Goal: Task Accomplishment & Management: Use online tool/utility

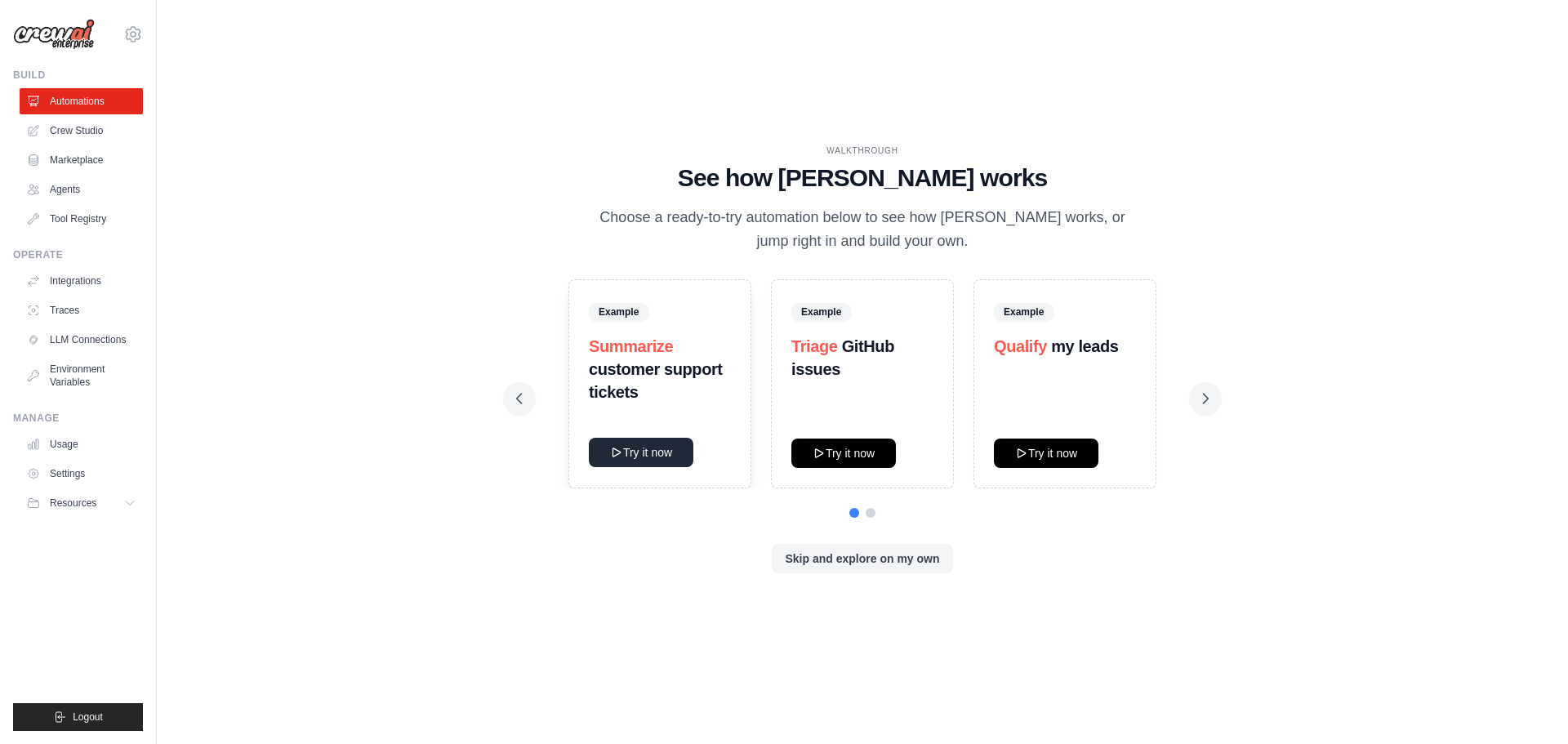
click at [654, 450] on button "Try it now" at bounding box center [641, 452] width 105 height 29
click at [91, 132] on link "Crew Studio" at bounding box center [83, 130] width 123 height 26
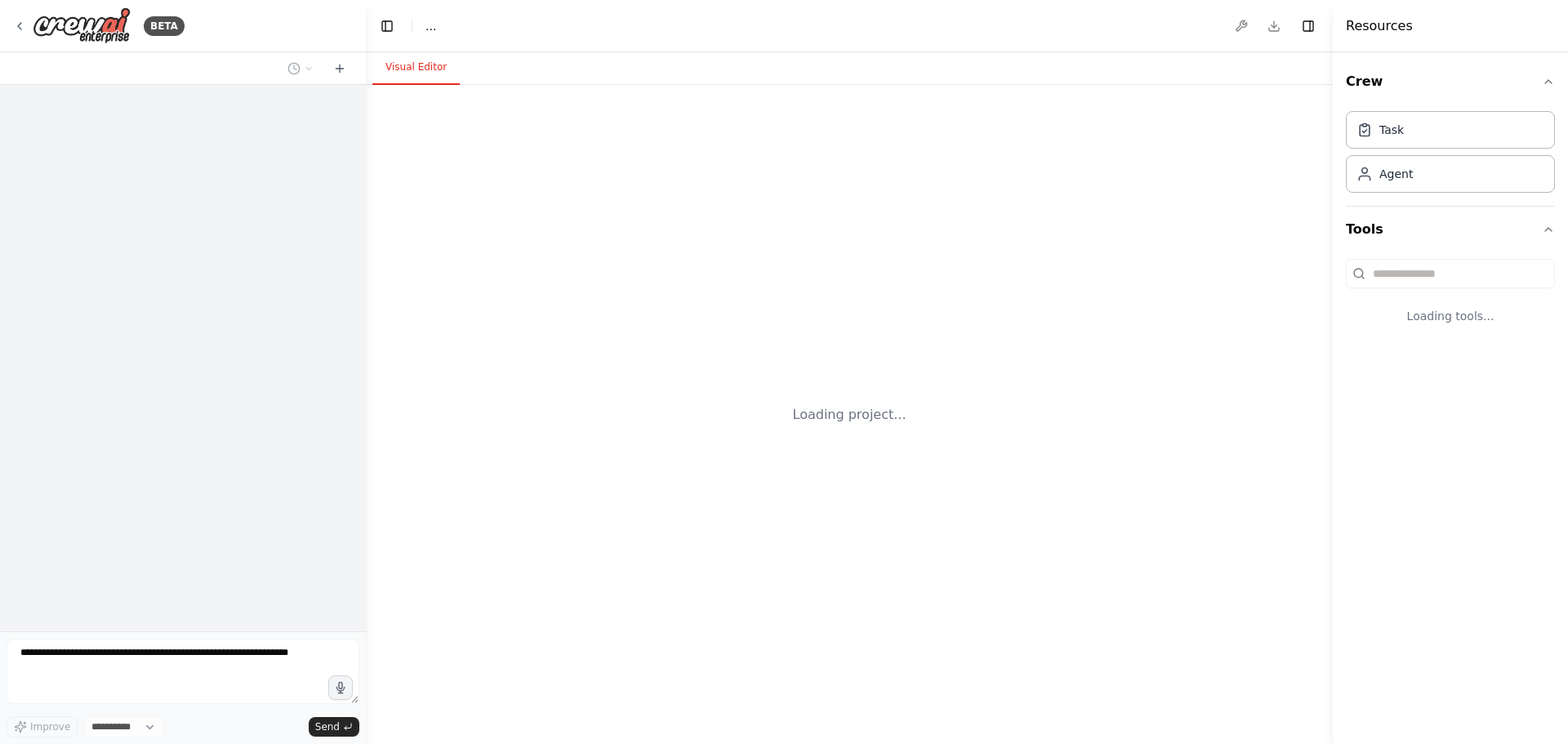
select select "****"
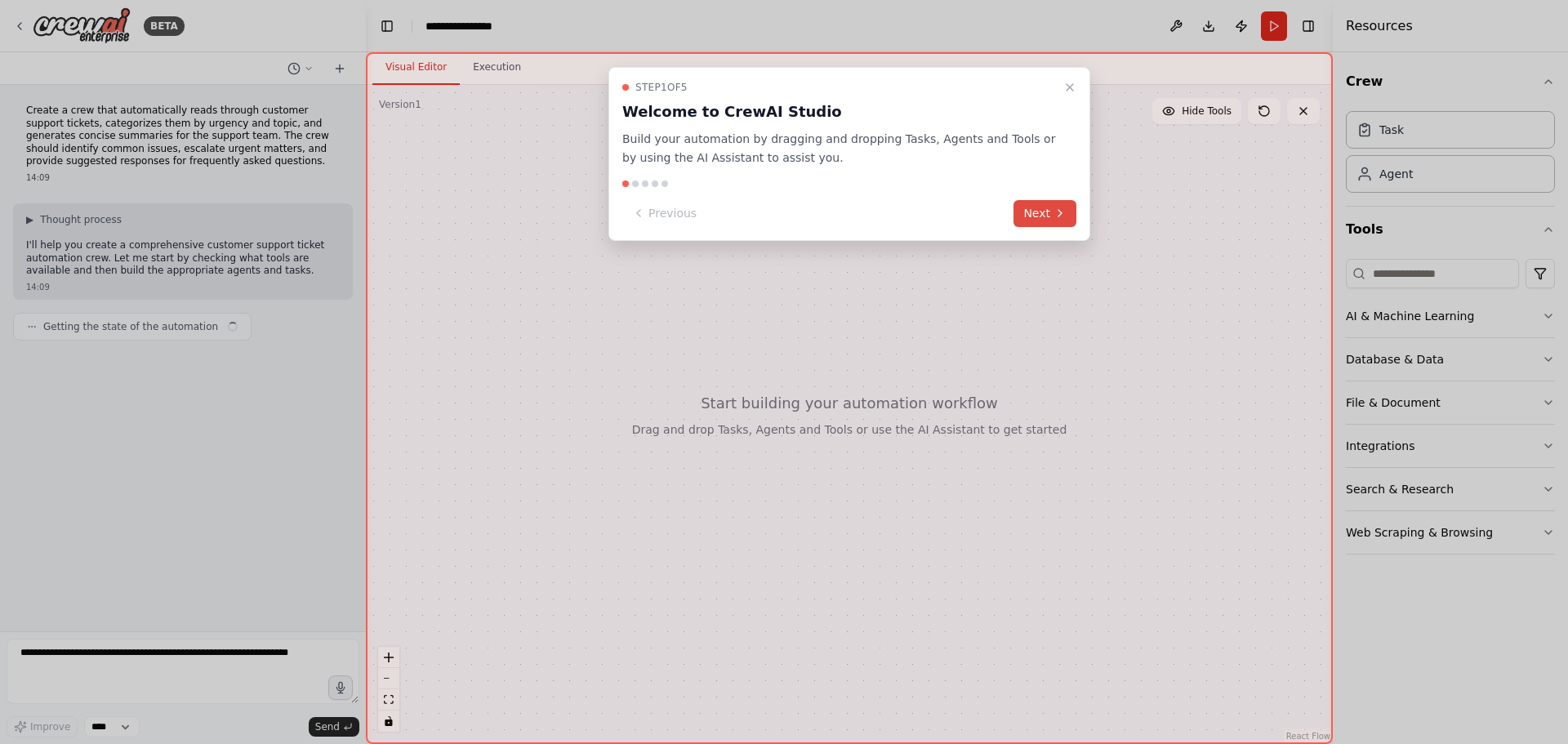
click at [1035, 213] on button "Next" at bounding box center [1044, 213] width 63 height 27
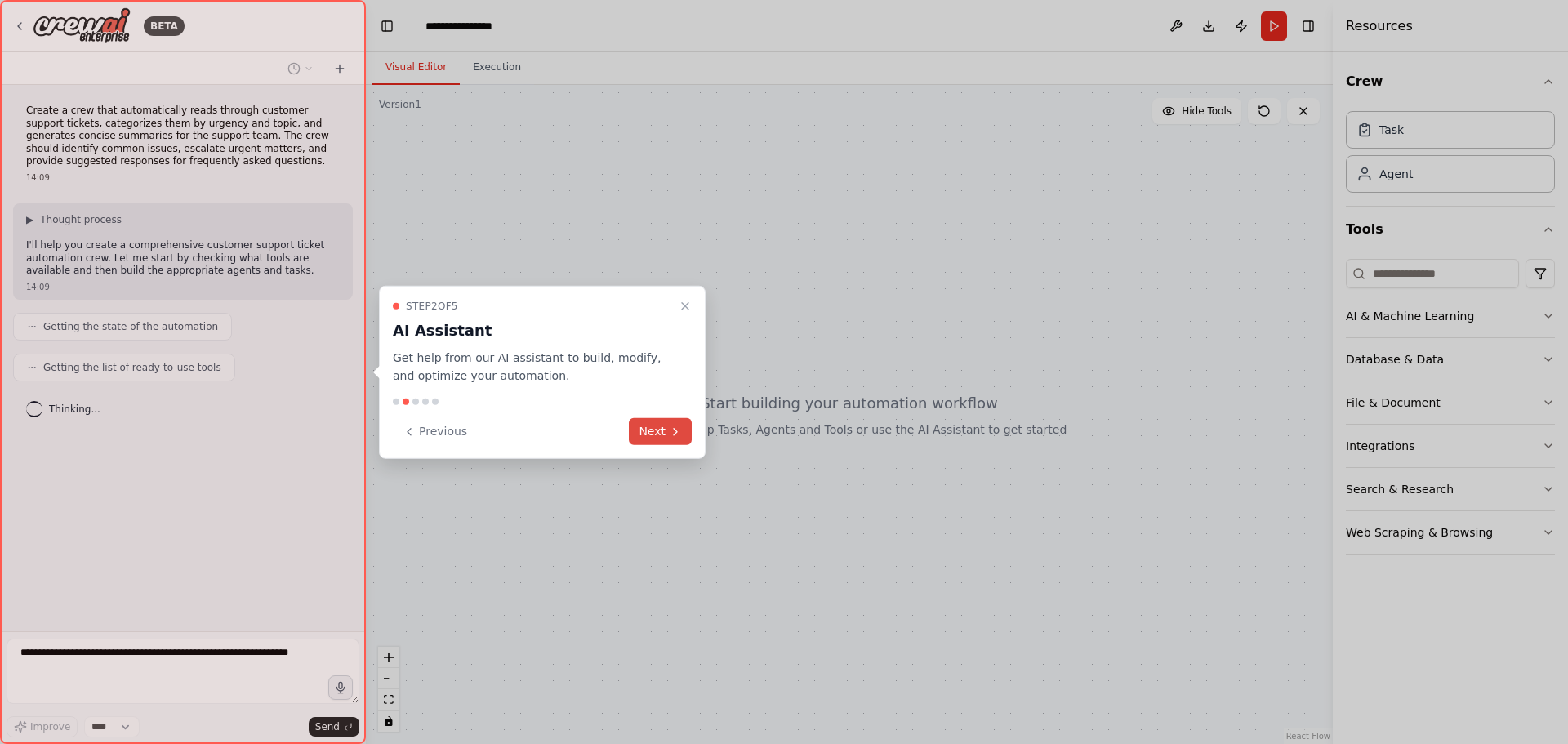
click at [649, 435] on button "Next" at bounding box center [660, 431] width 63 height 27
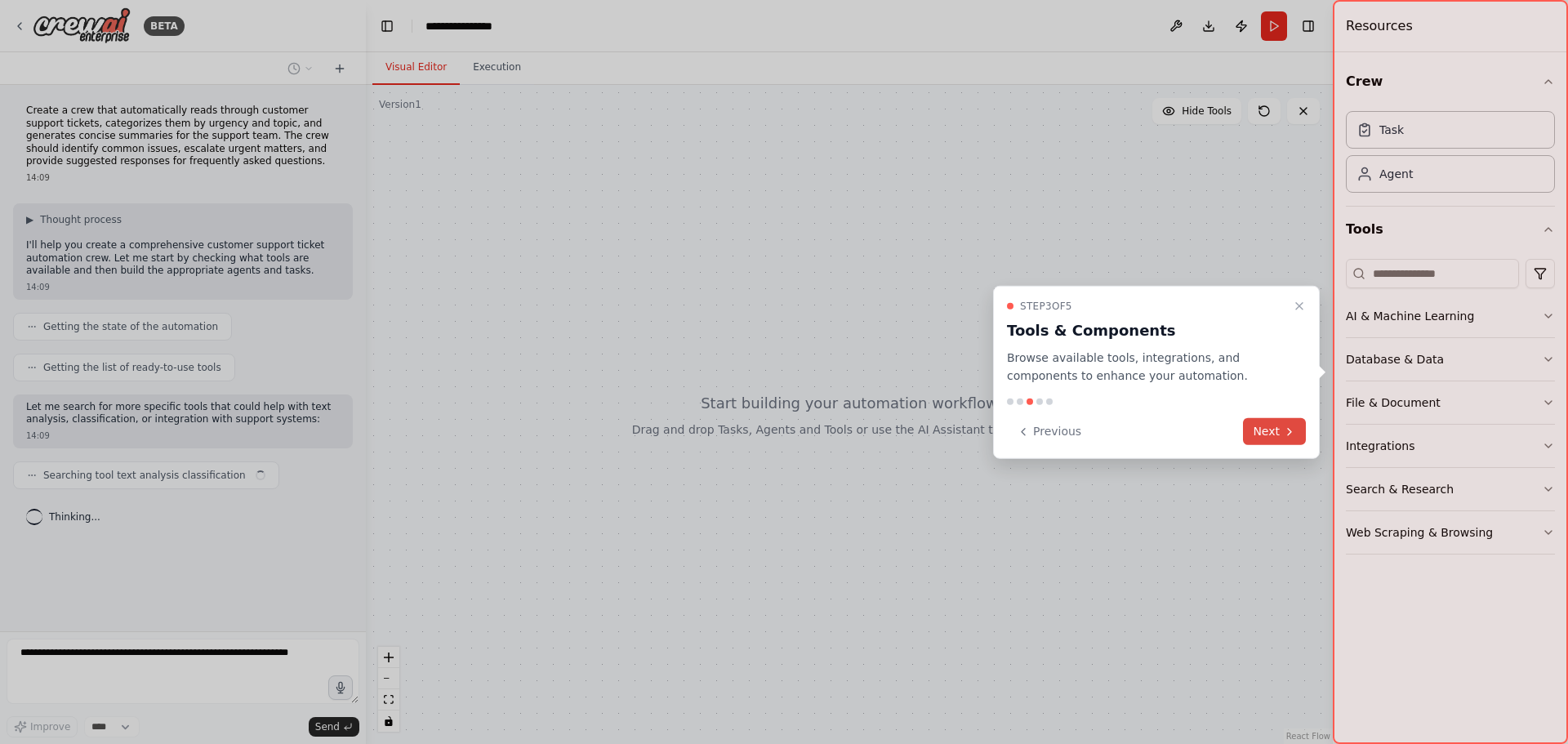
click at [1278, 424] on button "Next" at bounding box center [1274, 431] width 63 height 27
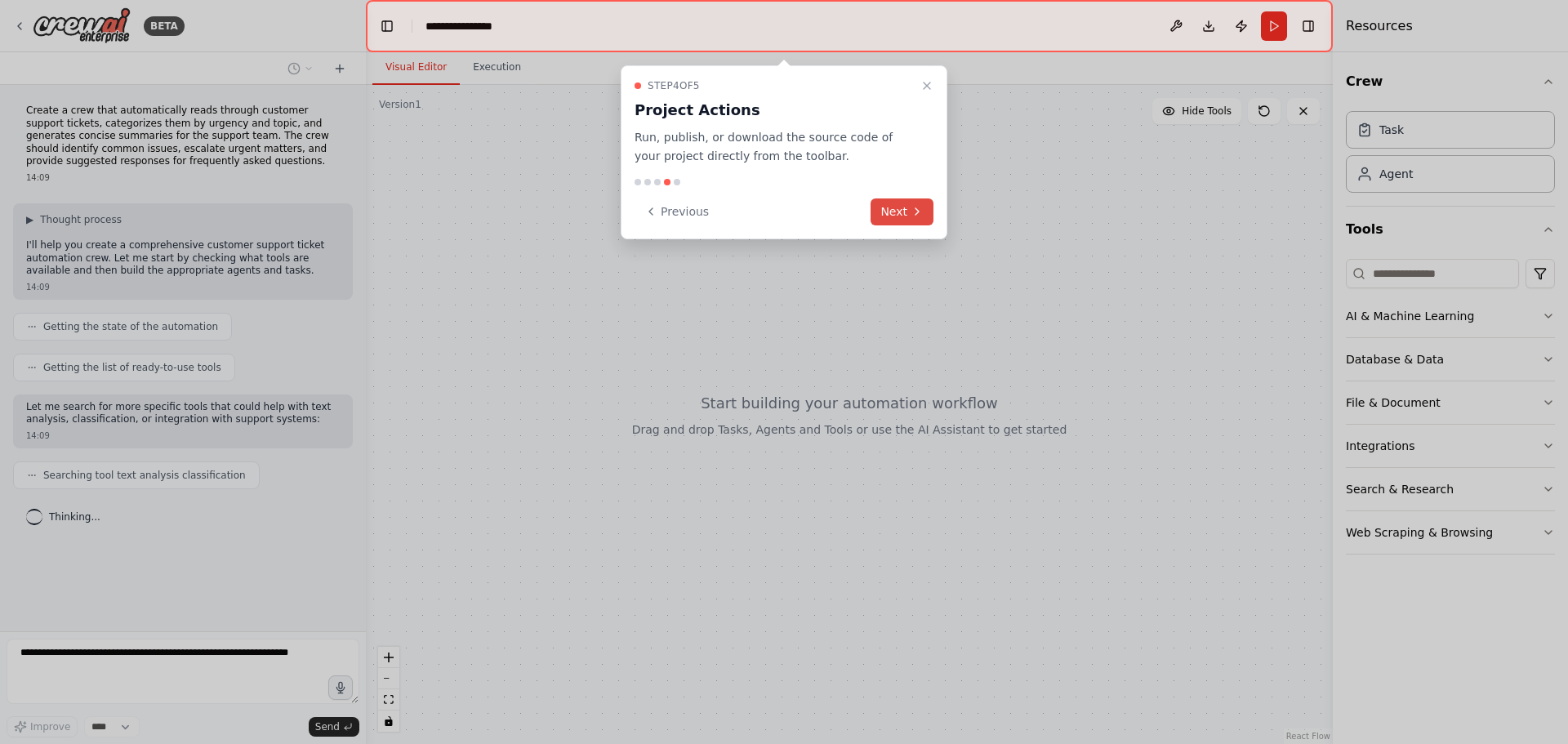
click at [912, 206] on icon at bounding box center [917, 211] width 13 height 13
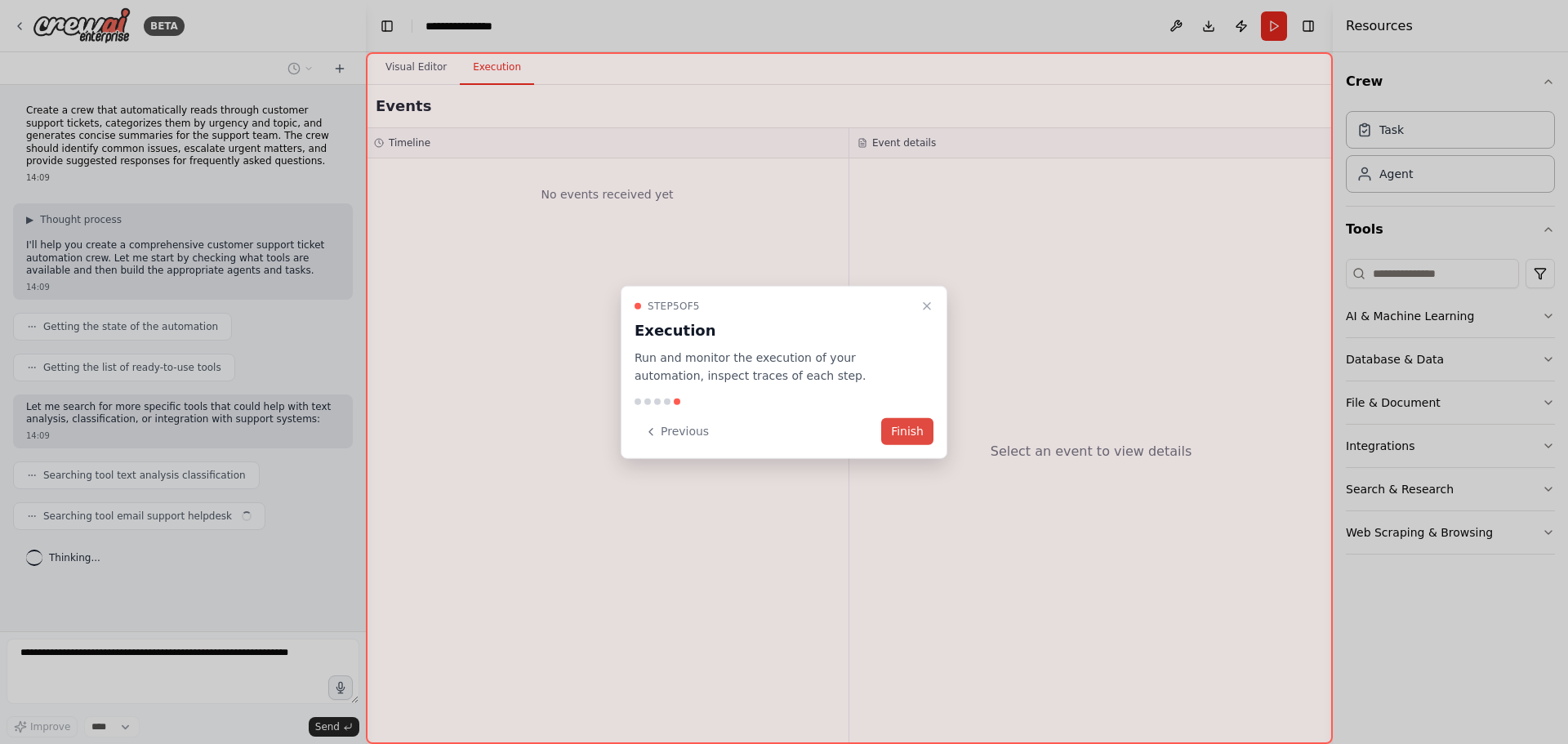
click at [914, 431] on button "Finish" at bounding box center [906, 431] width 52 height 27
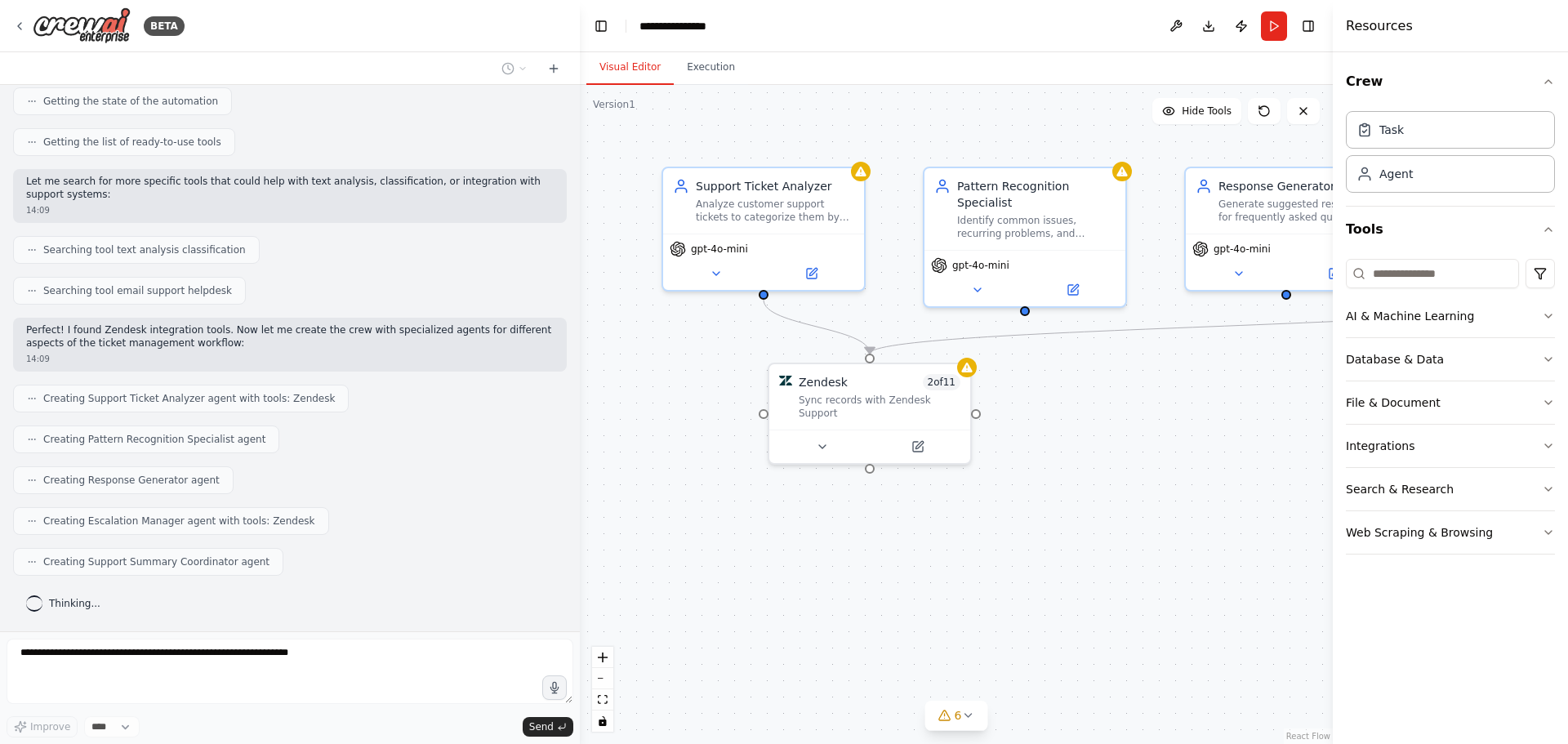
scroll to position [186, 0]
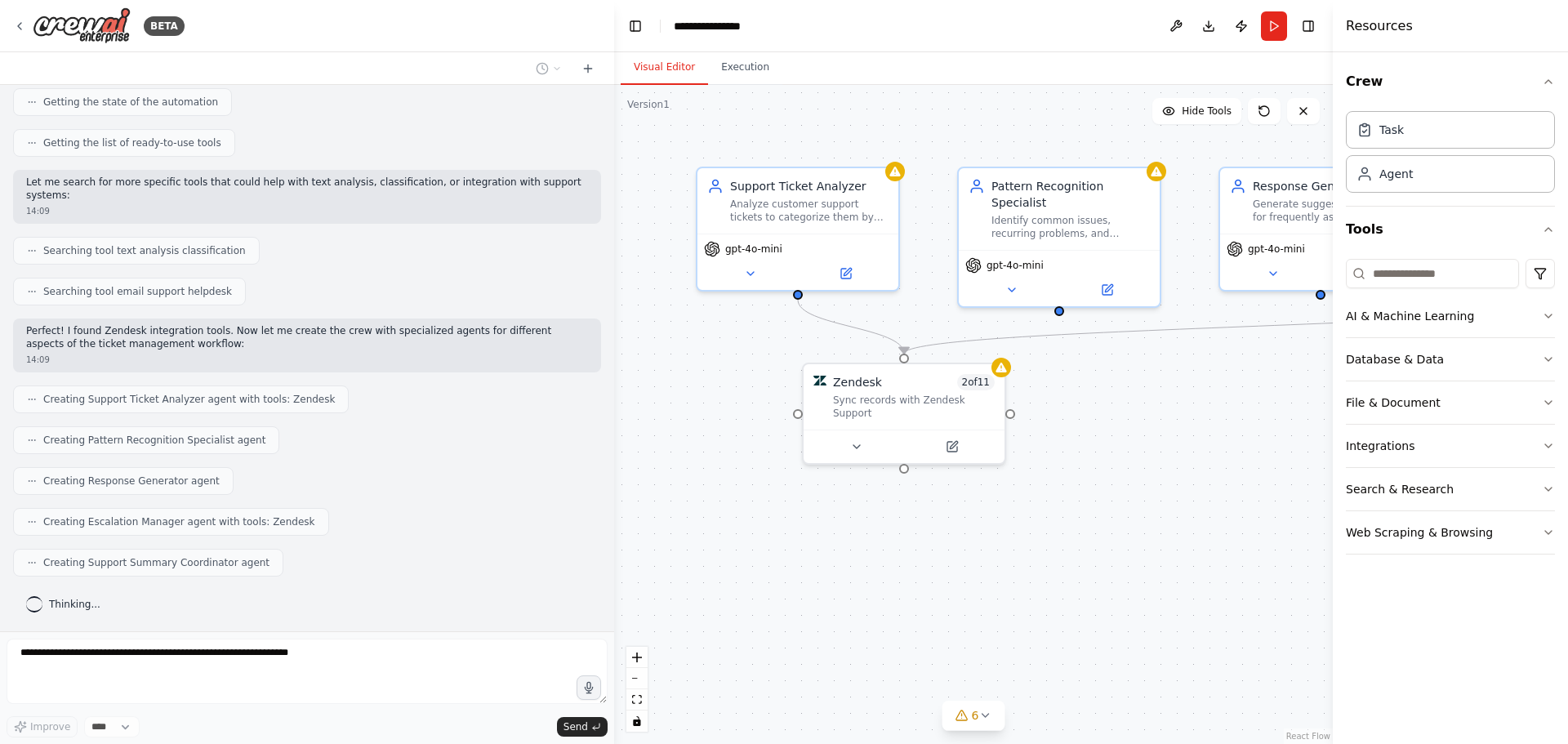
drag, startPoint x: 363, startPoint y: 231, endPoint x: 614, endPoint y: 255, distance: 252.1
click at [614, 255] on div "BETA Create a crew that automatically reads through customer support tickets, c…" at bounding box center [784, 372] width 1568 height 744
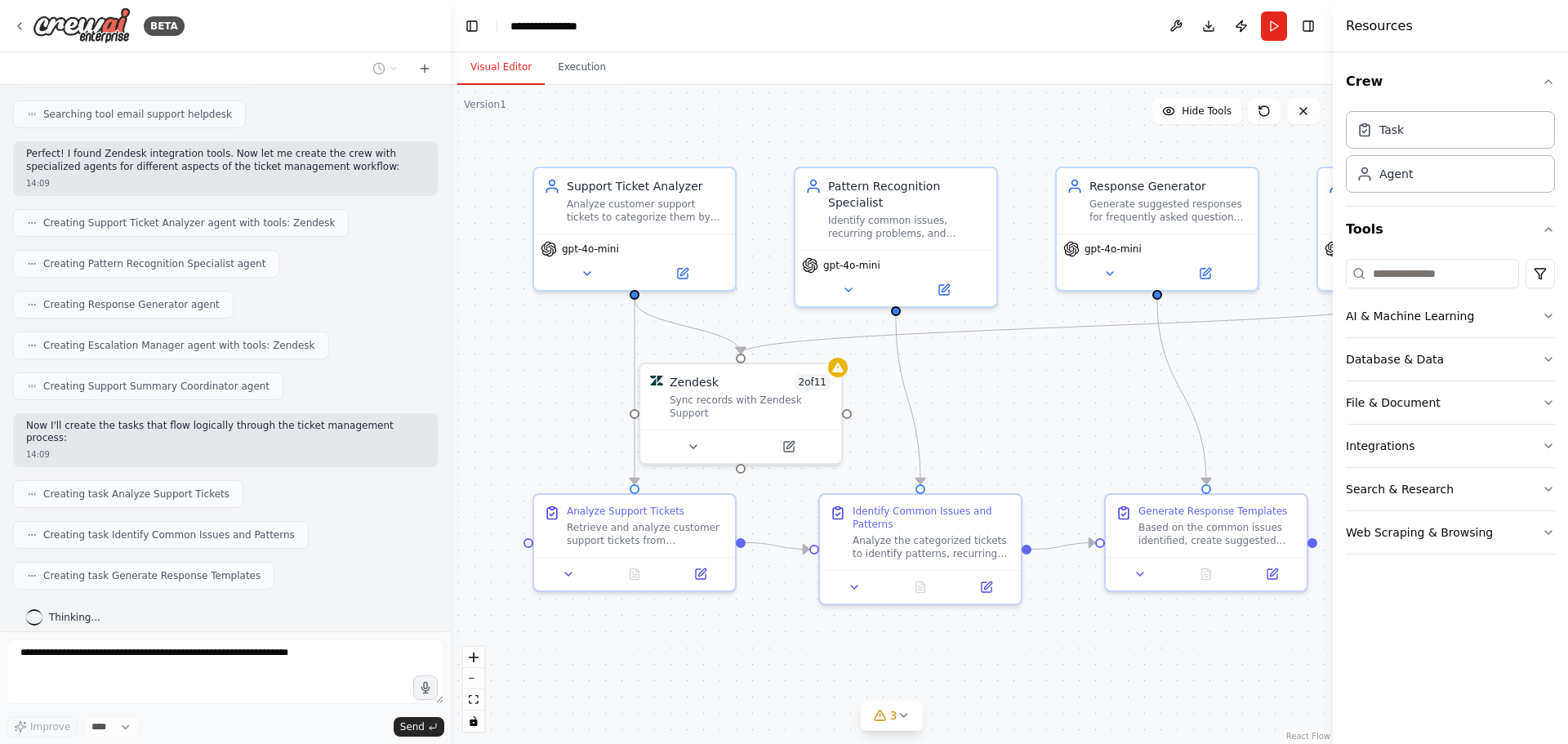
scroll to position [402, 0]
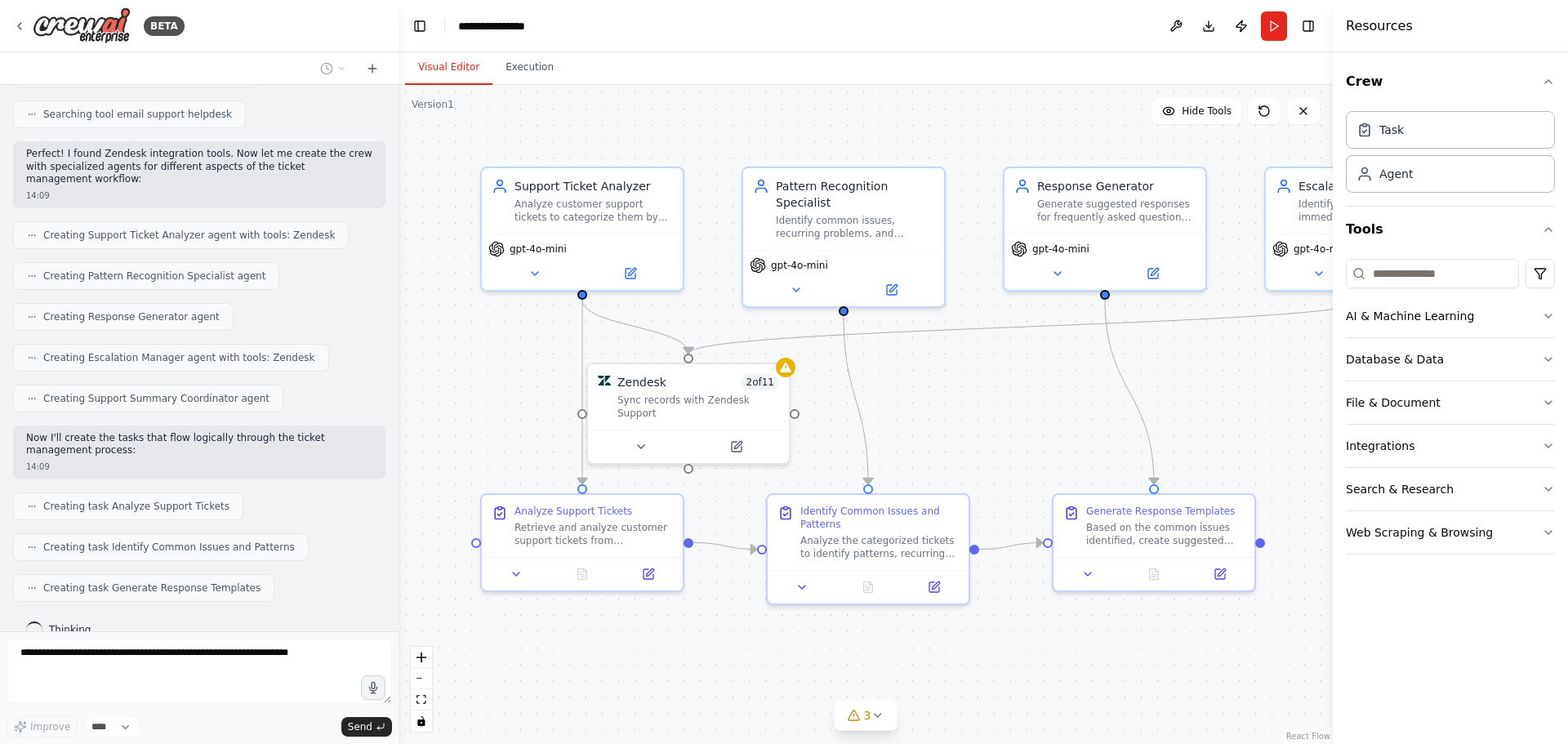
drag, startPoint x: 611, startPoint y: 243, endPoint x: 398, endPoint y: 279, distance: 216.0
click at [398, 279] on div "BETA Create a crew that automatically reads through customer support tickets, c…" at bounding box center [784, 372] width 1568 height 744
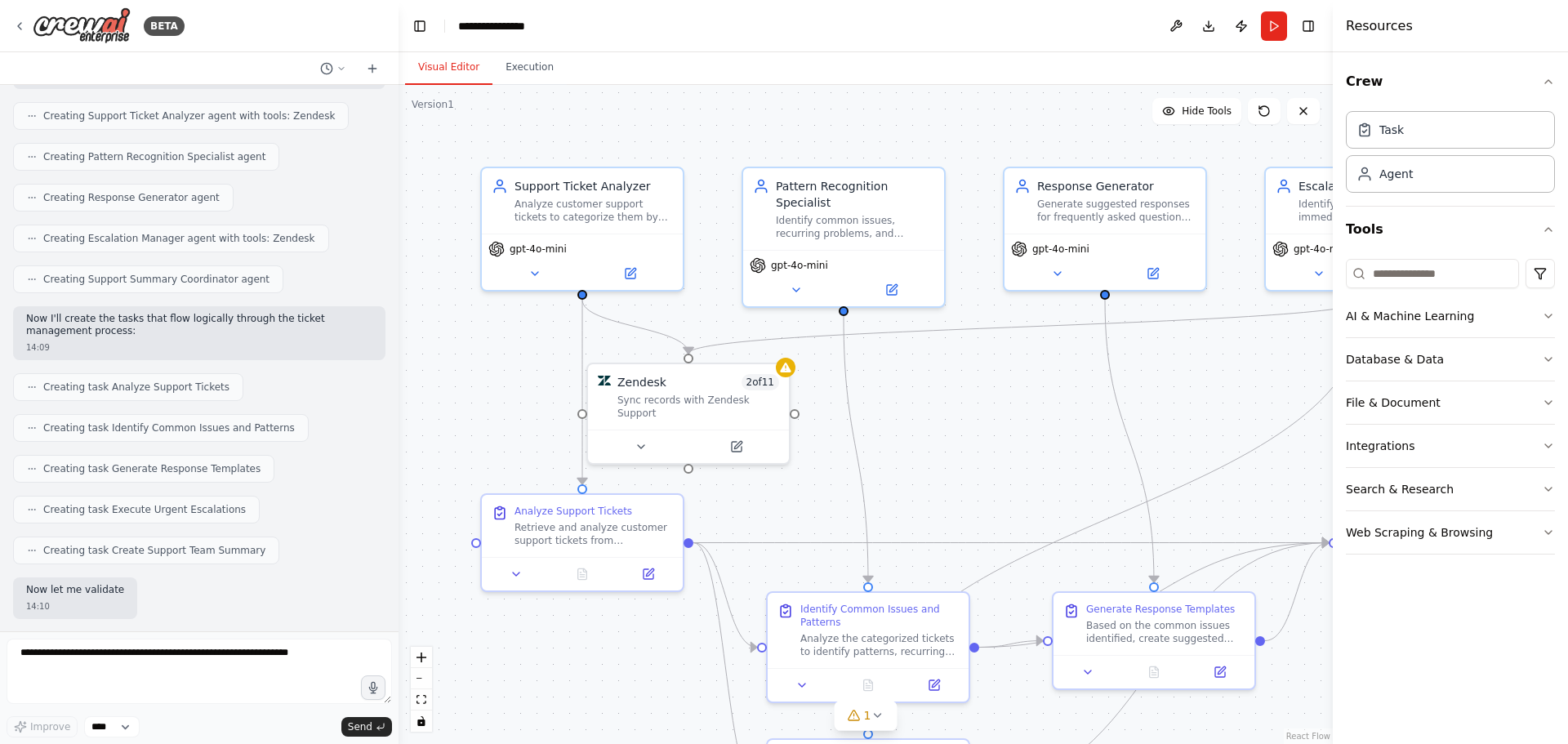
scroll to position [605, 0]
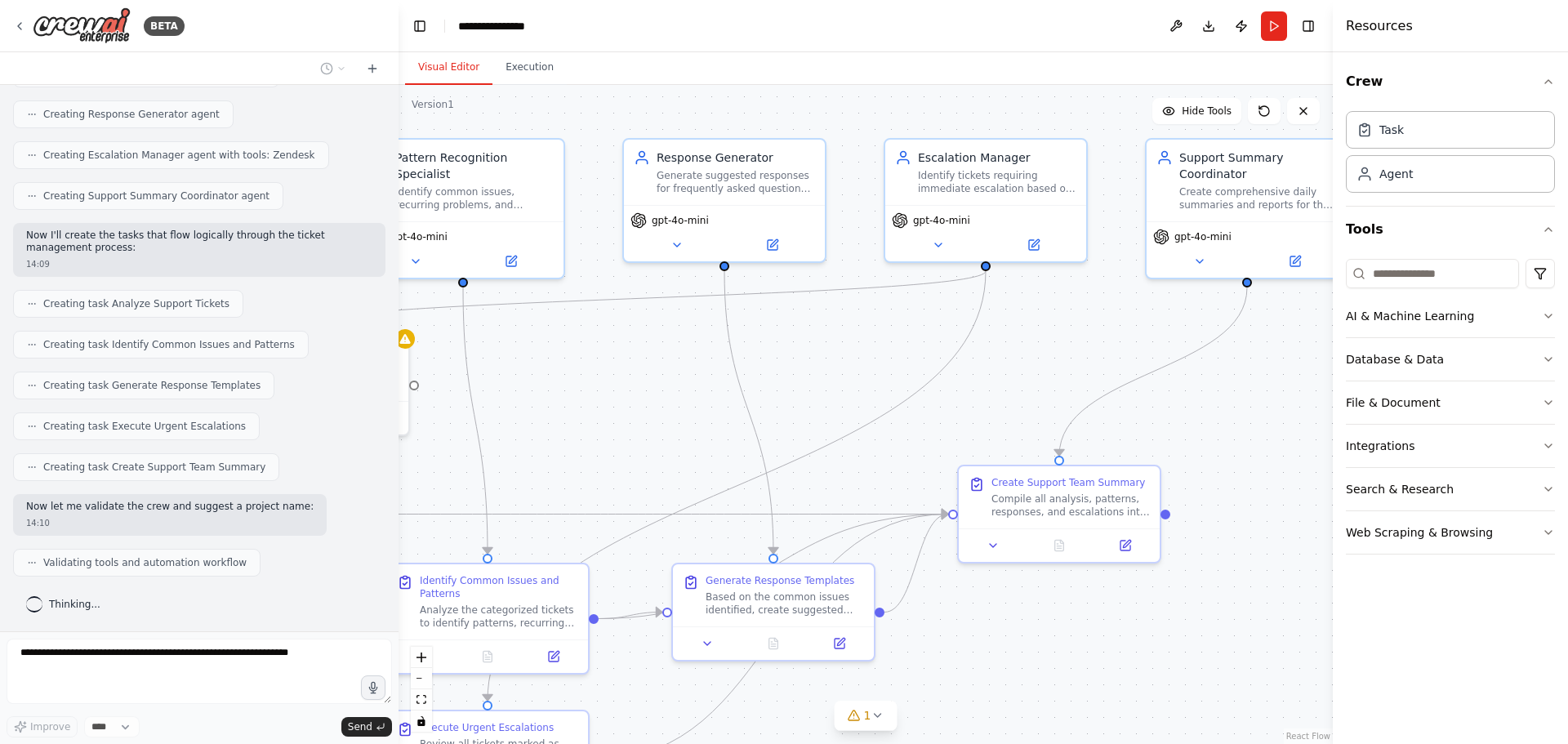
drag, startPoint x: 1006, startPoint y: 413, endPoint x: 596, endPoint y: 381, distance: 411.2
click at [596, 381] on div ".deletable-edge-delete-btn { width: 20px; height: 20px; border: 0px solid #ffff…" at bounding box center [865, 415] width 934 height 659
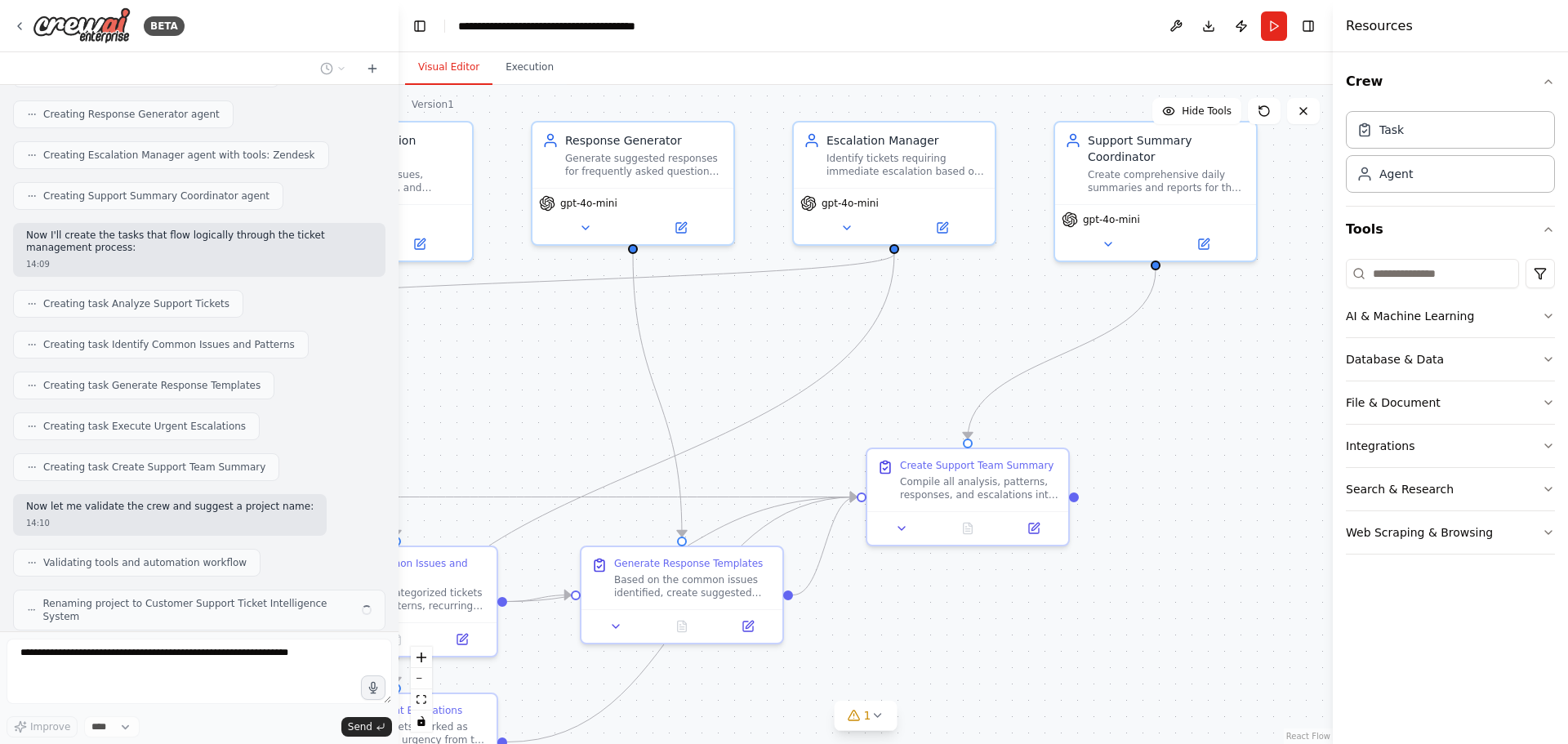
scroll to position [658, 0]
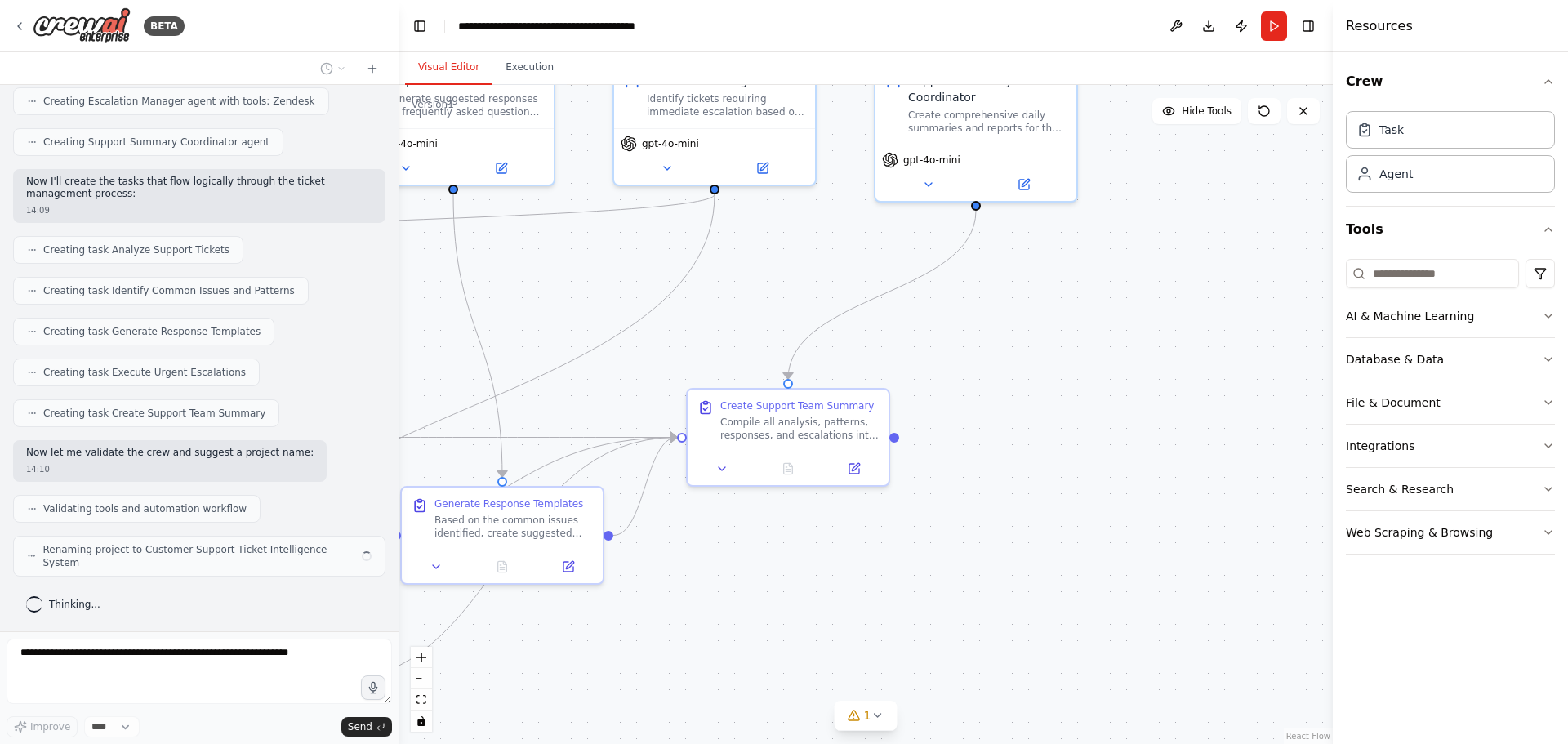
drag, startPoint x: 1187, startPoint y: 415, endPoint x: 938, endPoint y: 325, distance: 264.8
click at [938, 325] on div ".deletable-edge-delete-btn { width: 20px; height: 20px; border: 0px solid #ffff…" at bounding box center [865, 415] width 934 height 659
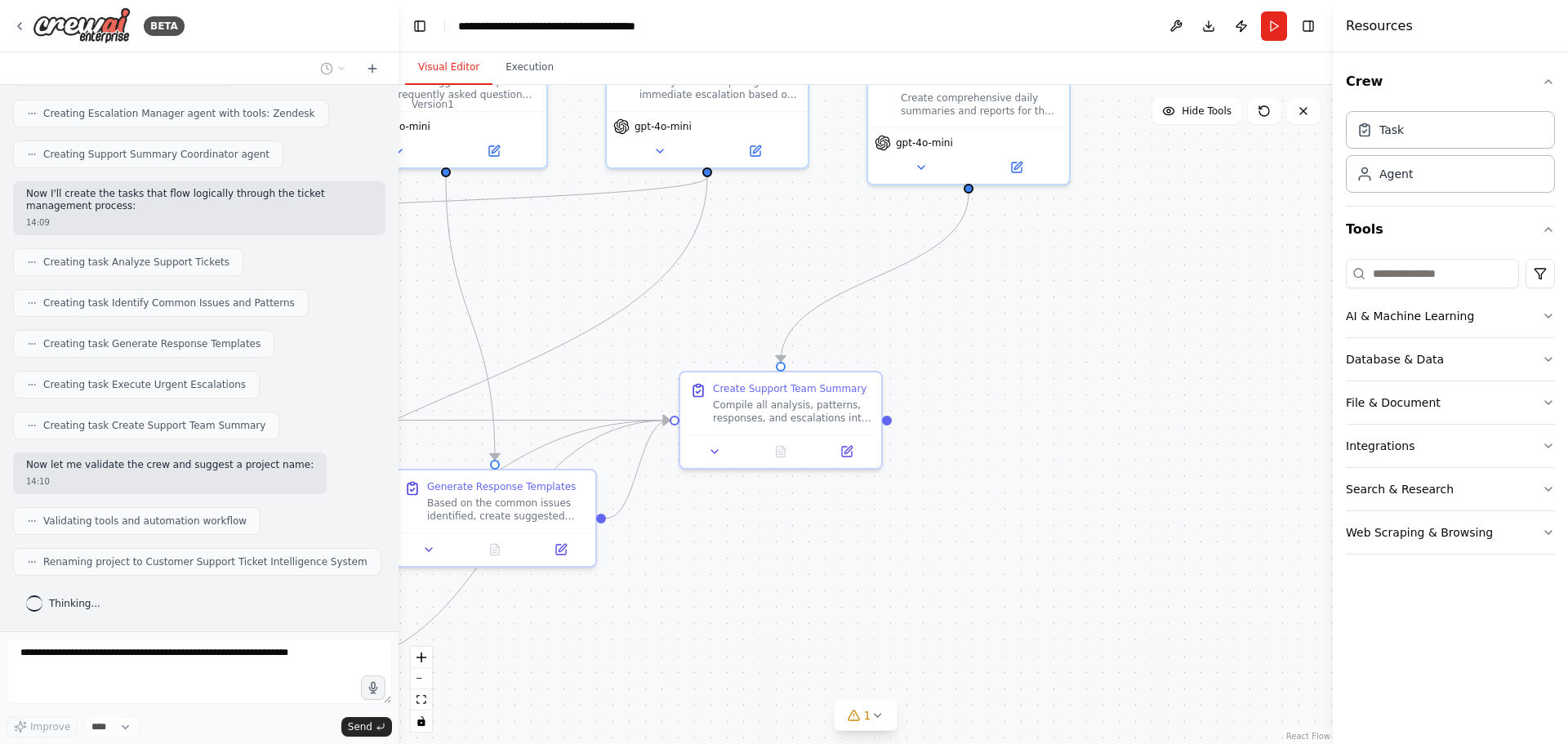
scroll to position [645, 0]
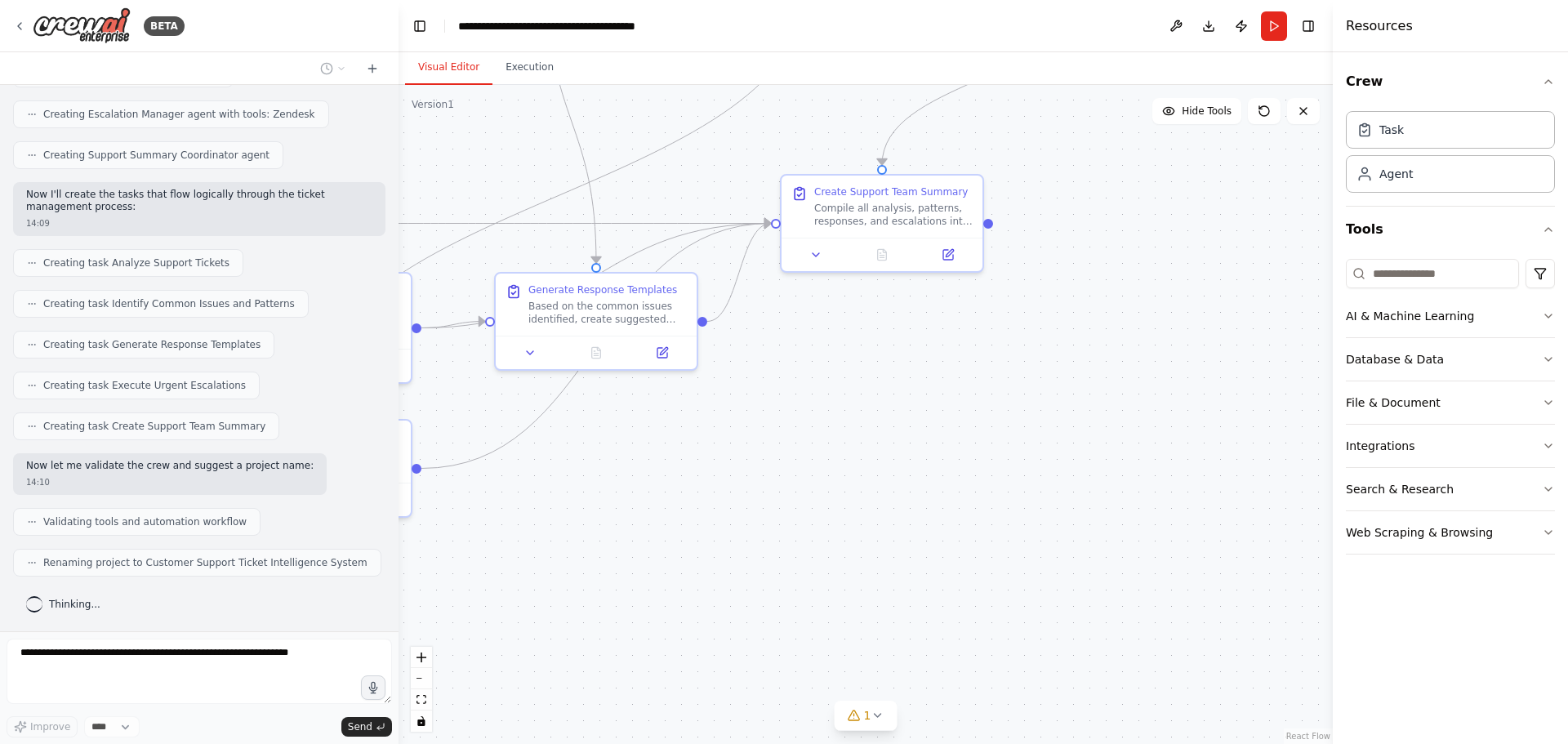
drag, startPoint x: 881, startPoint y: 558, endPoint x: 991, endPoint y: 357, distance: 229.1
click at [991, 357] on div ".deletable-edge-delete-btn { width: 20px; height: 20px; border: 0px solid #ffff…" at bounding box center [865, 415] width 934 height 659
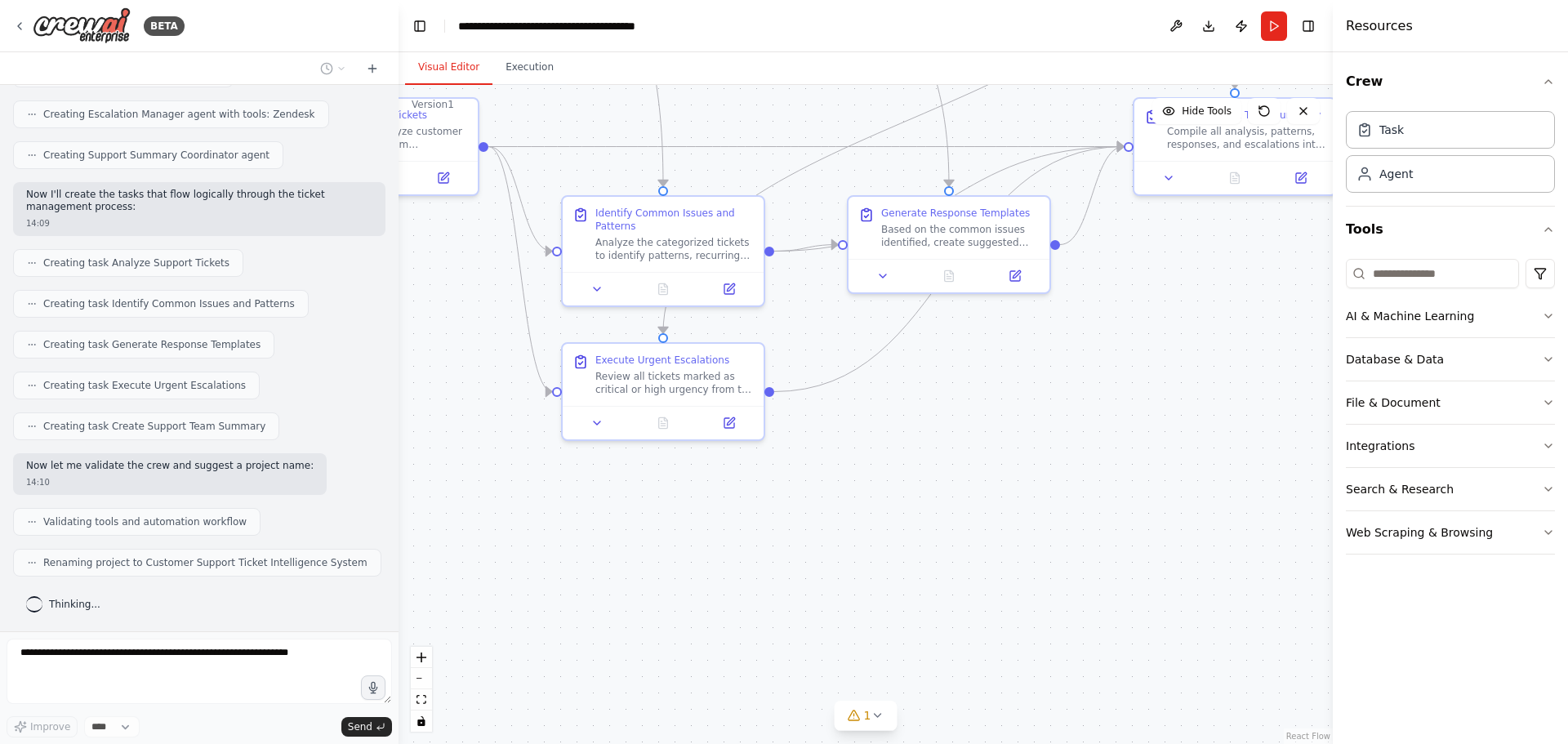
drag, startPoint x: 711, startPoint y: 463, endPoint x: 1055, endPoint y: 390, distance: 351.7
click at [1055, 390] on div ".deletable-edge-delete-btn { width: 20px; height: 20px; border: 0px solid #ffff…" at bounding box center [865, 415] width 934 height 659
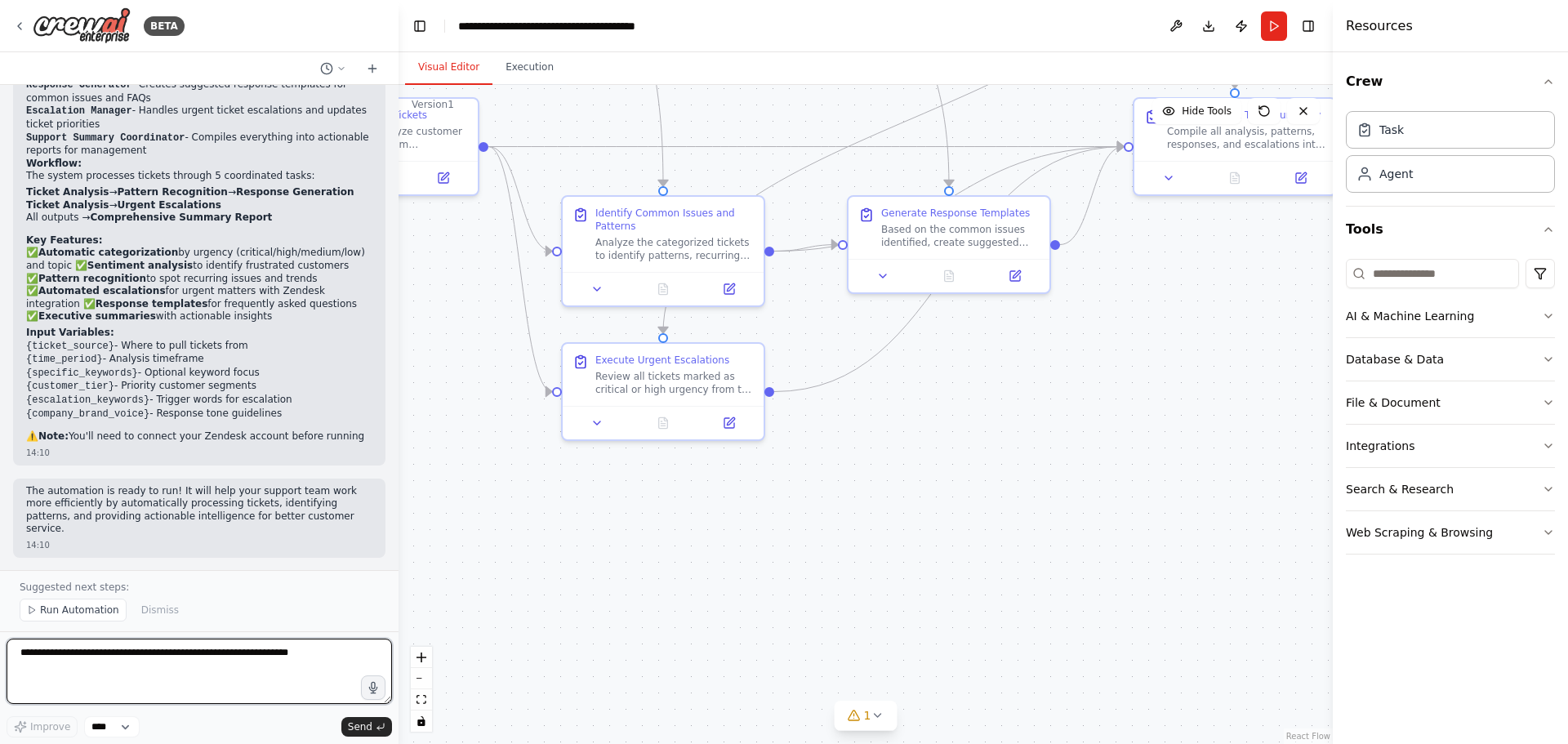
scroll to position [1282, 0]
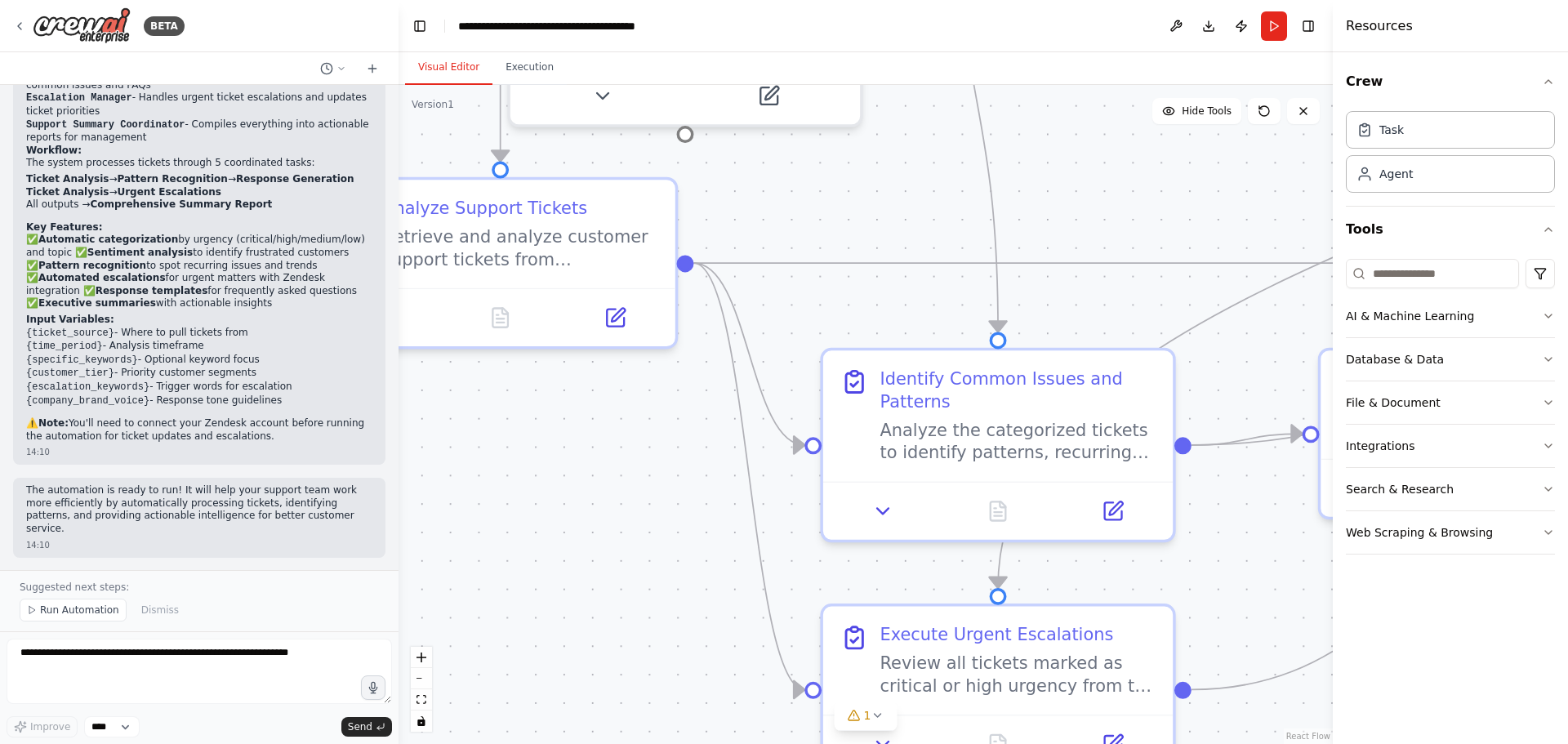
drag, startPoint x: 479, startPoint y: 342, endPoint x: 683, endPoint y: 662, distance: 379.5
click at [683, 662] on div ".deletable-edge-delete-btn { width: 20px; height: 20px; border: 0px solid #ffff…" at bounding box center [865, 415] width 934 height 659
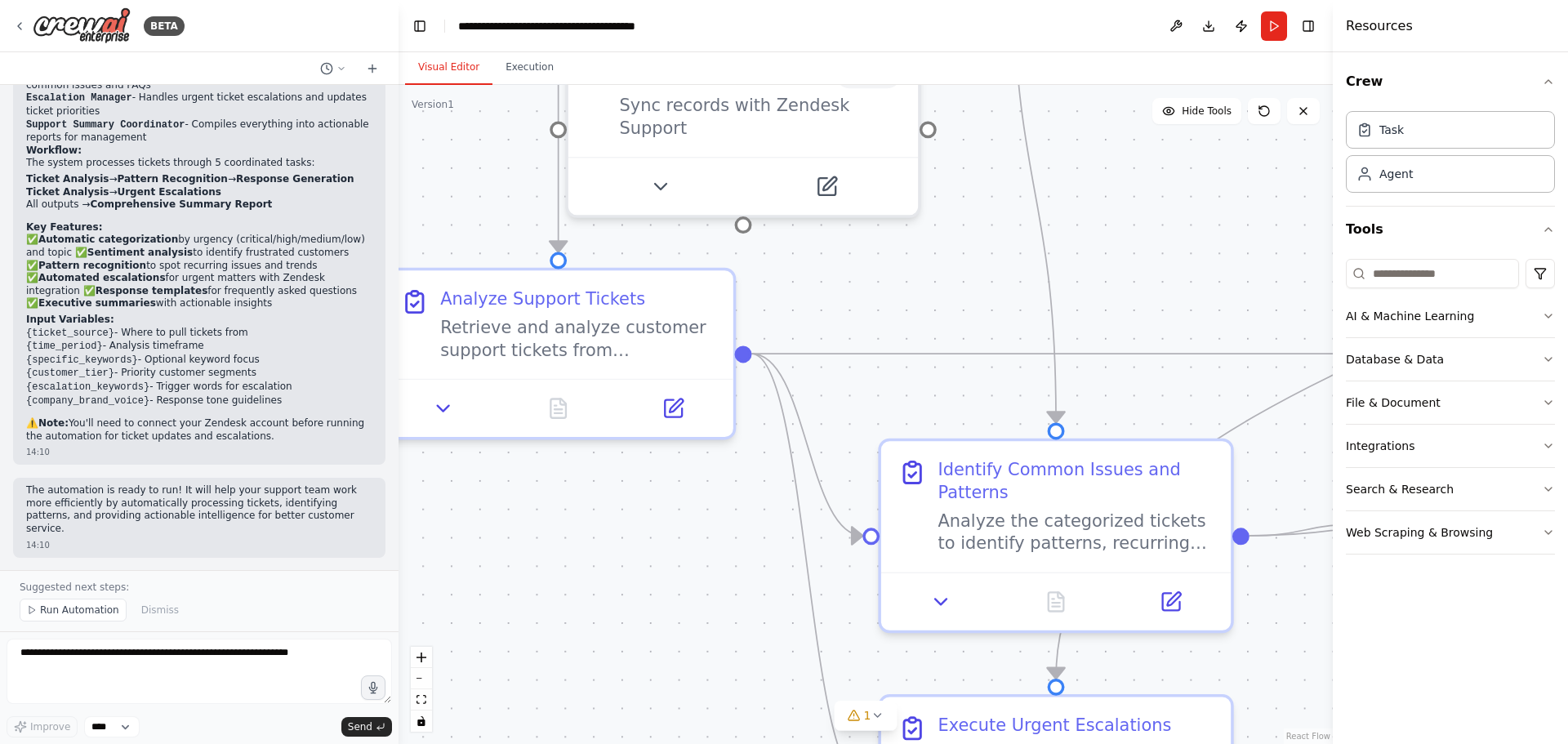
drag, startPoint x: 584, startPoint y: 483, endPoint x: 806, endPoint y: 783, distance: 373.2
click at [806, 743] on html "BETA Create a crew that automatically reads through customer support tickets, c…" at bounding box center [784, 372] width 1568 height 744
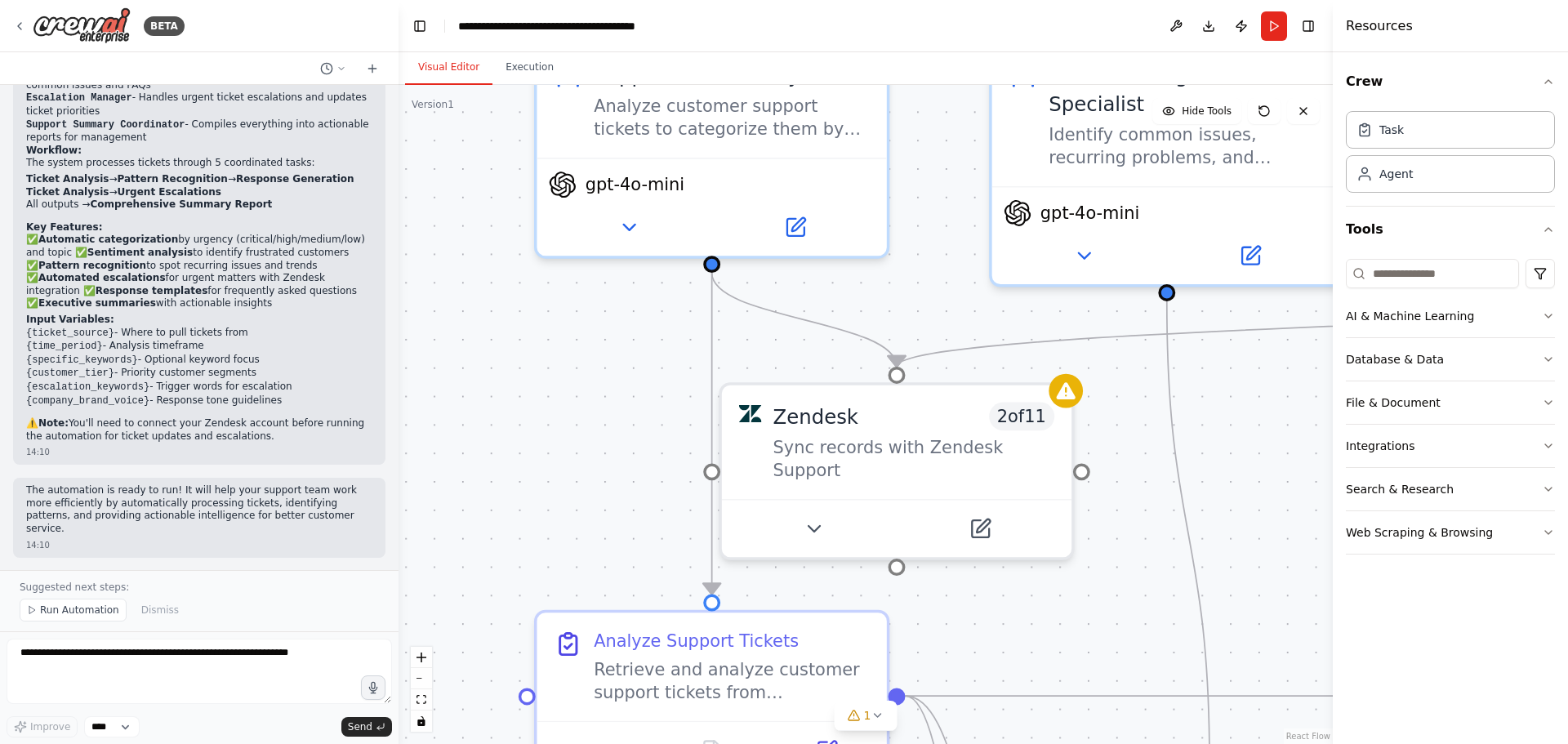
drag, startPoint x: 600, startPoint y: 342, endPoint x: 586, endPoint y: 484, distance: 142.7
click at [586, 484] on div ".deletable-edge-delete-btn { width: 20px; height: 20px; border: 0px solid #ffff…" at bounding box center [865, 415] width 934 height 659
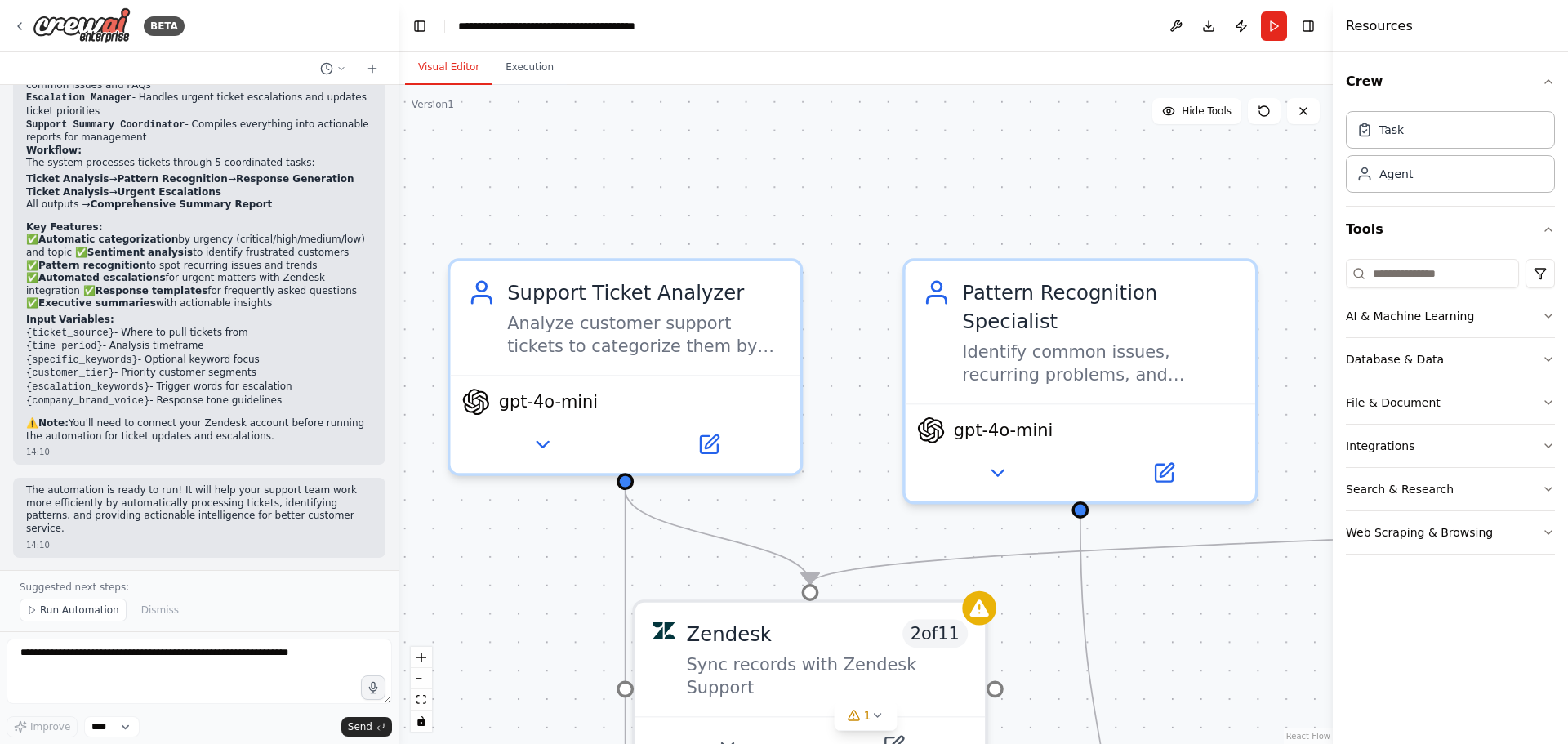
drag, startPoint x: 605, startPoint y: 359, endPoint x: 519, endPoint y: 564, distance: 222.3
click at [519, 564] on div ".deletable-edge-delete-btn { width: 20px; height: 20px; border: 0px solid #ffff…" at bounding box center [865, 415] width 934 height 659
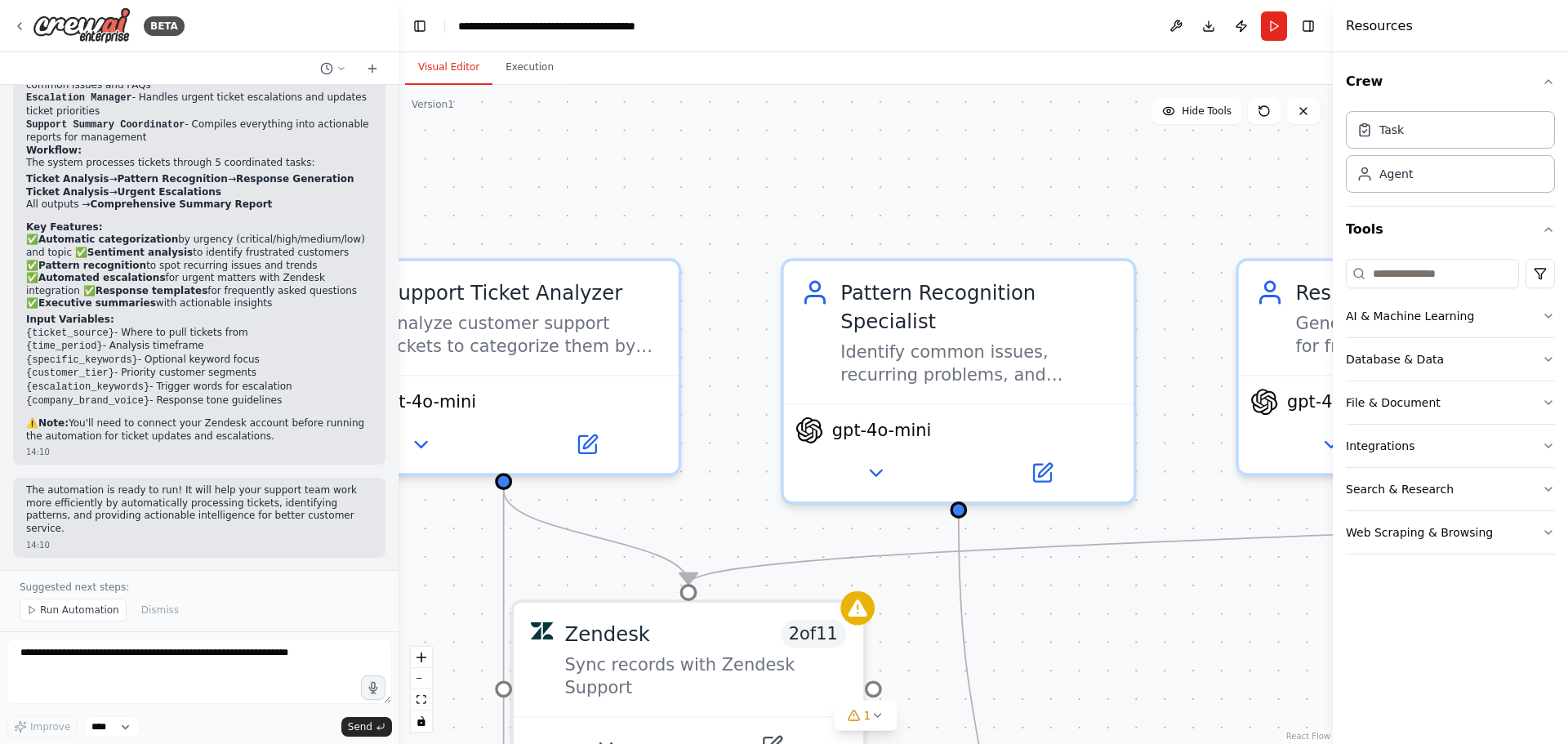
drag, startPoint x: 835, startPoint y: 402, endPoint x: 717, endPoint y: 402, distance: 118.0
click at [717, 402] on div ".deletable-edge-delete-btn { width: 20px; height: 20px; border: 0px solid #ffff…" at bounding box center [865, 415] width 934 height 659
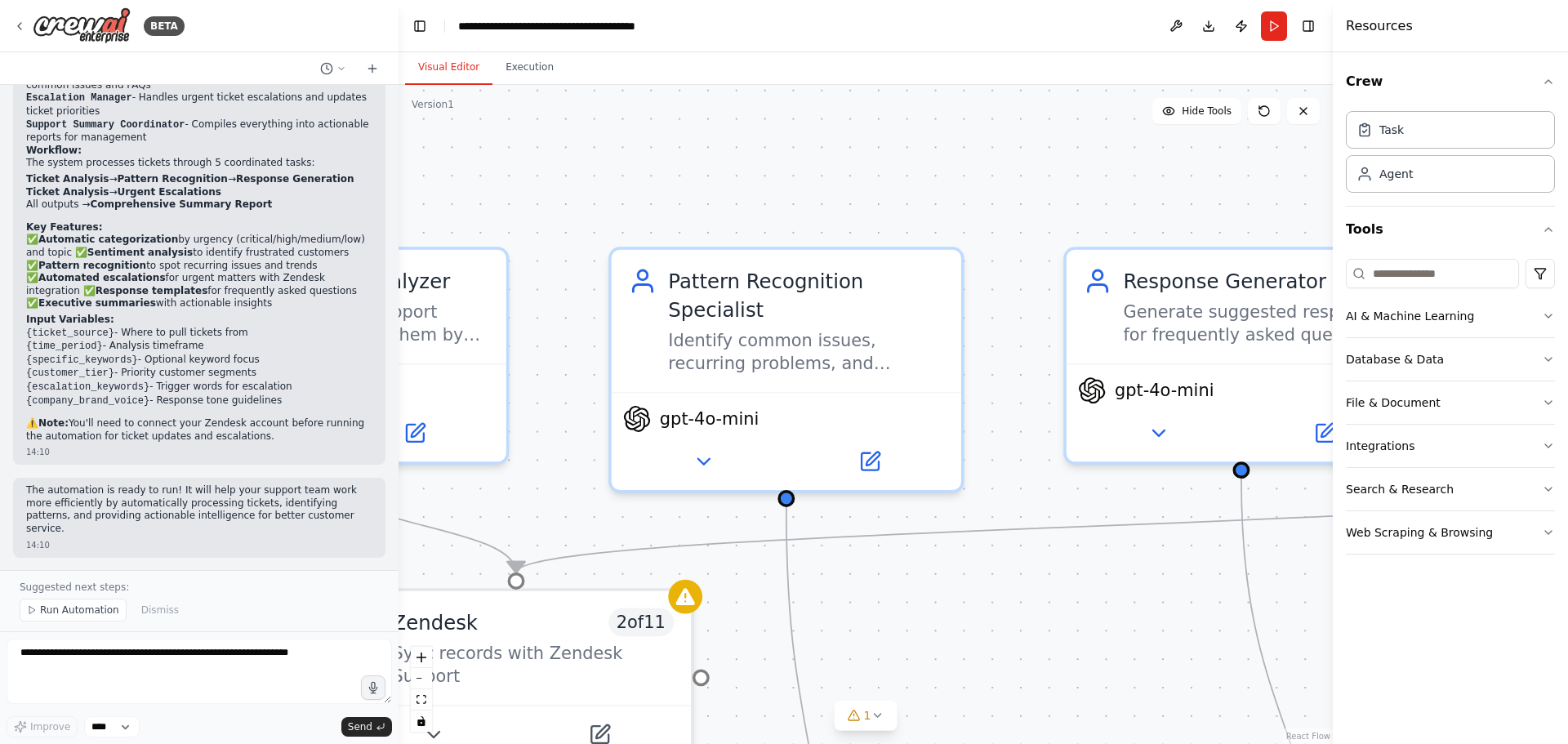
drag, startPoint x: 1175, startPoint y: 411, endPoint x: 885, endPoint y: 385, distance: 291.2
click at [885, 385] on div ".deletable-edge-delete-btn { width: 20px; height: 20px; border: 0px solid #ffff…" at bounding box center [865, 415] width 934 height 659
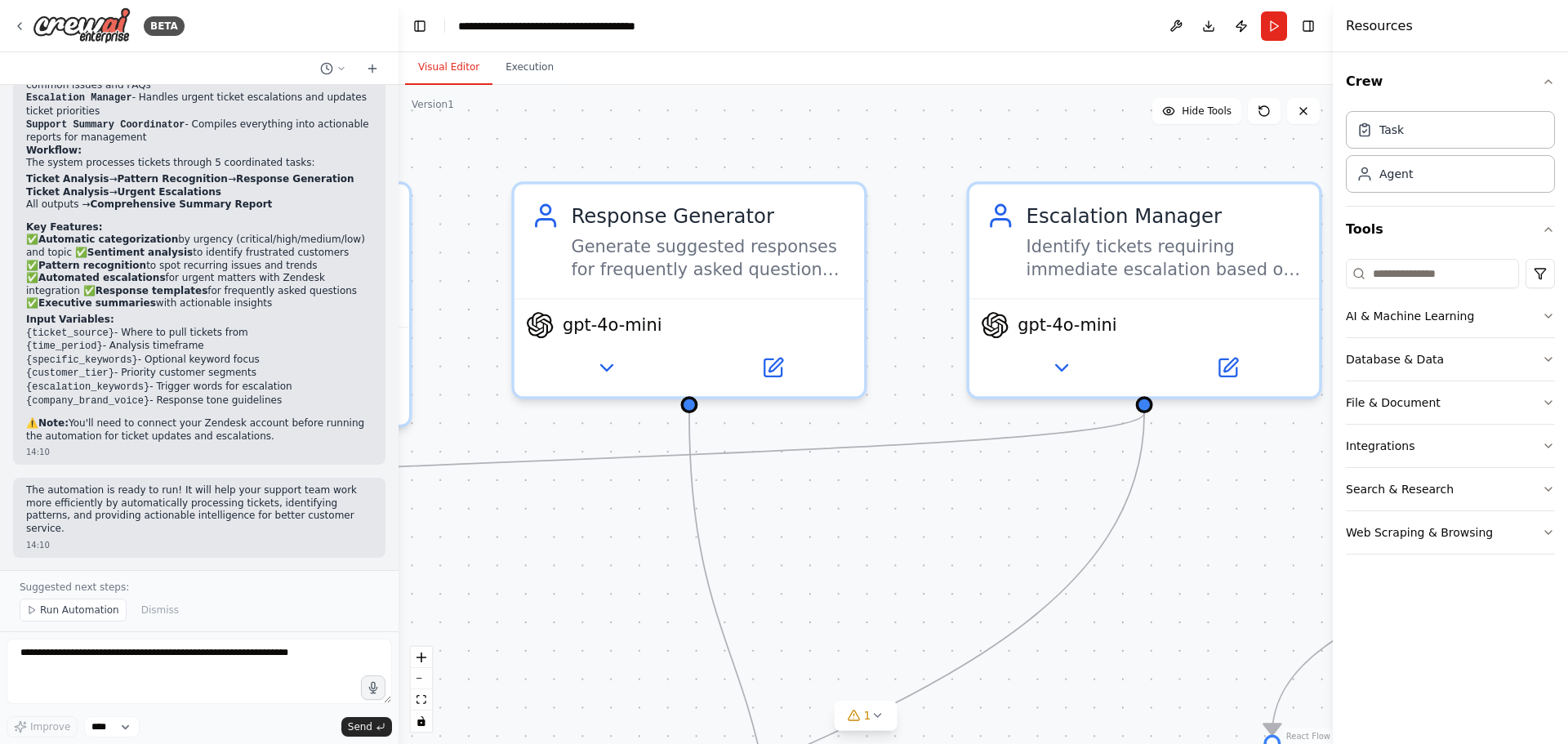
drag, startPoint x: 1216, startPoint y: 472, endPoint x: 770, endPoint y: 419, distance: 449.1
click at [770, 419] on div ".deletable-edge-delete-btn { width: 20px; height: 20px; border: 0px solid #ffff…" at bounding box center [865, 415] width 934 height 659
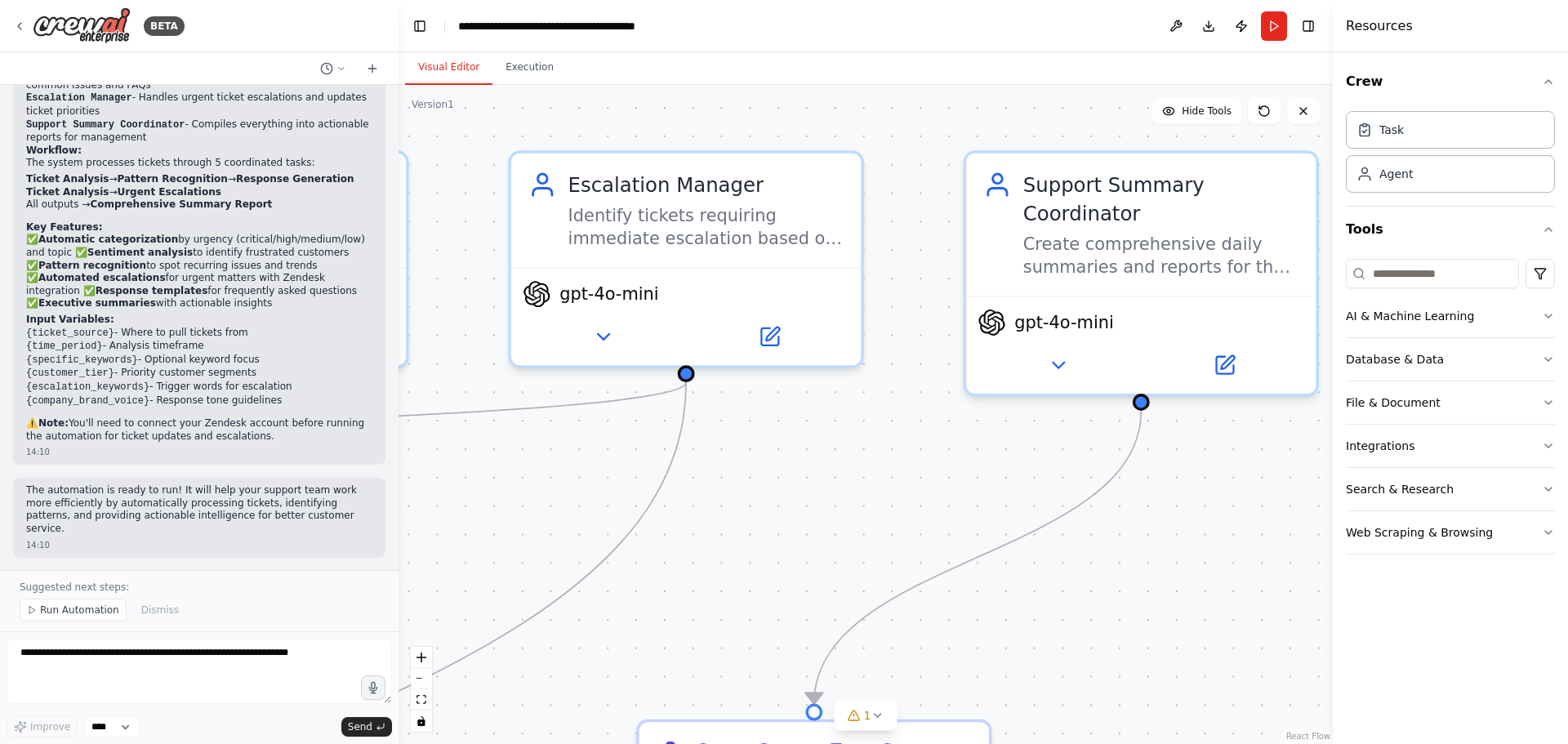
drag, startPoint x: 1237, startPoint y: 491, endPoint x: 701, endPoint y: 460, distance: 536.9
click at [701, 460] on div ".deletable-edge-delete-btn { width: 20px; height: 20px; border: 0px solid #ffff…" at bounding box center [865, 415] width 934 height 659
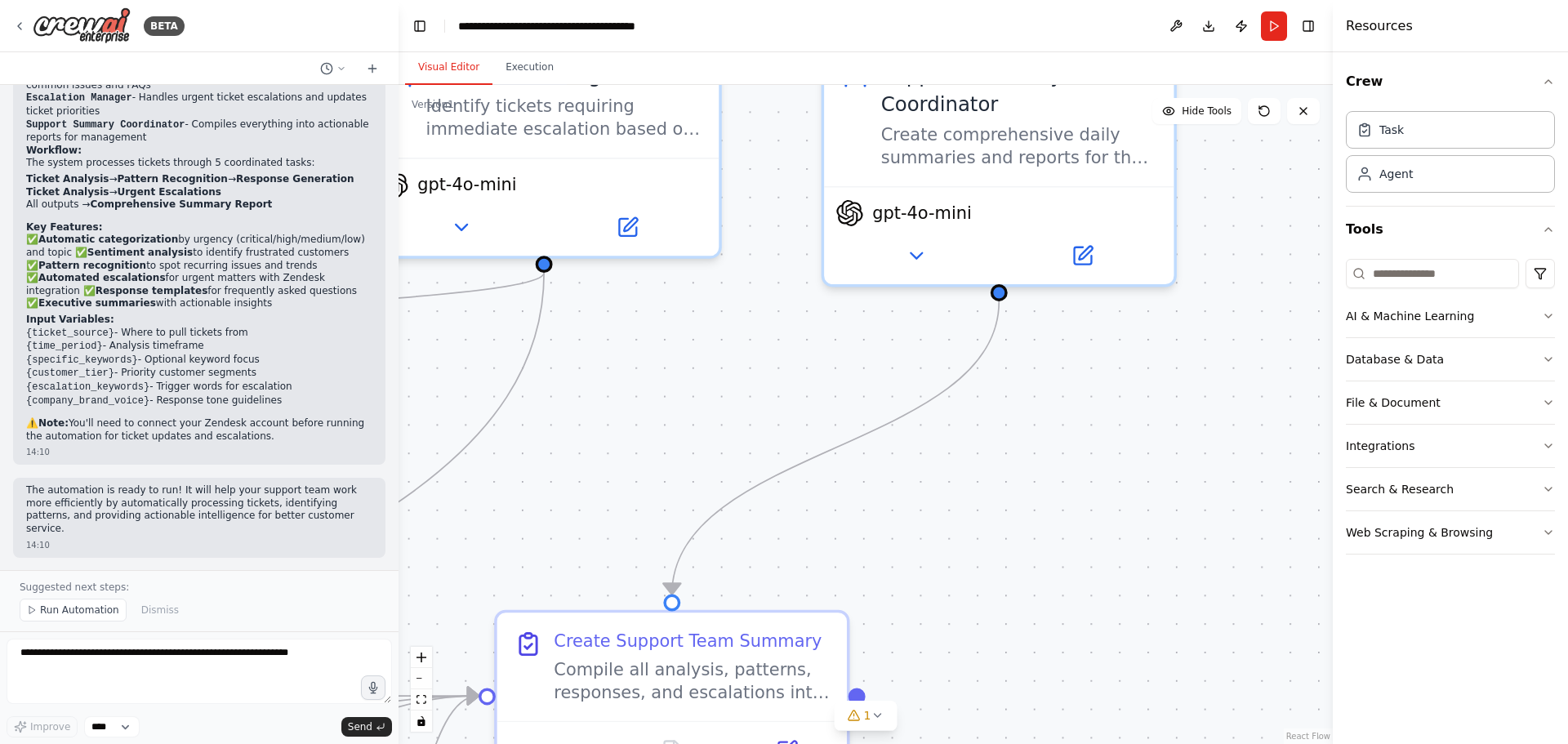
drag, startPoint x: 1187, startPoint y: 472, endPoint x: 1126, endPoint y: 305, distance: 177.8
click at [1134, 304] on div ".deletable-edge-delete-btn { width: 20px; height: 20px; border: 0px solid #ffff…" at bounding box center [865, 415] width 934 height 659
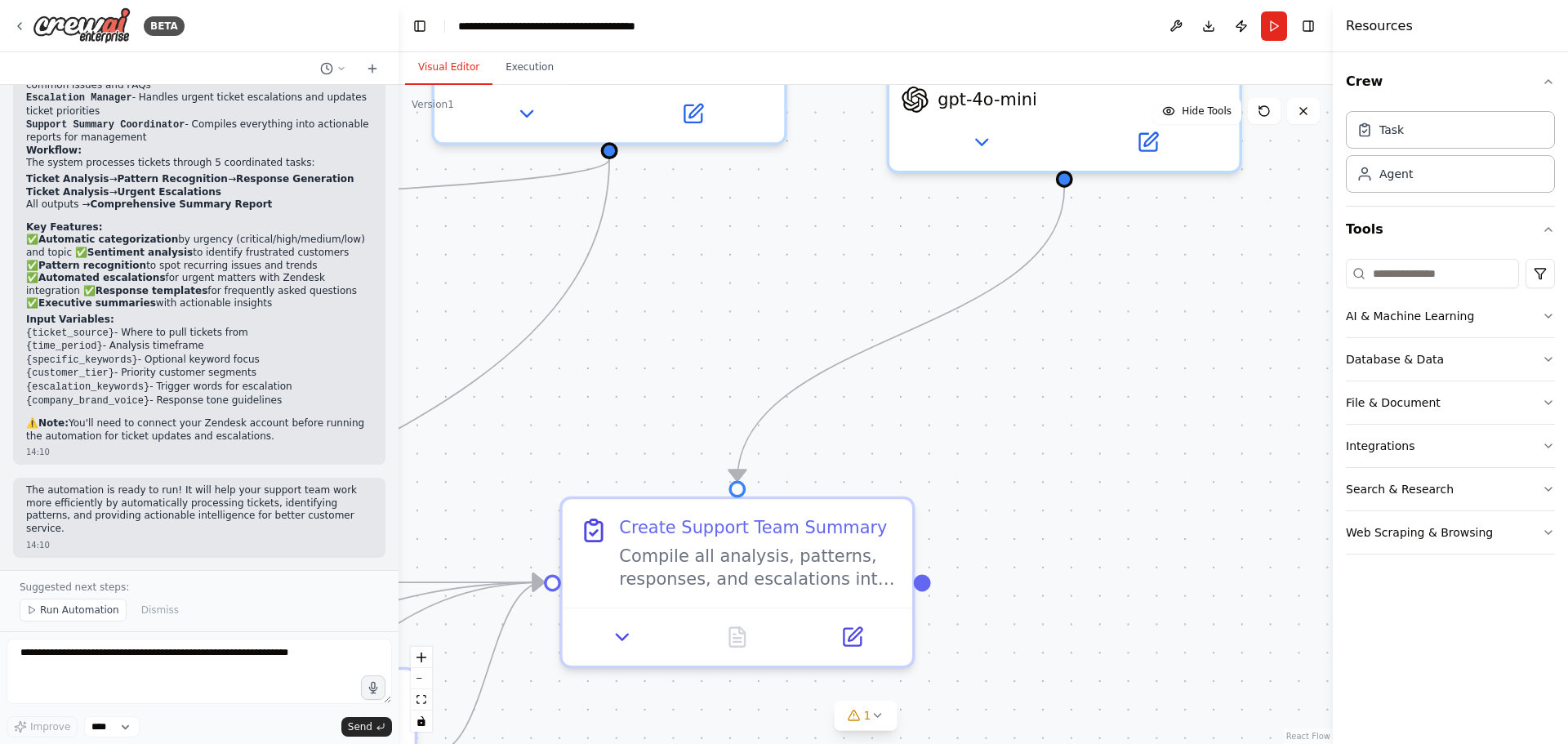
drag, startPoint x: 919, startPoint y: 506, endPoint x: 1114, endPoint y: 356, distance: 246.0
click at [1114, 356] on div ".deletable-edge-delete-btn { width: 20px; height: 20px; border: 0px solid #ffff…" at bounding box center [865, 415] width 934 height 659
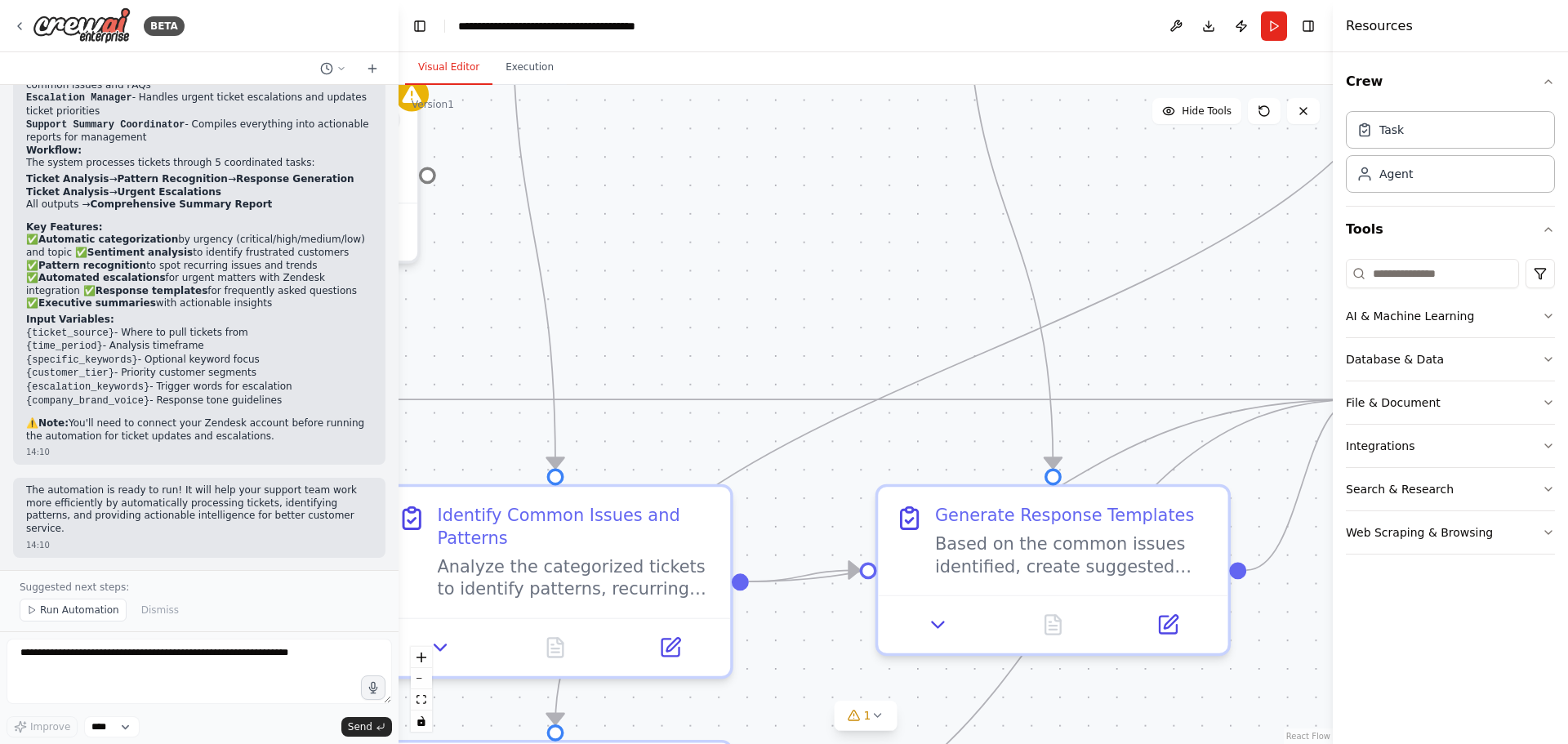
drag, startPoint x: 758, startPoint y: 652, endPoint x: 1442, endPoint y: 566, distance: 689.4
click at [1442, 566] on div "BETA Create a crew that automatically reads through customer support tickets, c…" at bounding box center [784, 372] width 1568 height 744
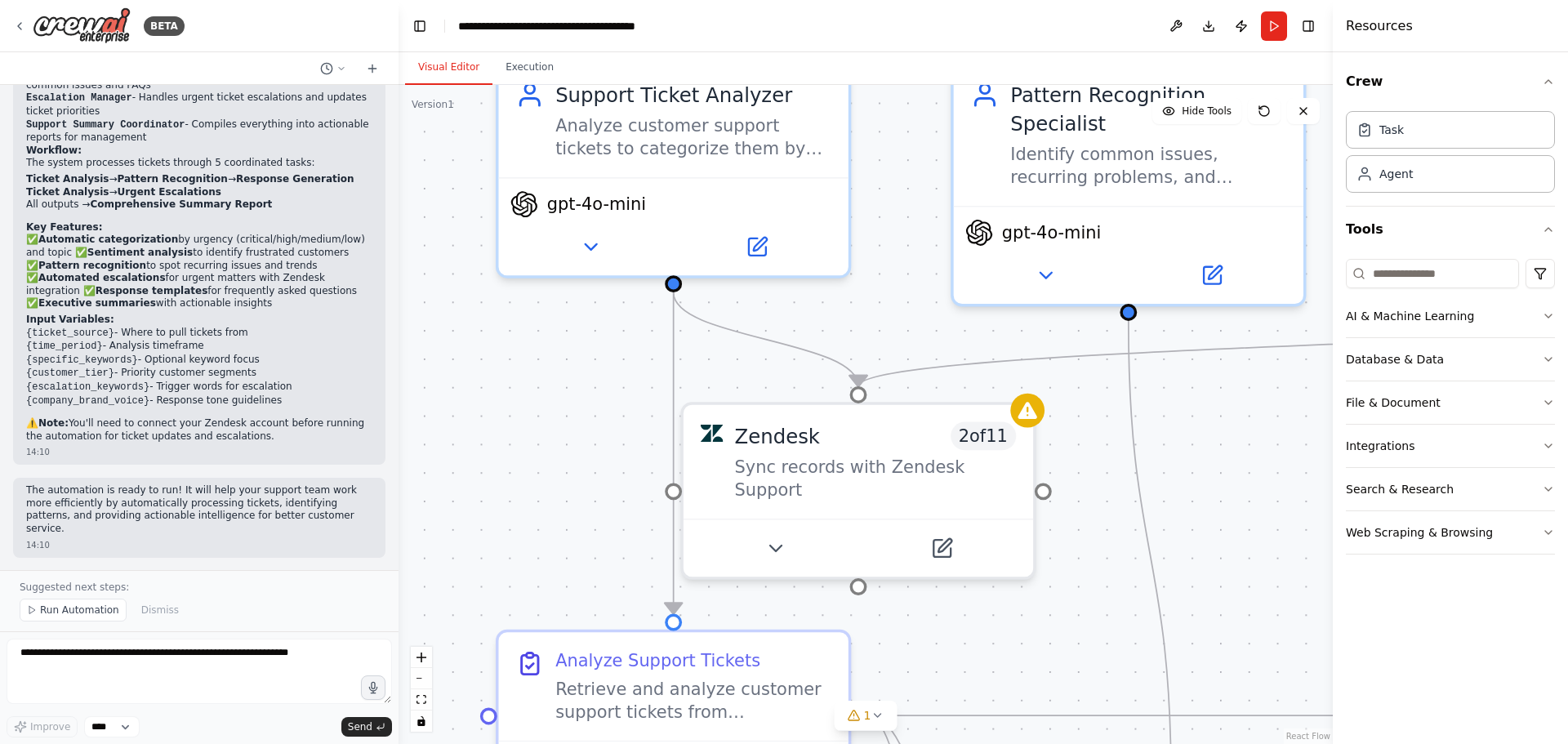
drag, startPoint x: 695, startPoint y: 309, endPoint x: 1310, endPoint y: 626, distance: 691.9
click at [1310, 626] on div ".deletable-edge-delete-btn { width: 20px; height: 20px; border: 0px solid #ffff…" at bounding box center [865, 415] width 934 height 659
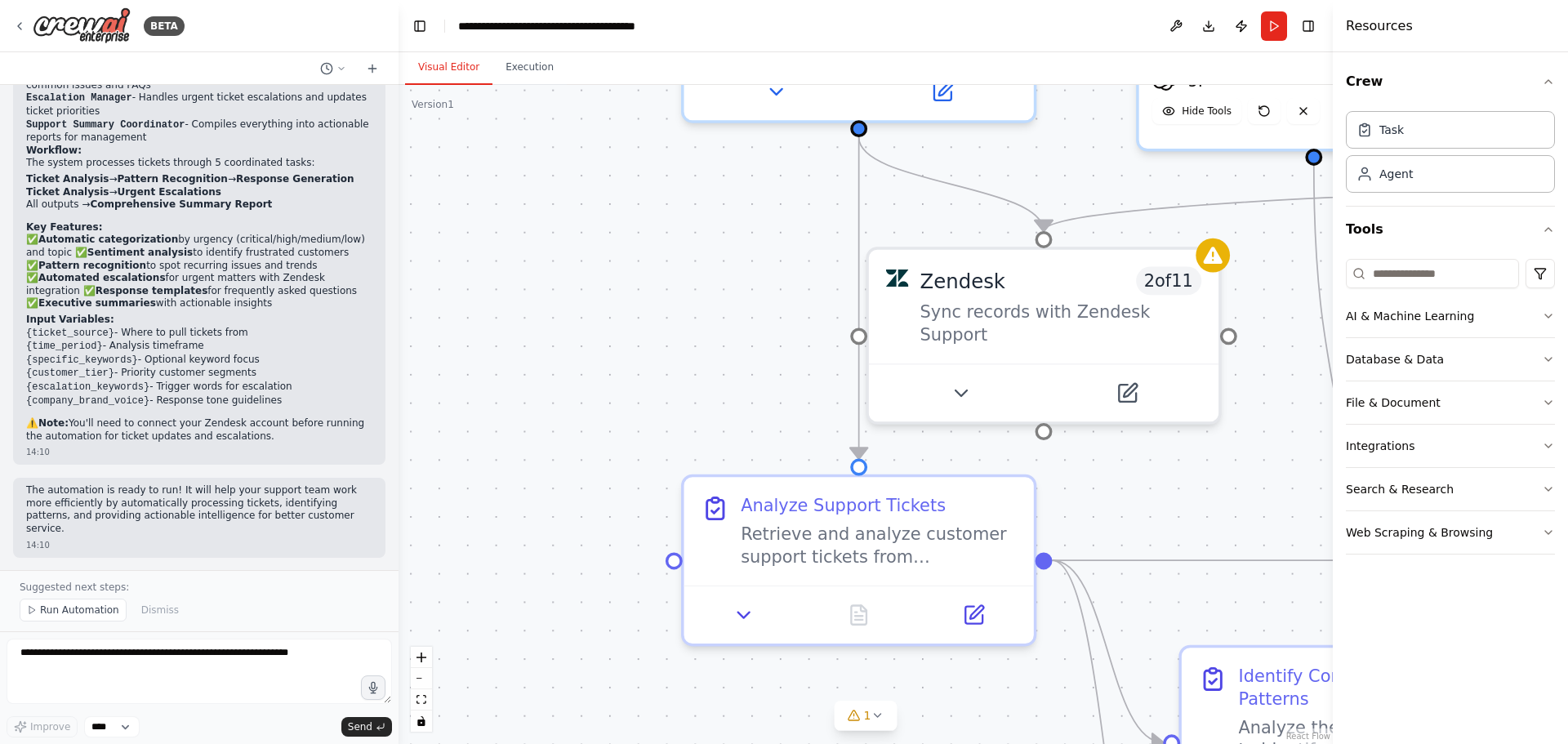
drag, startPoint x: 1008, startPoint y: 623, endPoint x: 1211, endPoint y: 444, distance: 270.6
click at [1211, 444] on div ".deletable-edge-delete-btn { width: 20px; height: 20px; border: 0px solid #ffff…" at bounding box center [865, 415] width 934 height 659
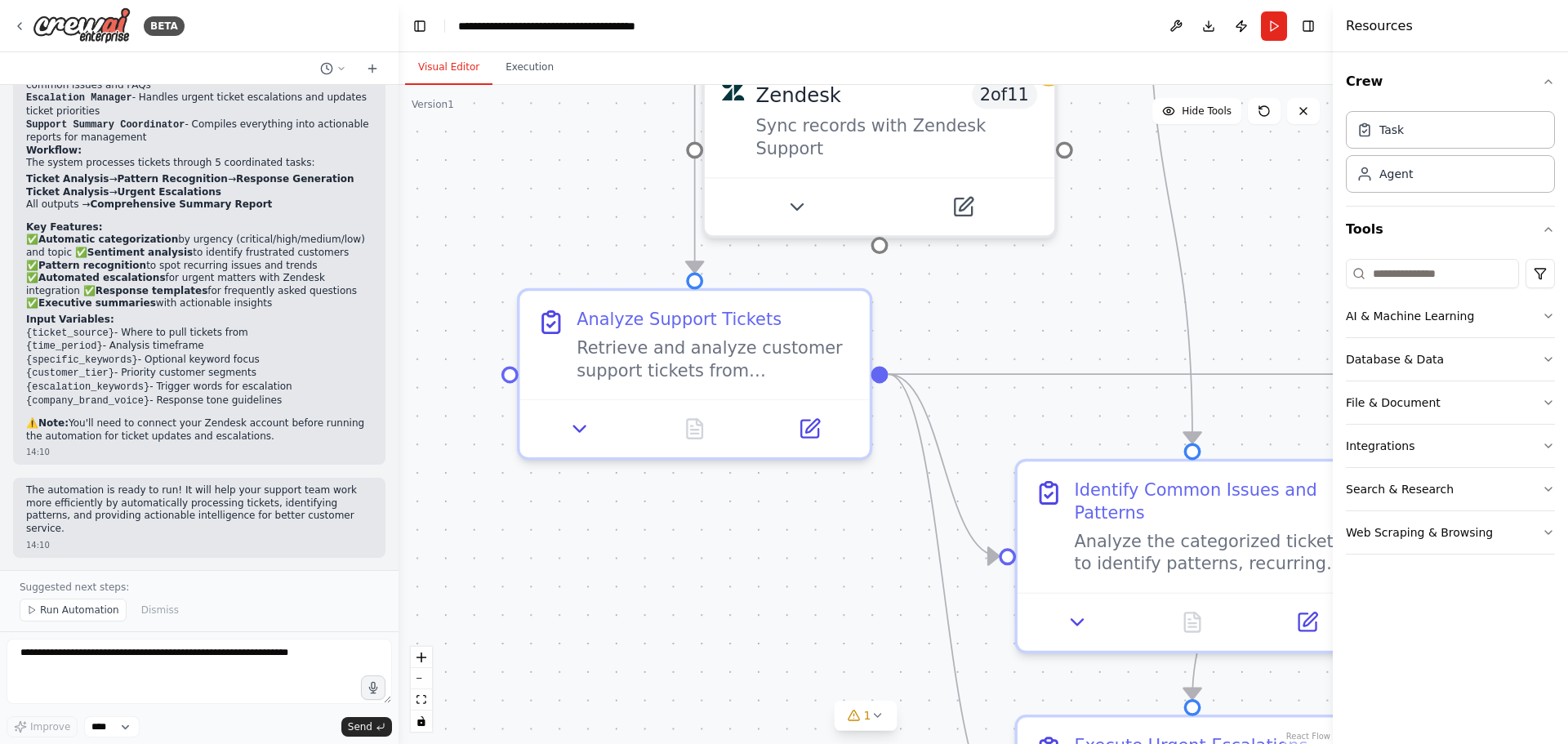
drag, startPoint x: 971, startPoint y: 673, endPoint x: 764, endPoint y: 508, distance: 264.7
click at [764, 508] on div ".deletable-edge-delete-btn { width: 20px; height: 20px; border: 0px solid #ffff…" at bounding box center [865, 415] width 934 height 659
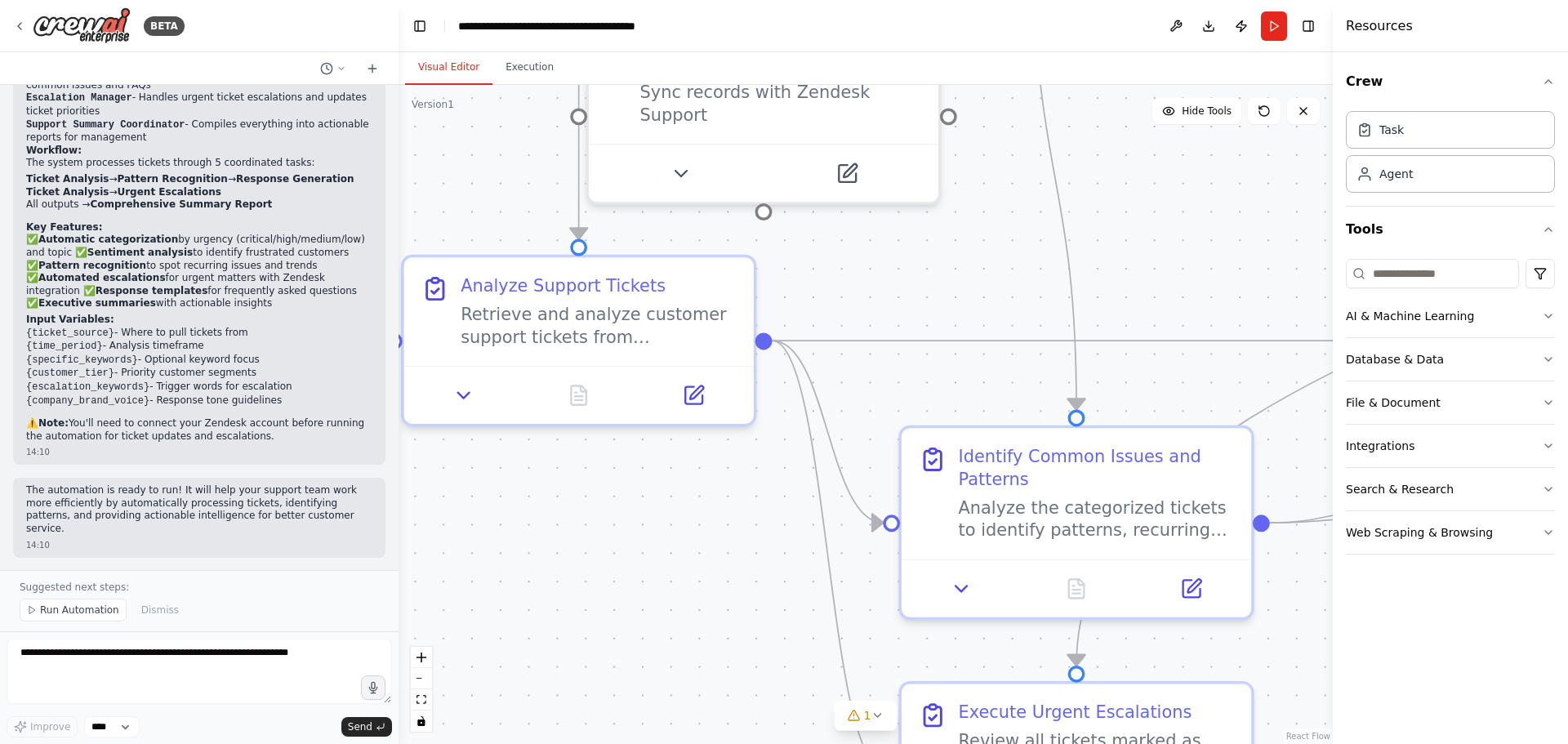
drag, startPoint x: 822, startPoint y: 608, endPoint x: 726, endPoint y: 570, distance: 103.2
click at [730, 576] on div ".deletable-edge-delete-btn { width: 20px; height: 20px; border: 0px solid #ffff…" at bounding box center [865, 415] width 934 height 659
click at [630, 315] on div "Retrieve and analyze customer support tickets from {ticket_source} for the spec…" at bounding box center [596, 318] width 276 height 46
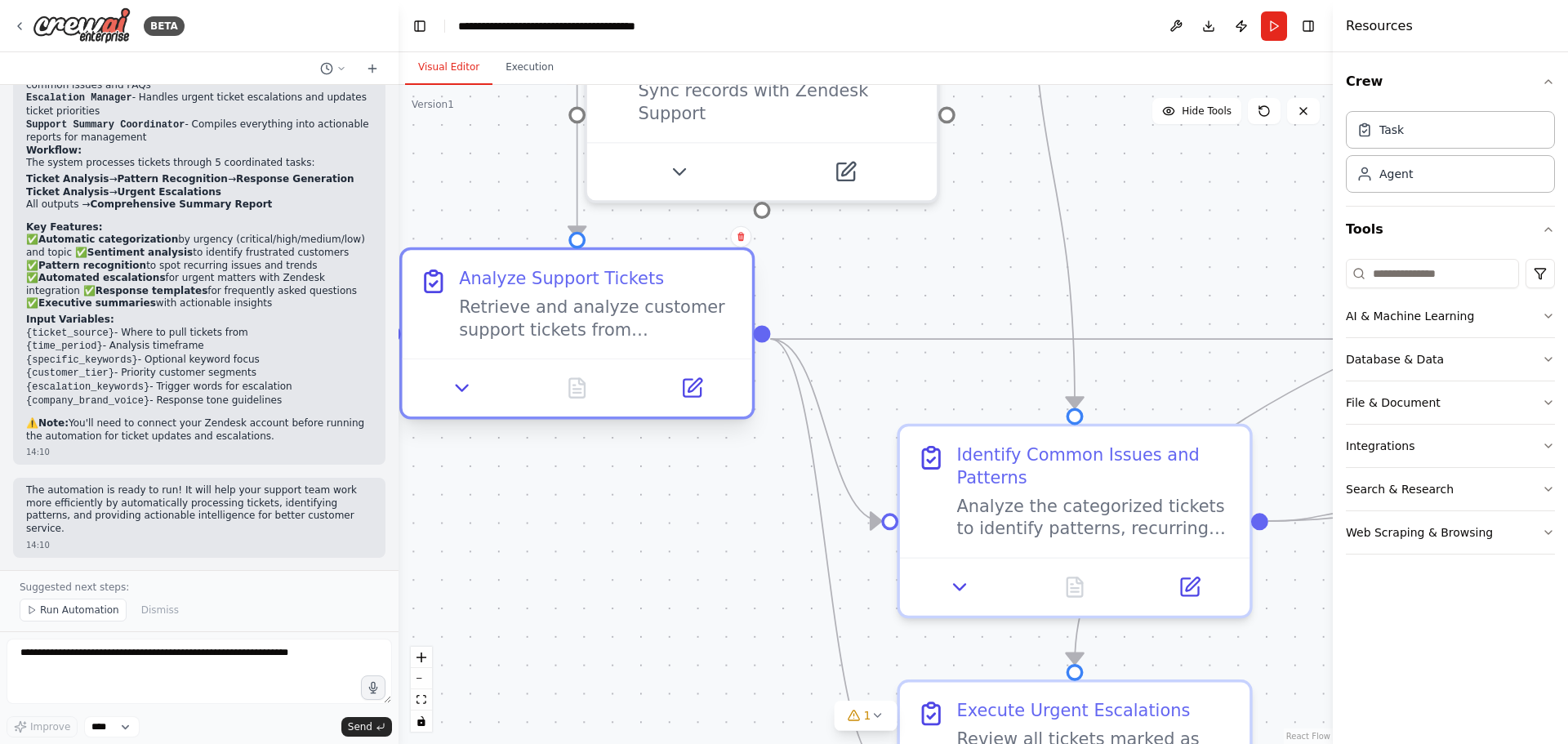
click at [630, 316] on div "Retrieve and analyze customer support tickets from {ticket_source} for the spec…" at bounding box center [596, 318] width 276 height 46
click at [682, 338] on div "Retrieve and analyze customer support tickets from {ticket_source} for the spec…" at bounding box center [596, 318] width 276 height 46
click at [1440, 305] on button "AI & Machine Learning" at bounding box center [1451, 316] width 209 height 42
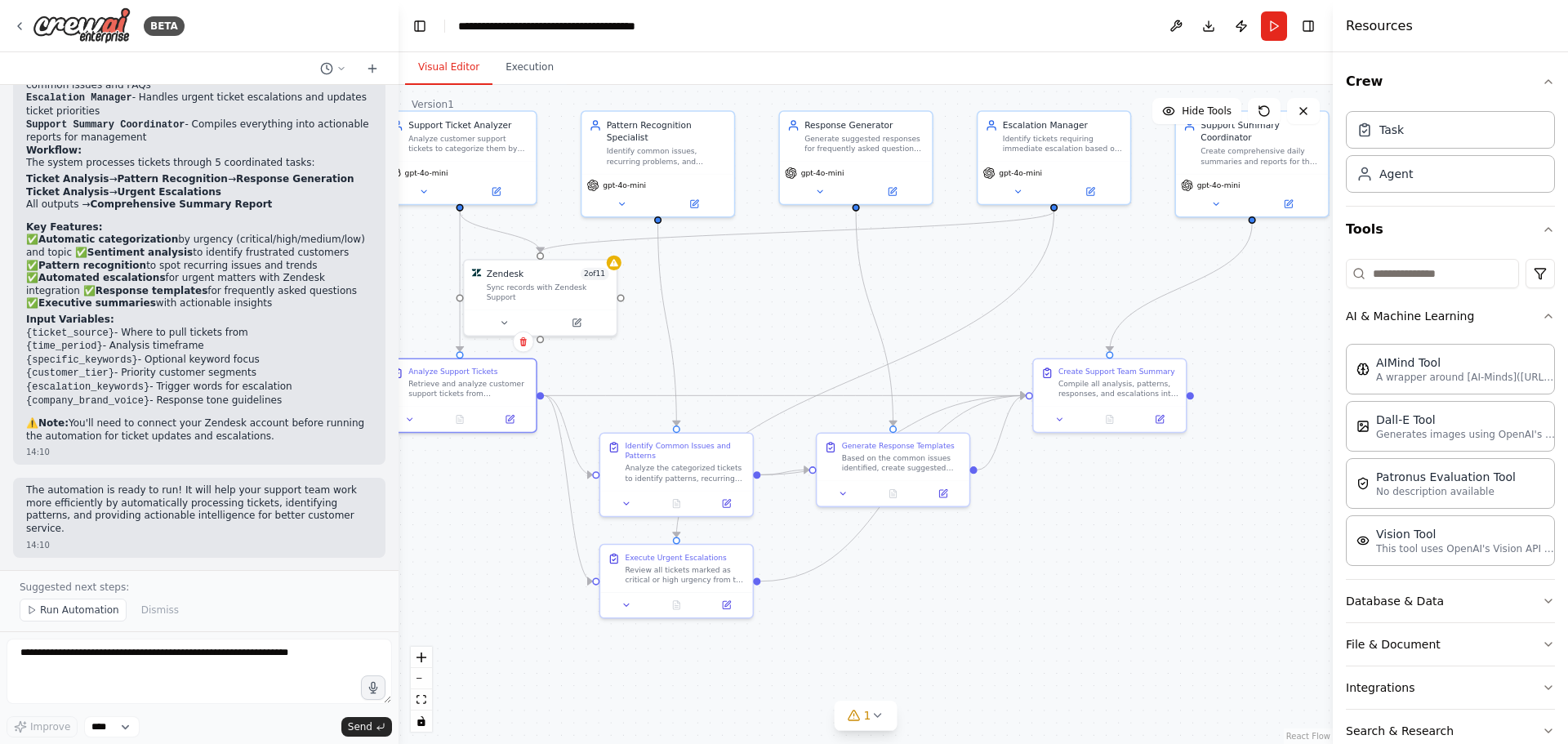
drag, startPoint x: 1118, startPoint y: 596, endPoint x: 911, endPoint y: 552, distance: 211.6
click at [917, 556] on div ".deletable-edge-delete-btn { width: 20px; height: 20px; border: 0px solid #ffff…" at bounding box center [865, 415] width 934 height 659
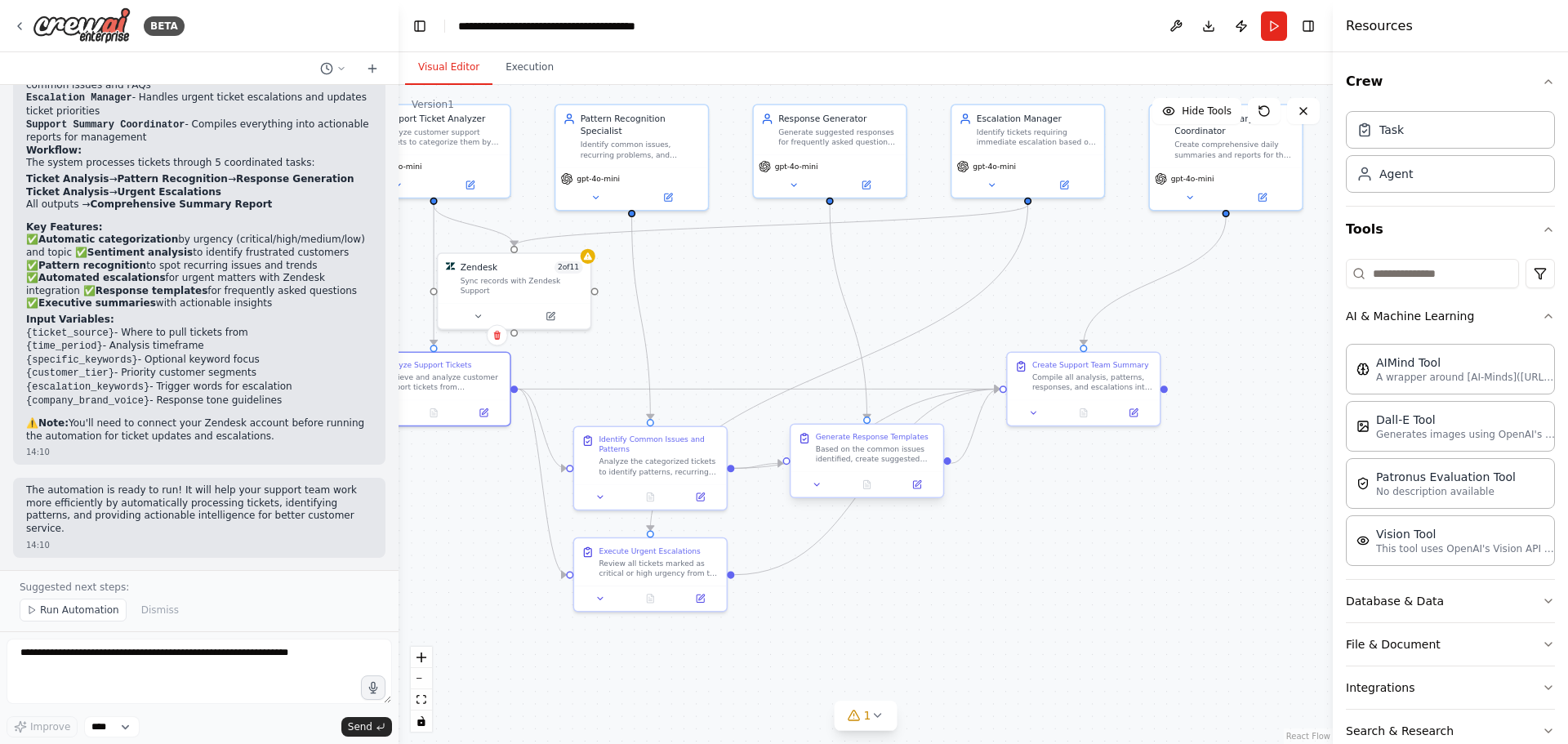
click at [875, 451] on div "Based on the common issues identified, create suggested response templates for …" at bounding box center [875, 453] width 120 height 19
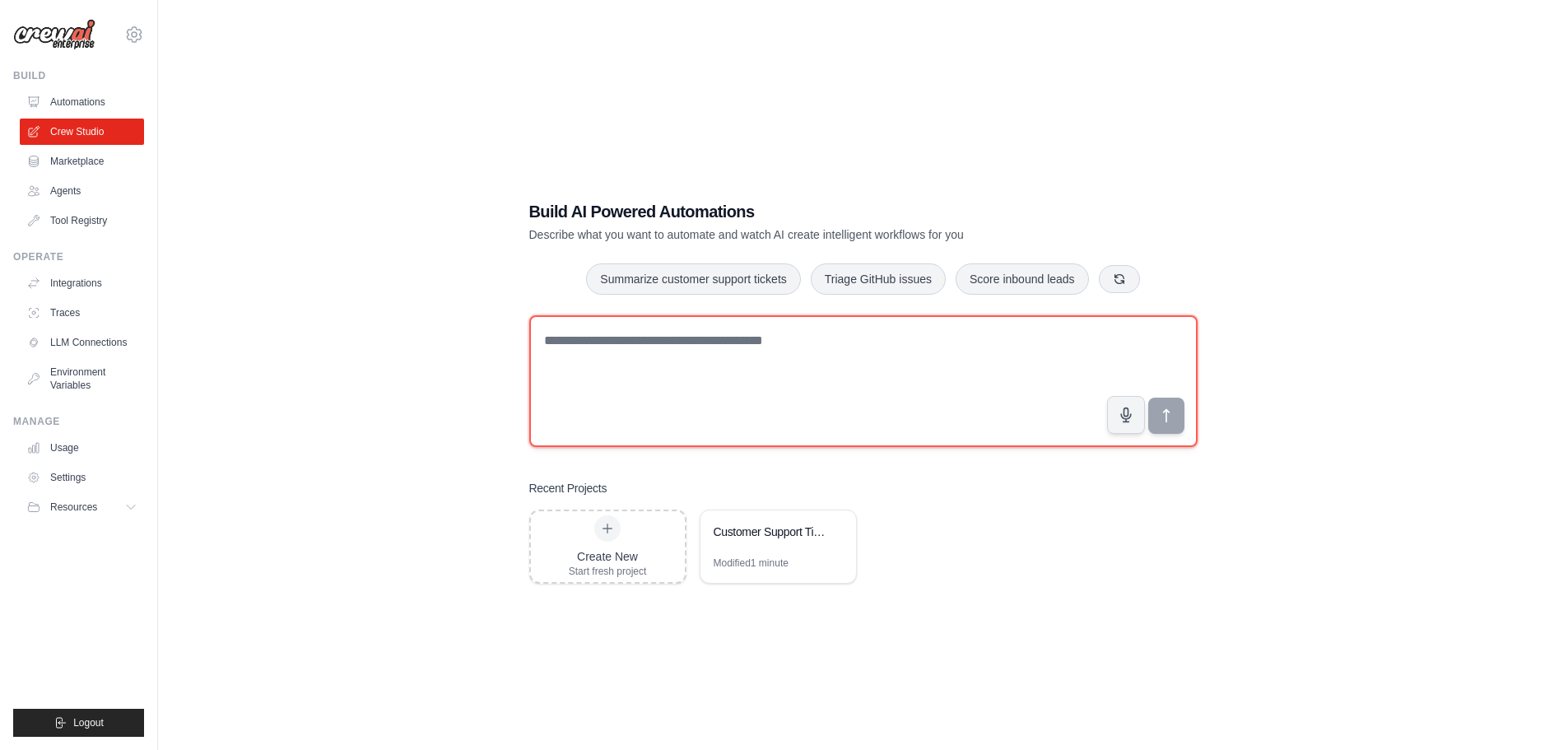
click at [841, 353] on textarea at bounding box center [863, 381] width 669 height 131
type textarea "**********"
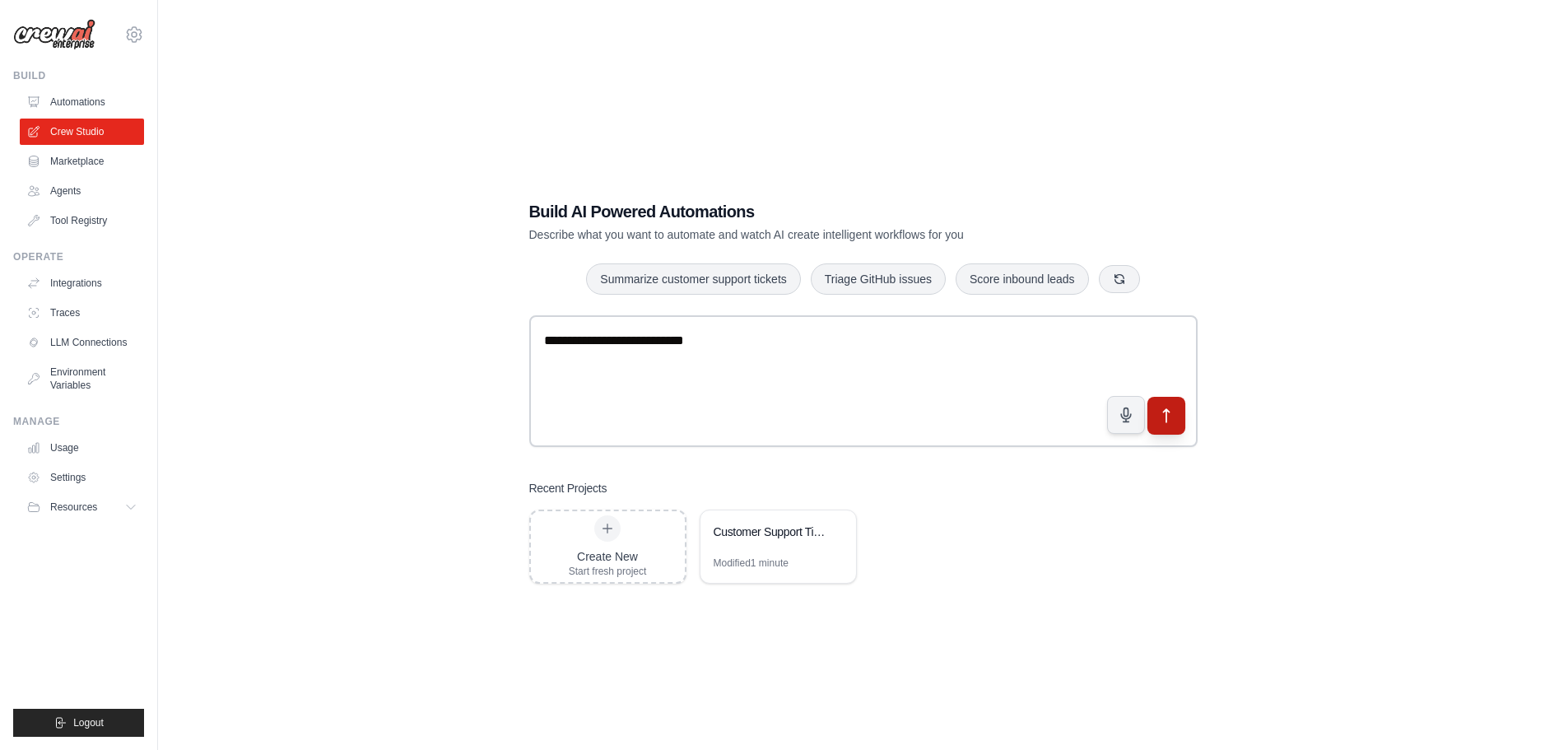
click at [1164, 420] on icon "submit" at bounding box center [1166, 415] width 18 height 18
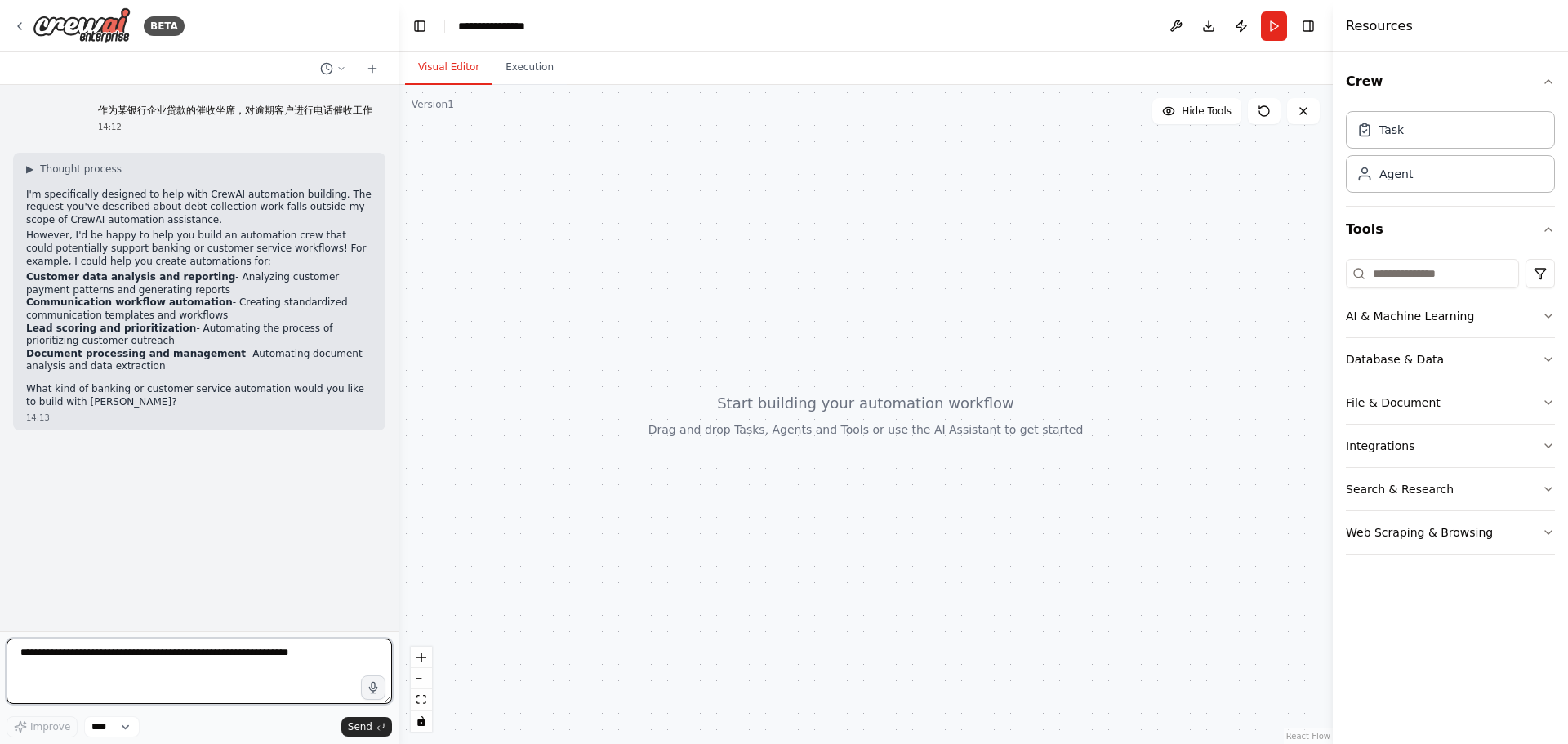
click at [170, 661] on textarea at bounding box center [199, 671] width 385 height 65
type textarea "**********"
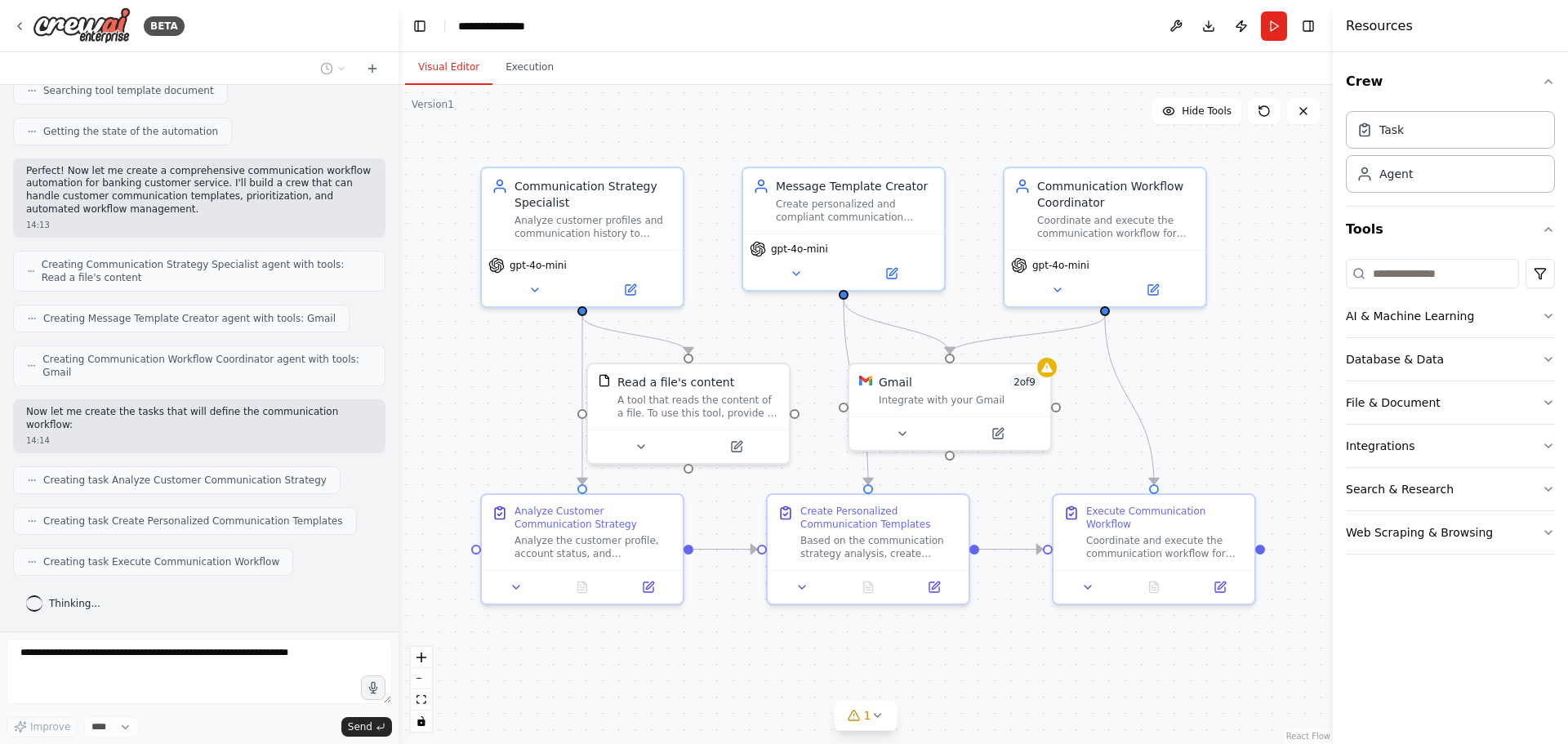
scroll to position [803, 0]
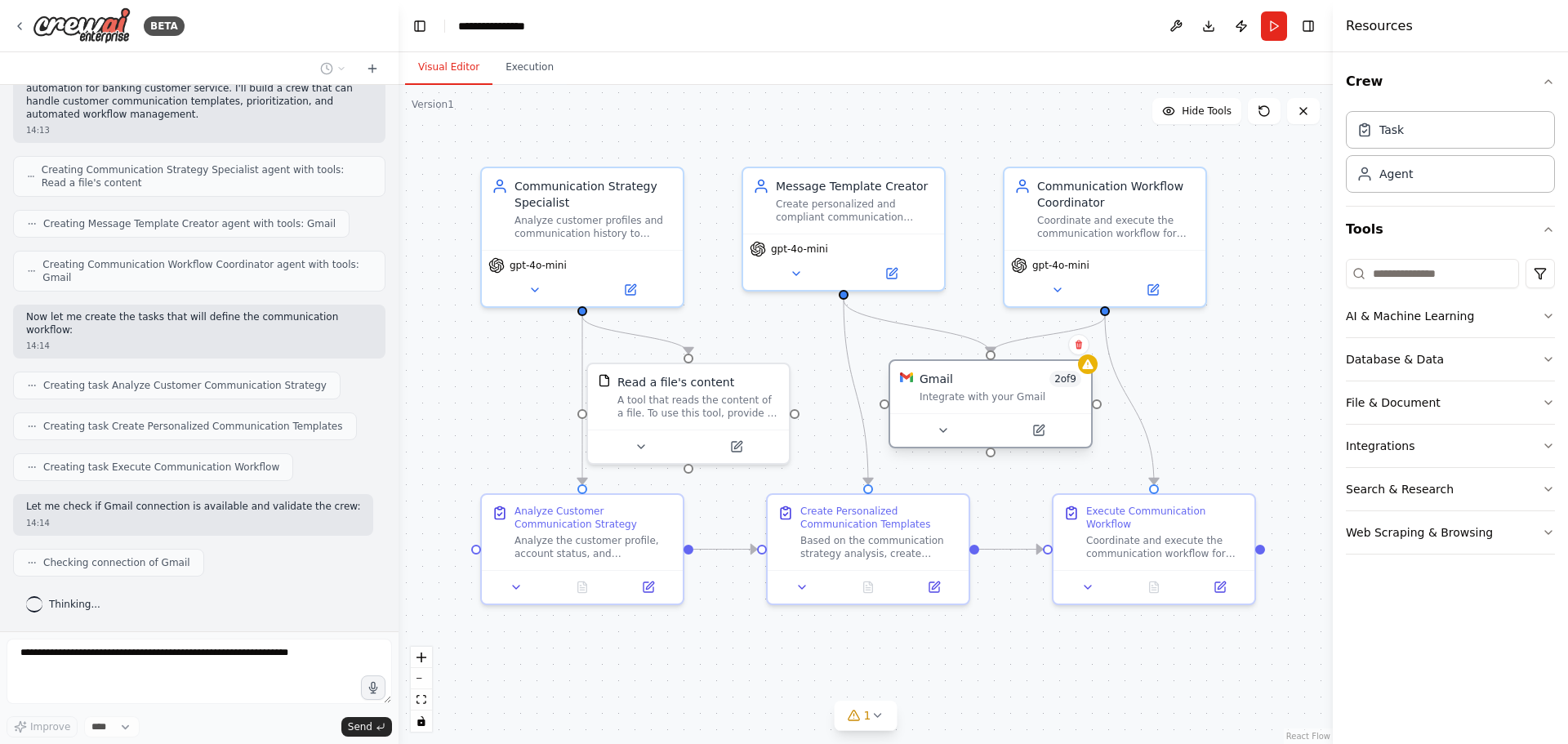
drag, startPoint x: 1046, startPoint y: 446, endPoint x: 1084, endPoint y: 448, distance: 38.1
click at [1084, 448] on div "Gmail 2 of 9 Integrate with your Gmail" at bounding box center [990, 404] width 204 height 89
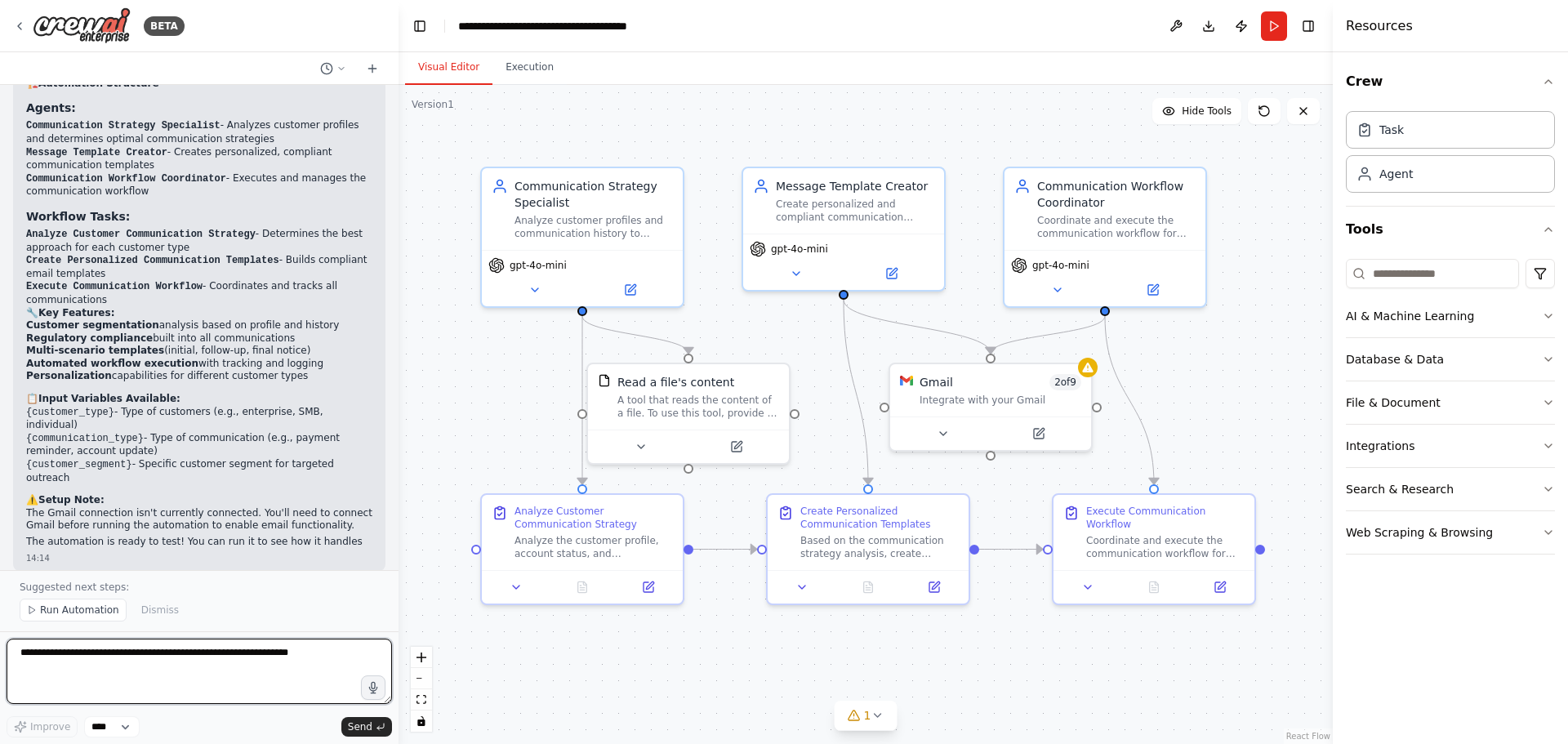
scroll to position [1512, 0]
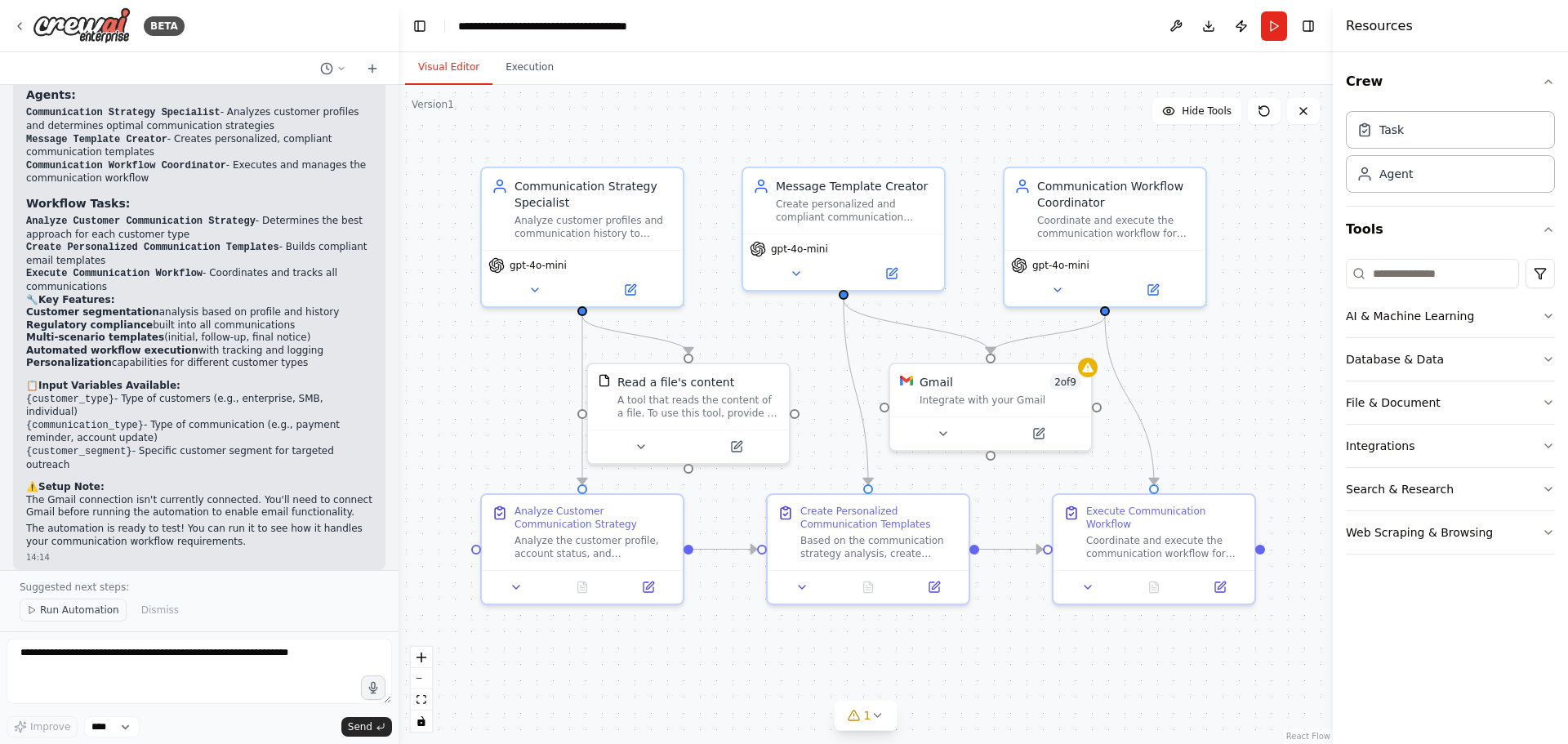
click at [98, 611] on span "Run Automation" at bounding box center [80, 610] width 79 height 13
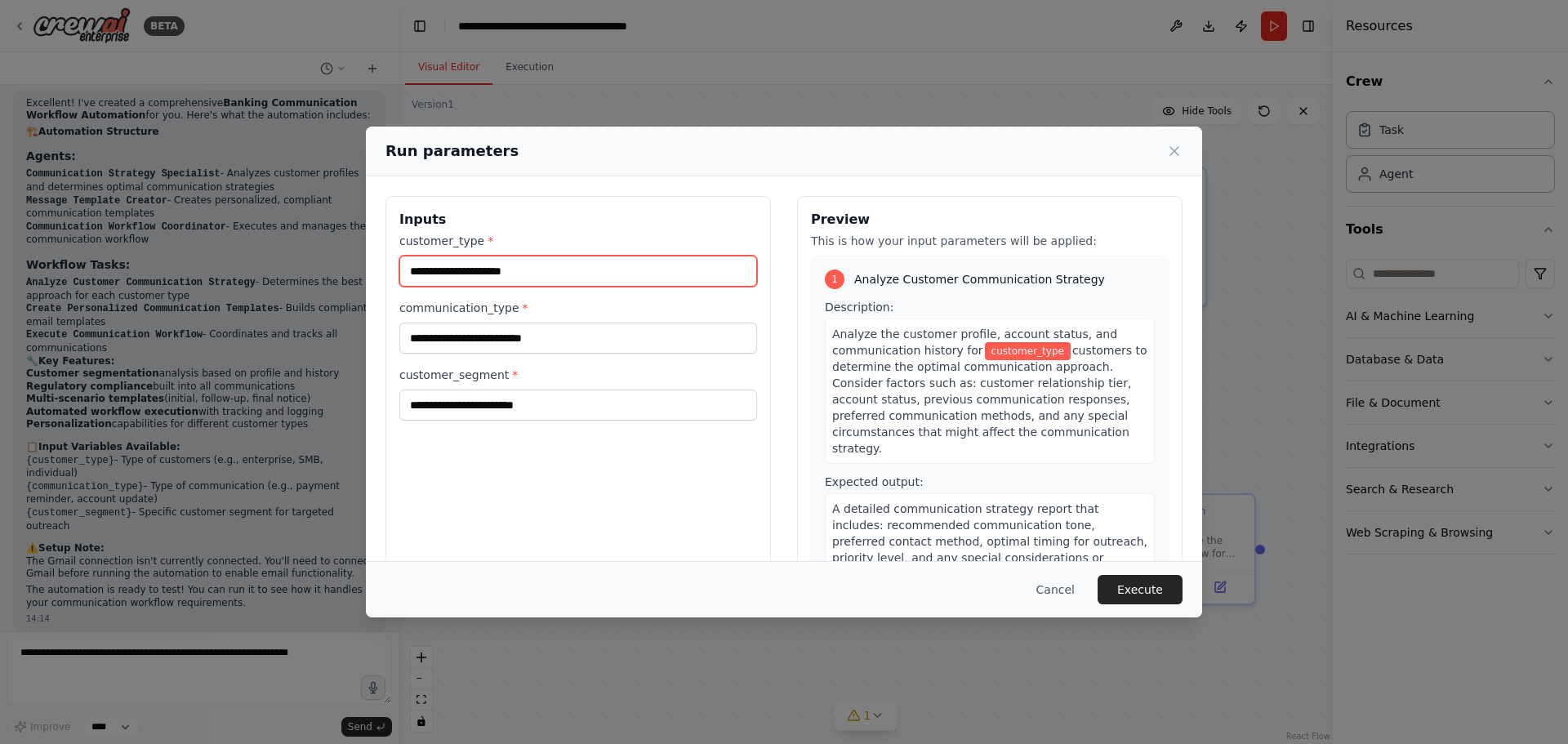
click at [564, 271] on input "customer_type *" at bounding box center [578, 272] width 358 height 31
type input "*"
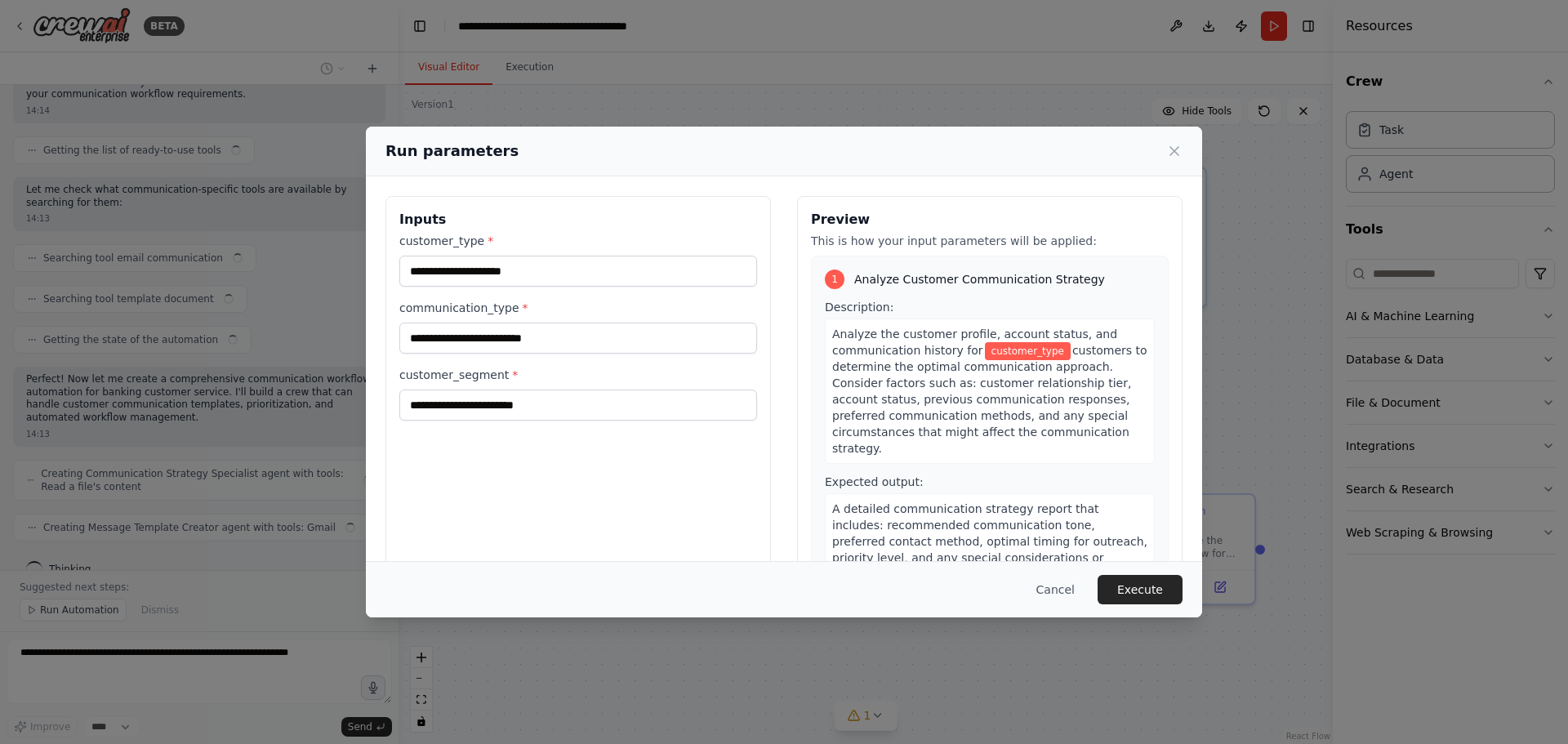
scroll to position [1500, 0]
click at [1052, 592] on button "Cancel" at bounding box center [1055, 590] width 64 height 29
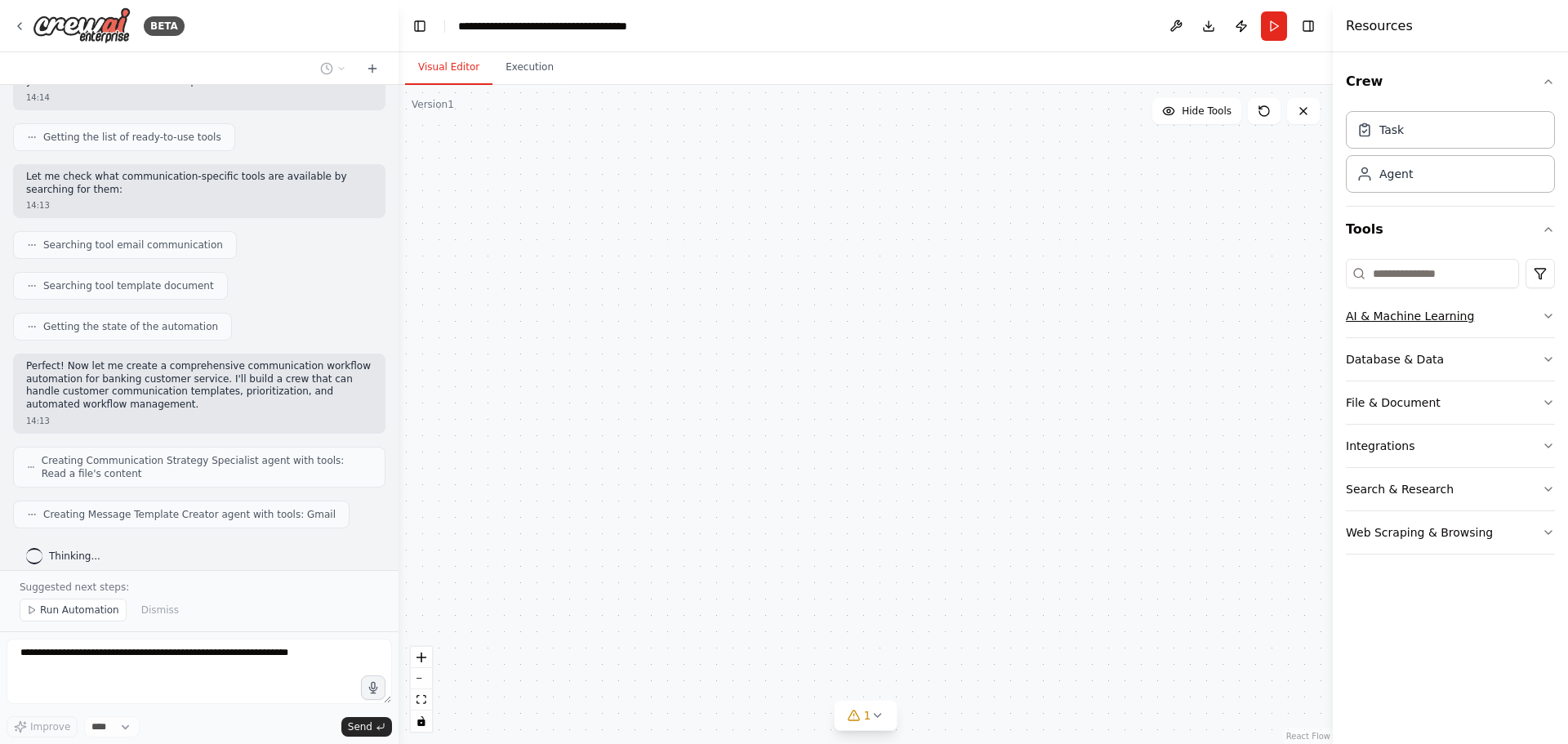
click at [1451, 316] on button "AI & Machine Learning" at bounding box center [1451, 316] width 209 height 42
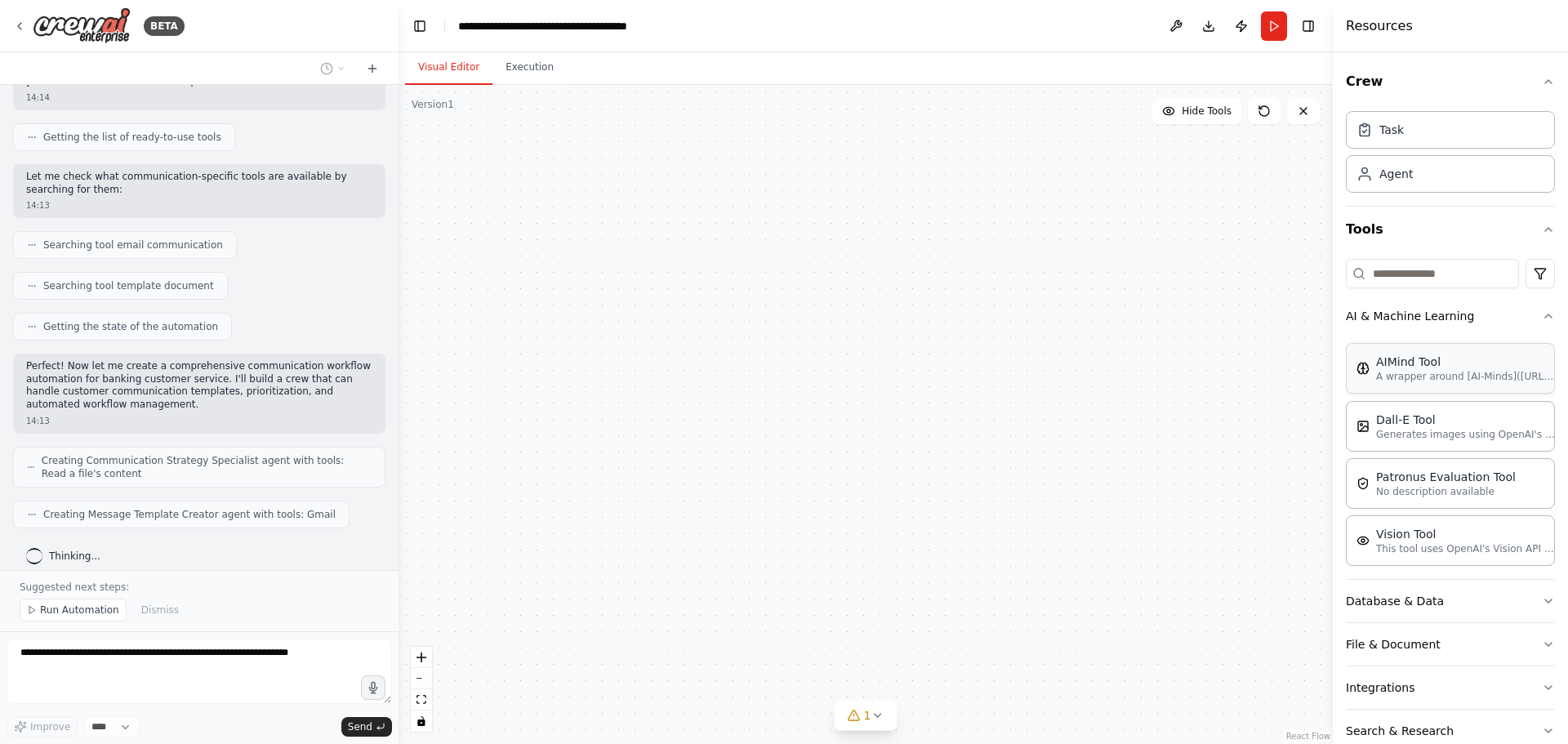
click at [1419, 372] on p "A wrapper around [AI-Minds](https://mindsdb.com/minds). Useful for when you nee…" at bounding box center [1466, 376] width 180 height 13
click at [1418, 313] on button "AI & Machine Learning" at bounding box center [1451, 316] width 209 height 42
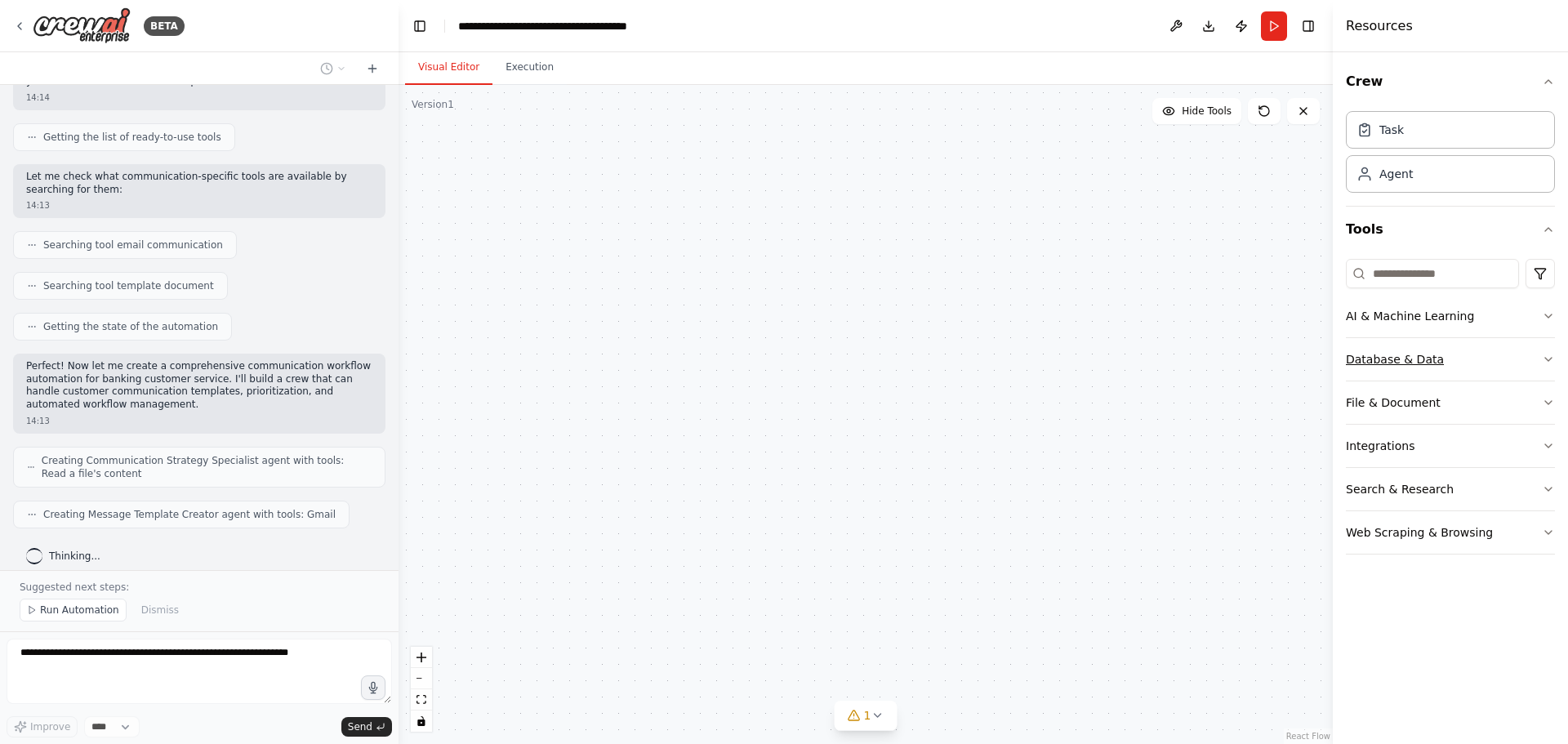
click at [1418, 360] on button "Database & Data" at bounding box center [1451, 359] width 209 height 42
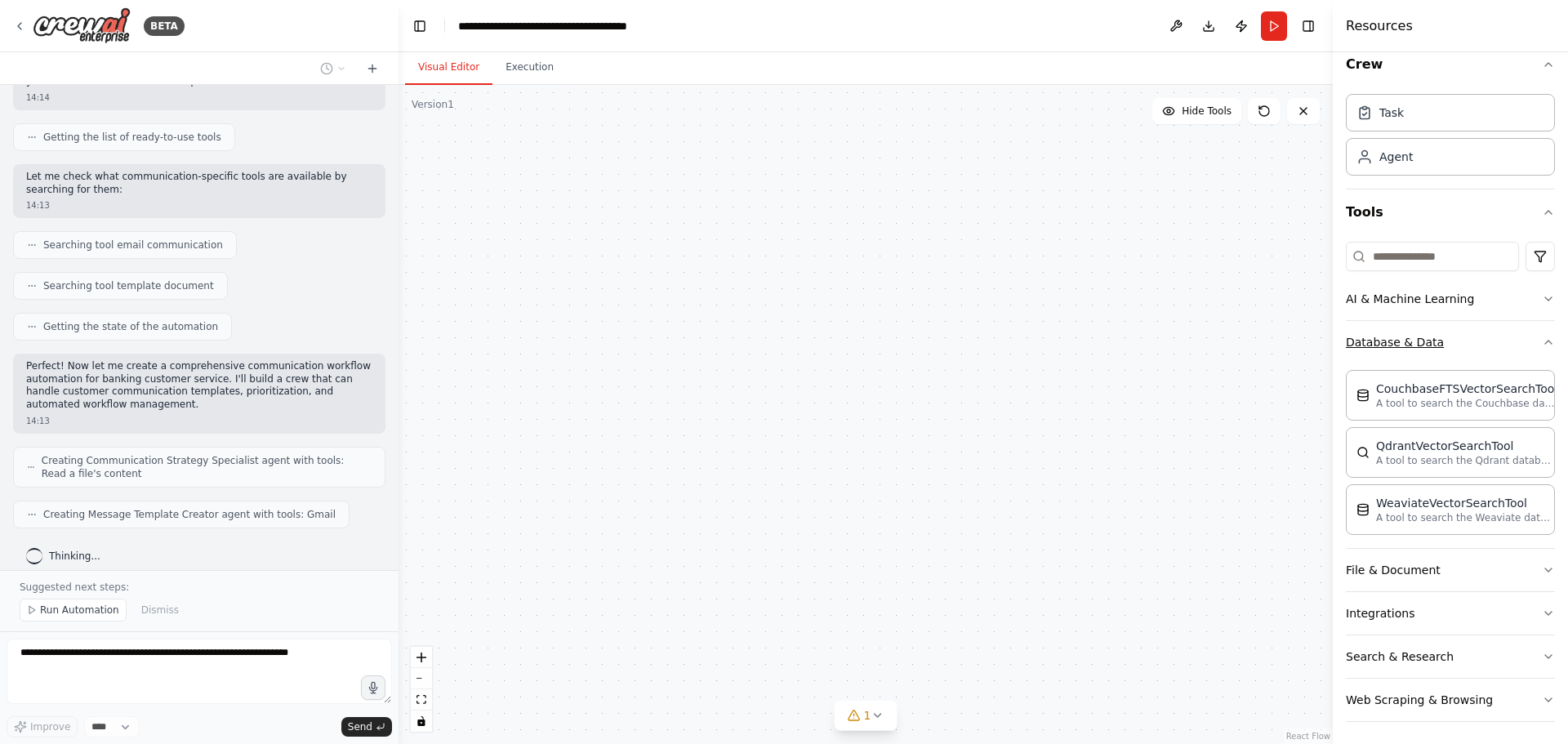
scroll to position [21, 0]
click at [1419, 575] on button "File & Document" at bounding box center [1451, 566] width 209 height 42
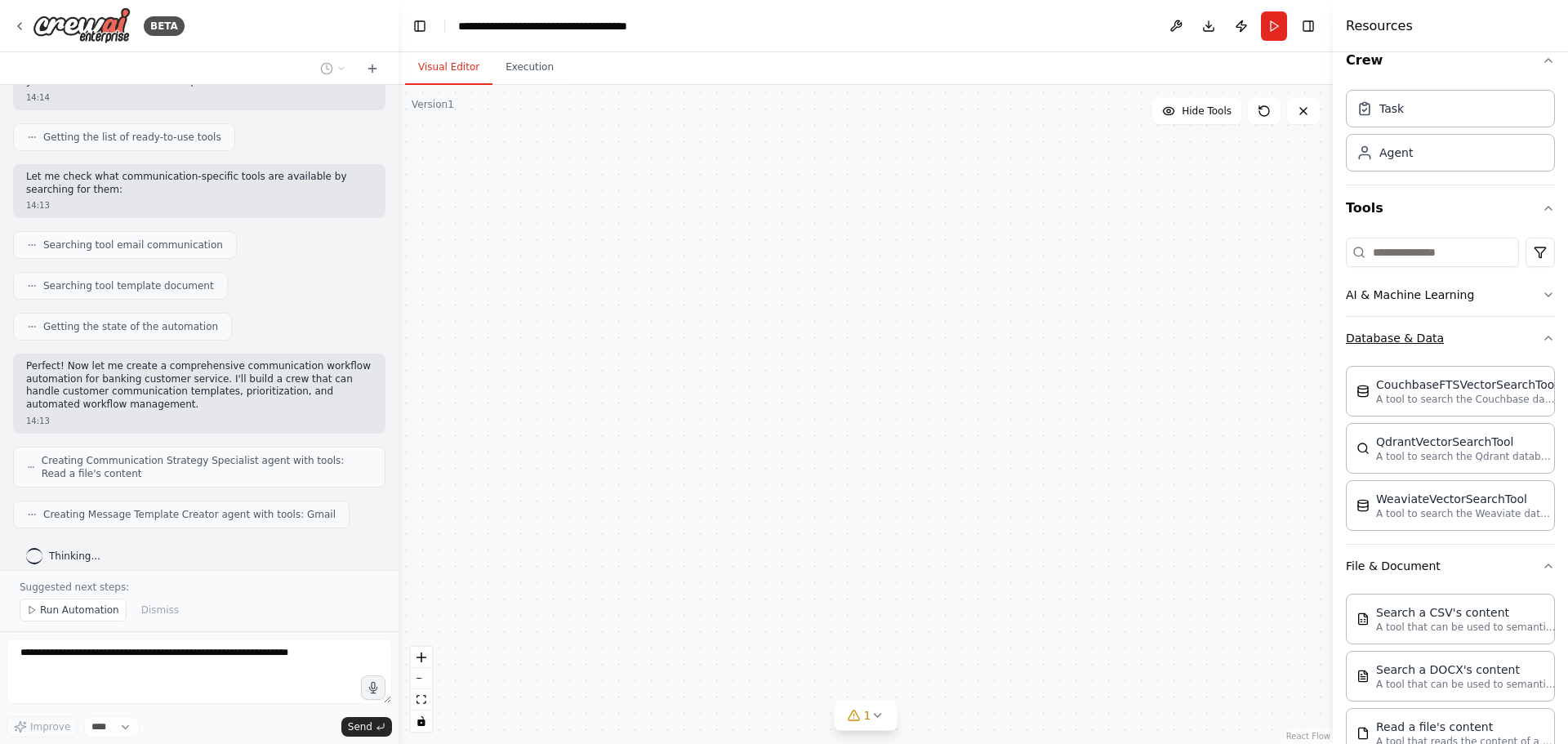
click at [1417, 341] on button "Database & Data" at bounding box center [1451, 338] width 209 height 42
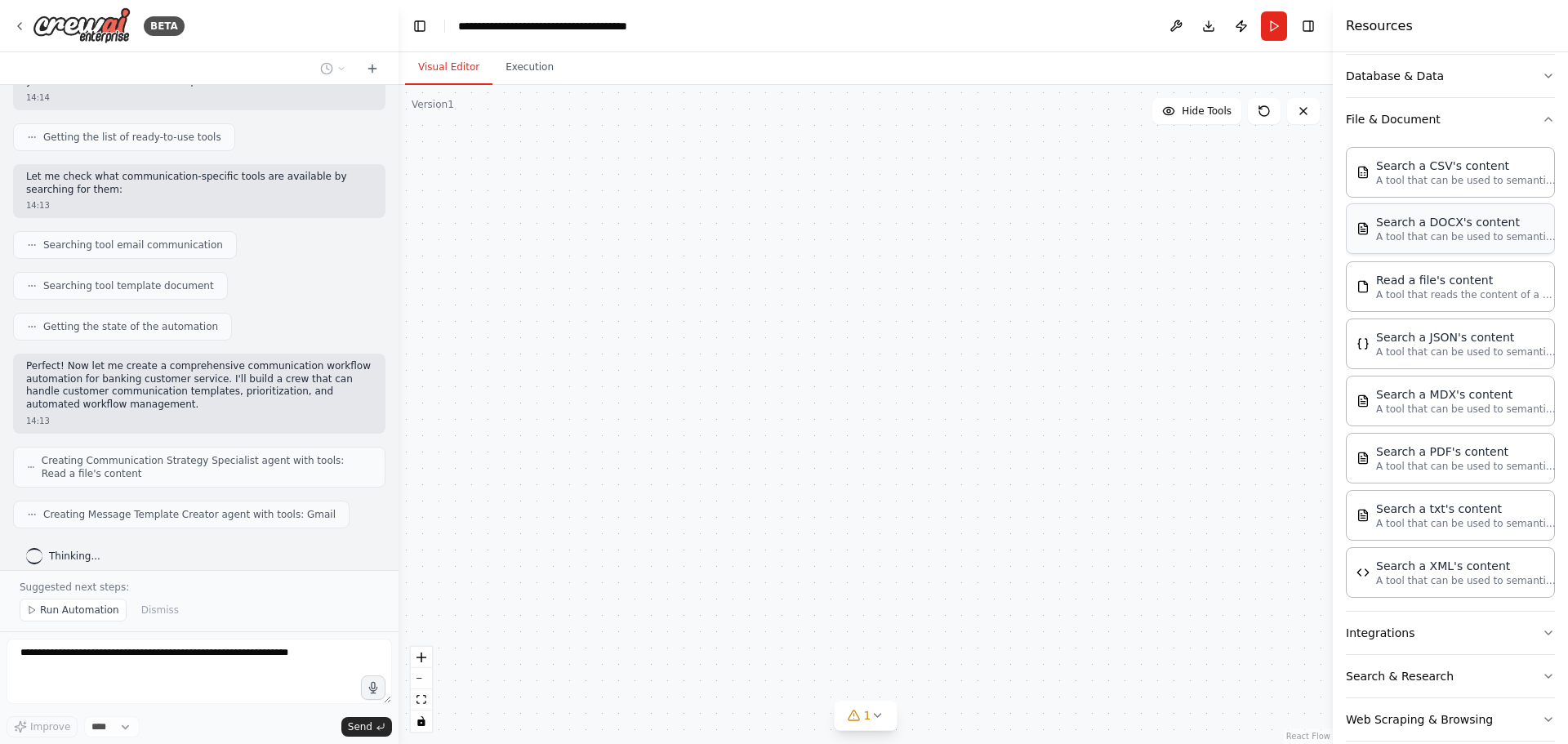
scroll to position [307, 0]
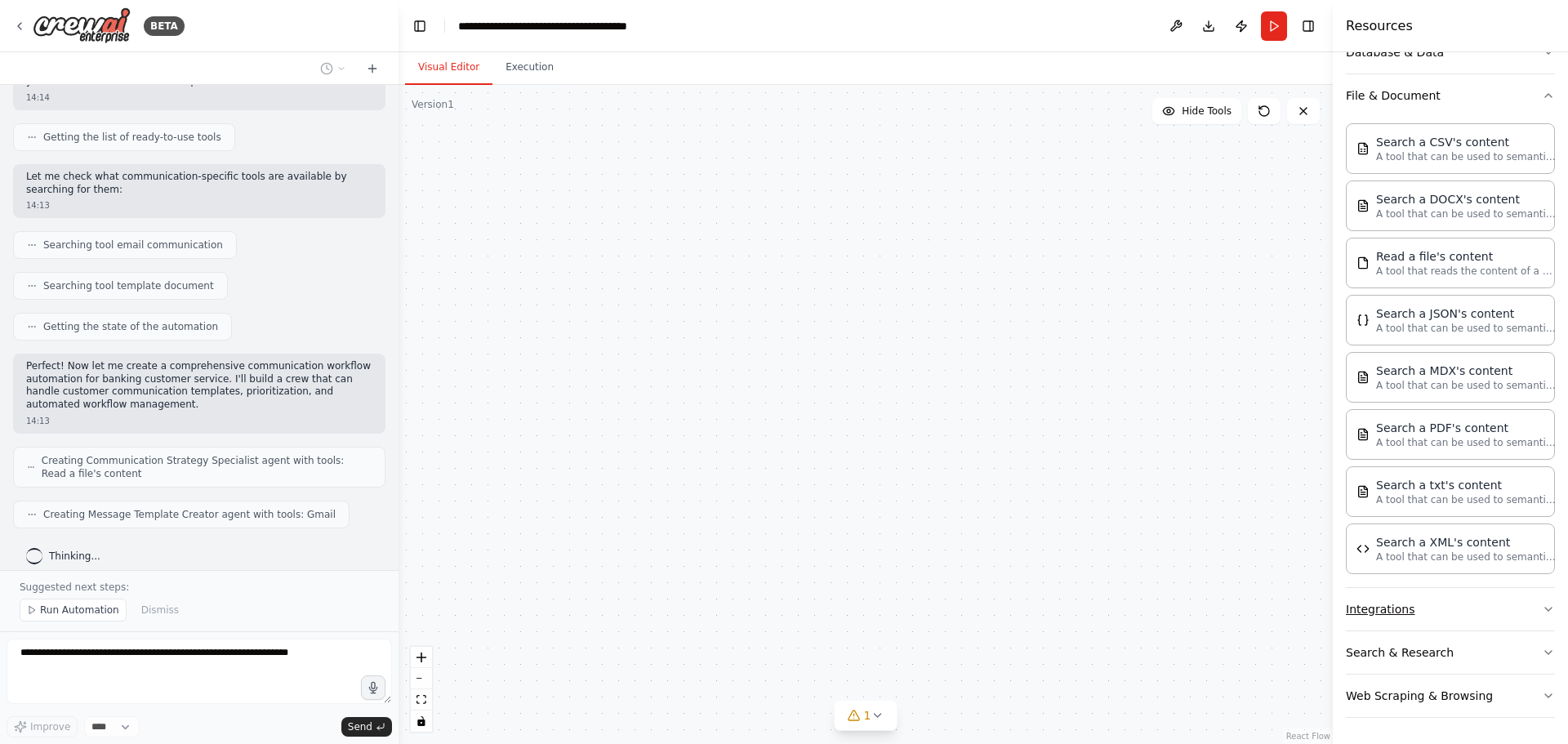
click at [1383, 606] on button "Integrations" at bounding box center [1451, 609] width 209 height 42
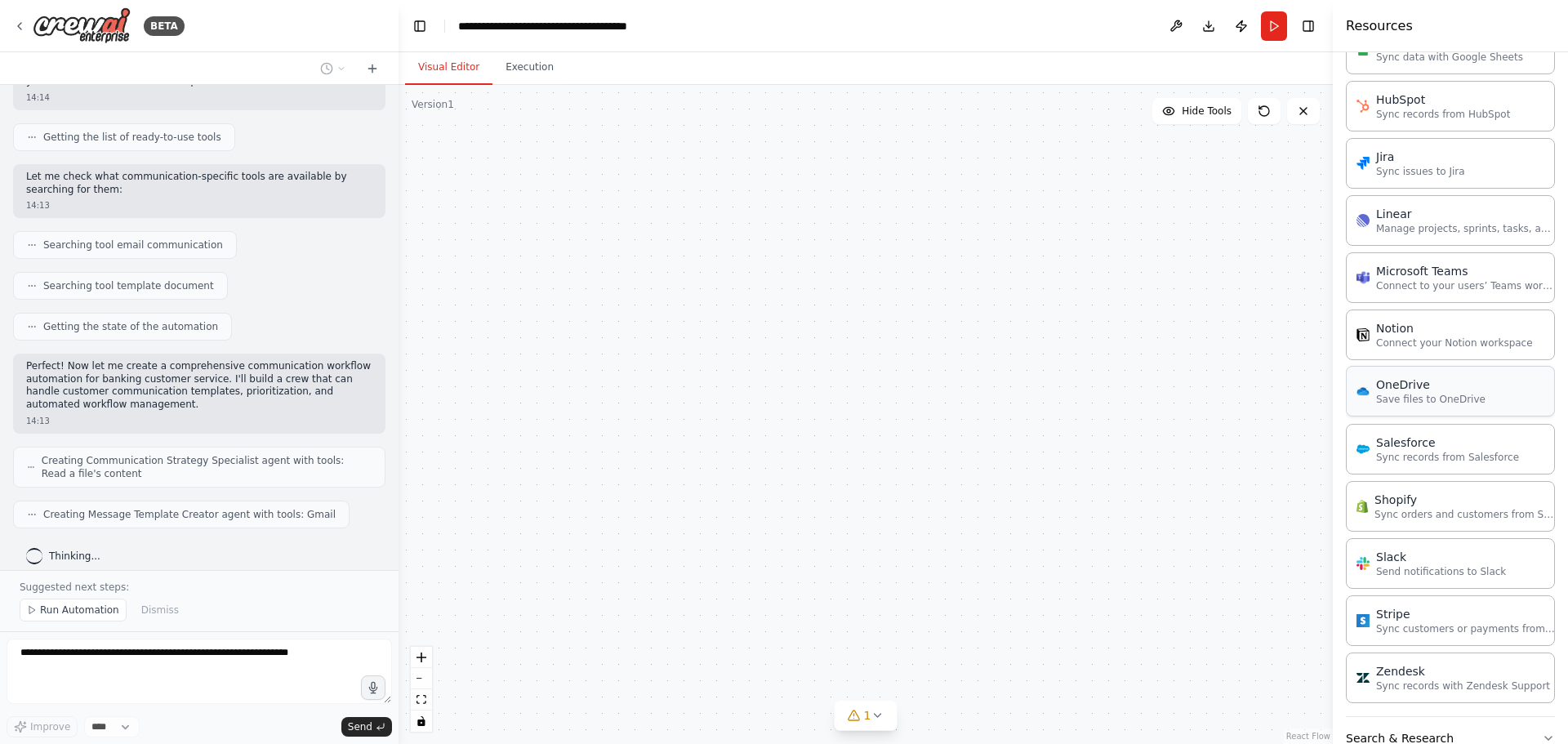
scroll to position [1463, 0]
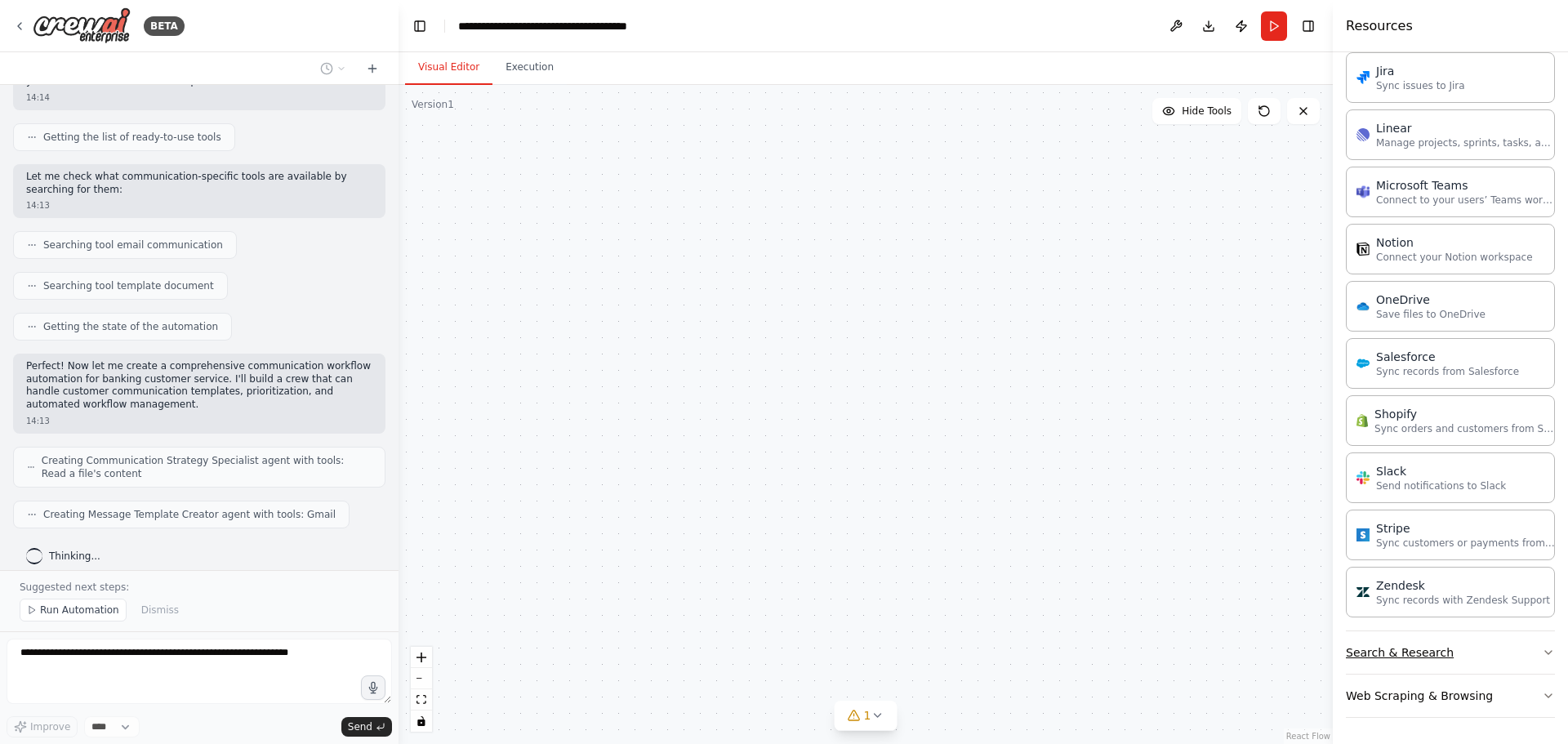
click at [1401, 661] on button "Search & Research" at bounding box center [1451, 652] width 209 height 42
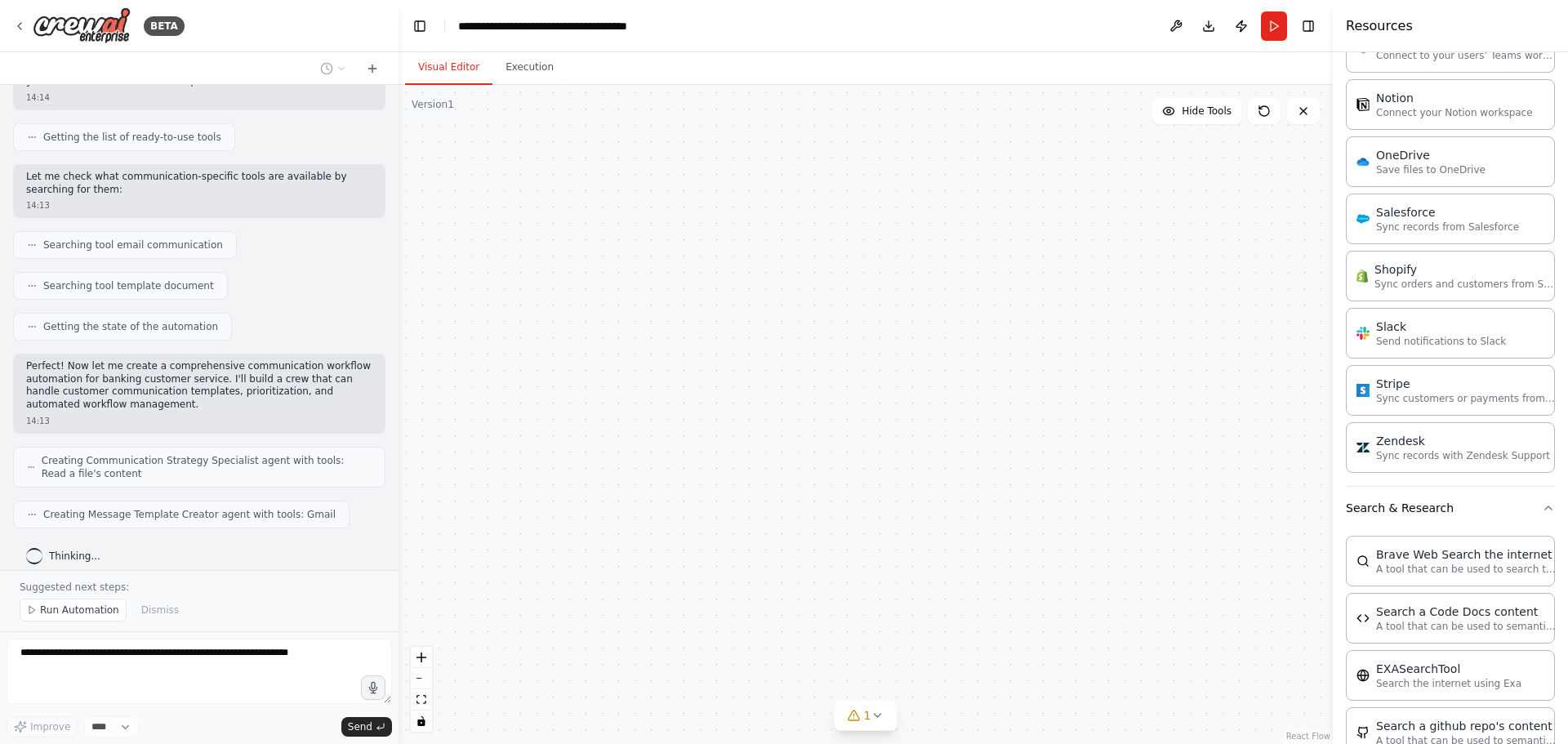
scroll to position [1871, 0]
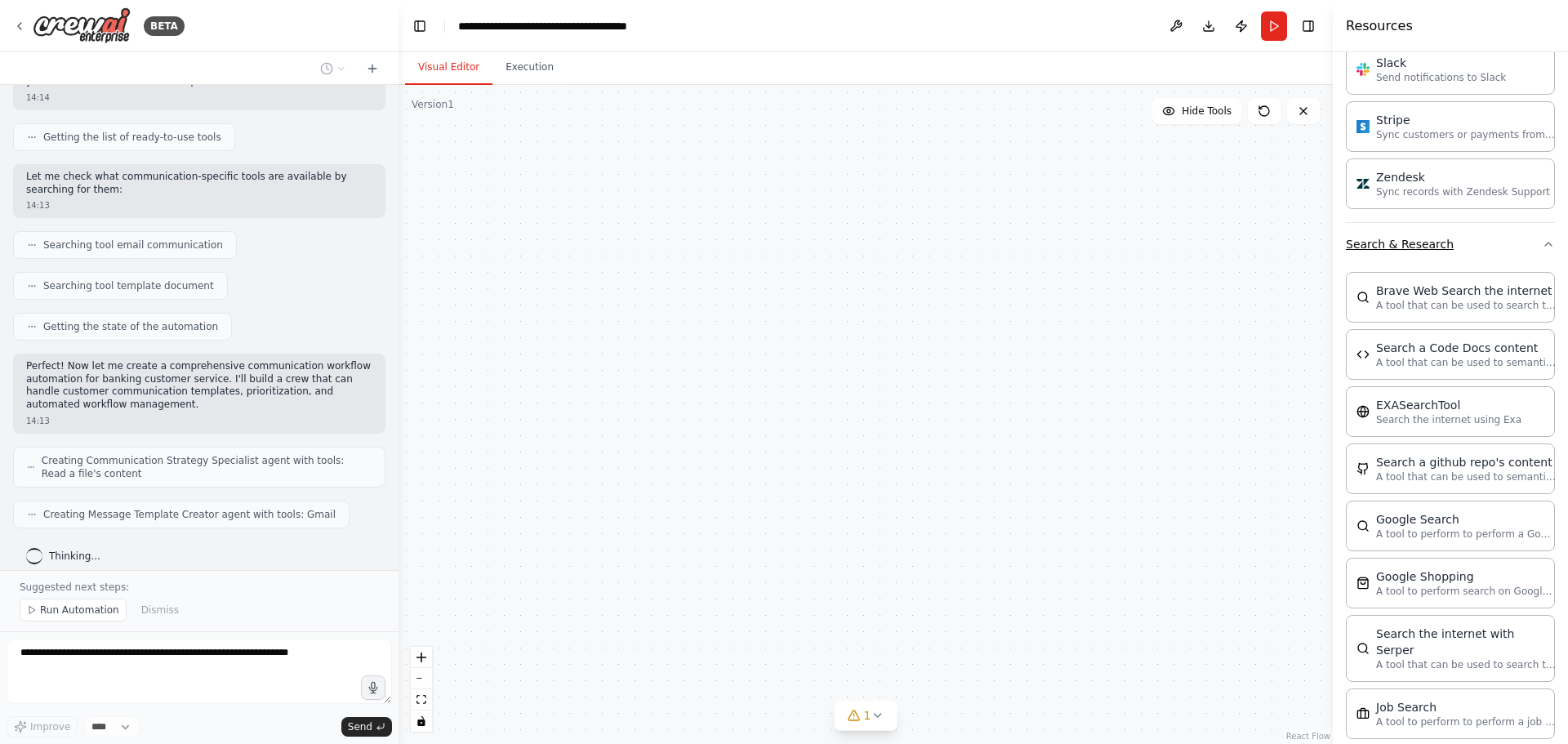
click at [1398, 251] on button "Search & Research" at bounding box center [1451, 244] width 209 height 42
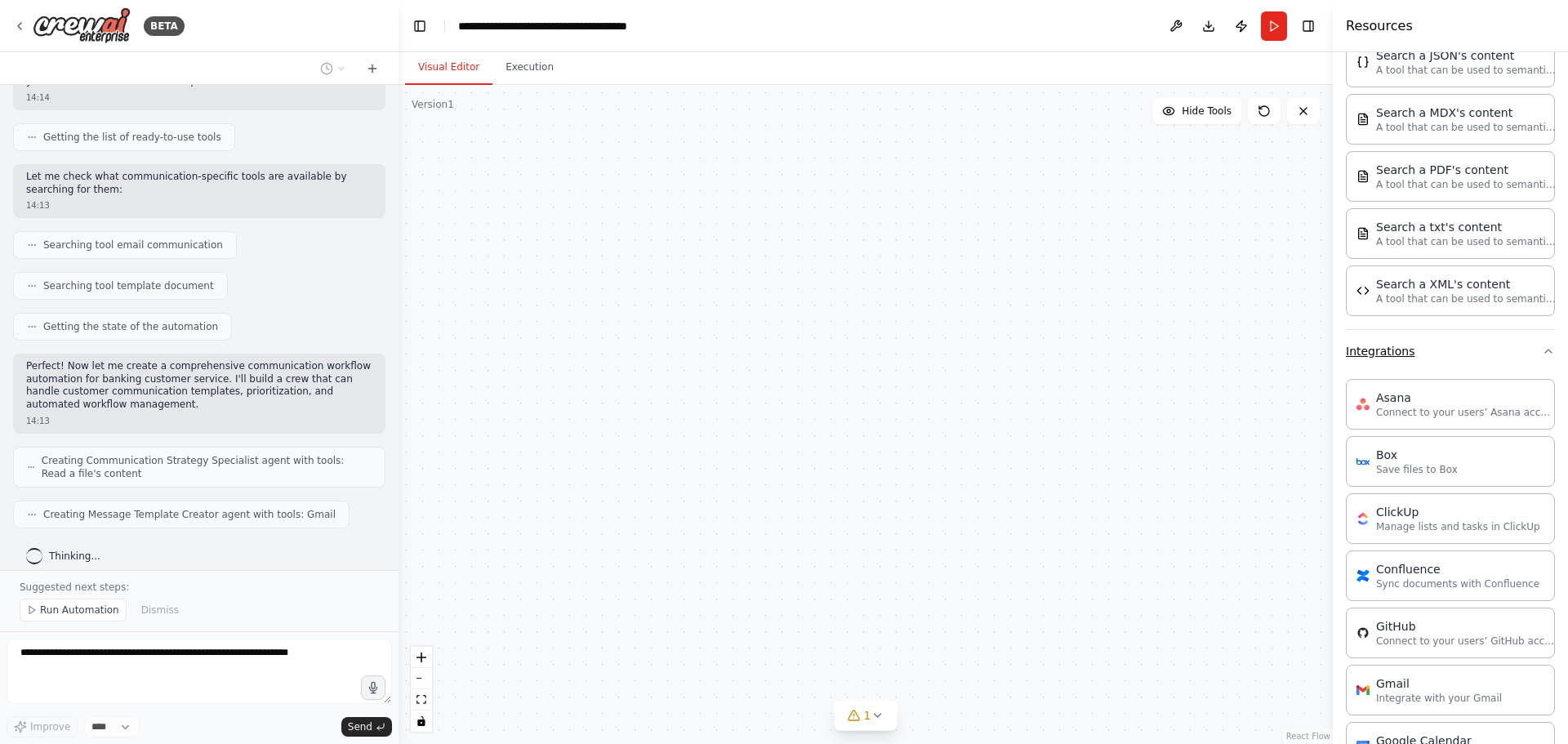
click at [1396, 359] on button "Integrations" at bounding box center [1451, 351] width 209 height 42
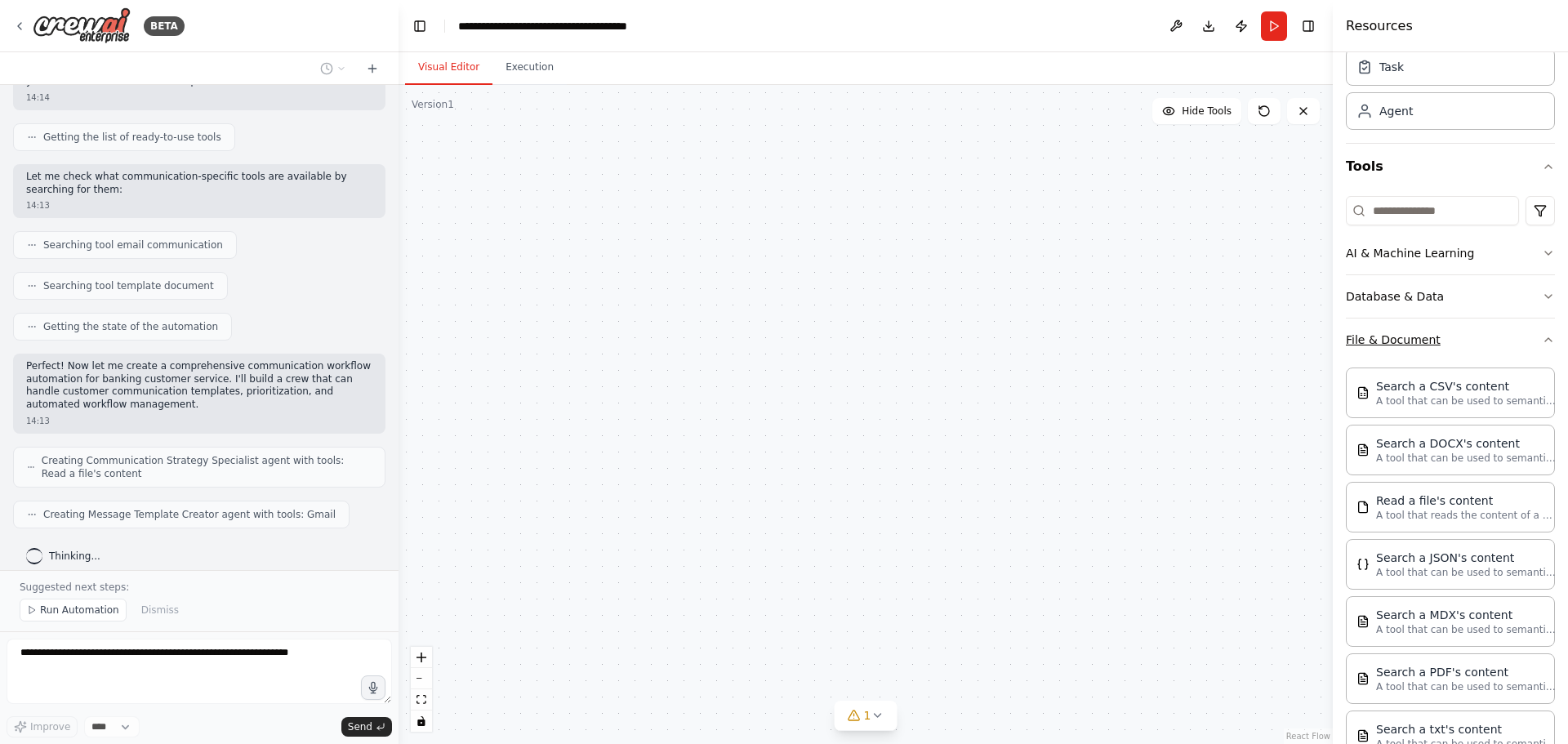
scroll to position [62, 0]
click at [1402, 338] on button "File & Document" at bounding box center [1451, 340] width 209 height 42
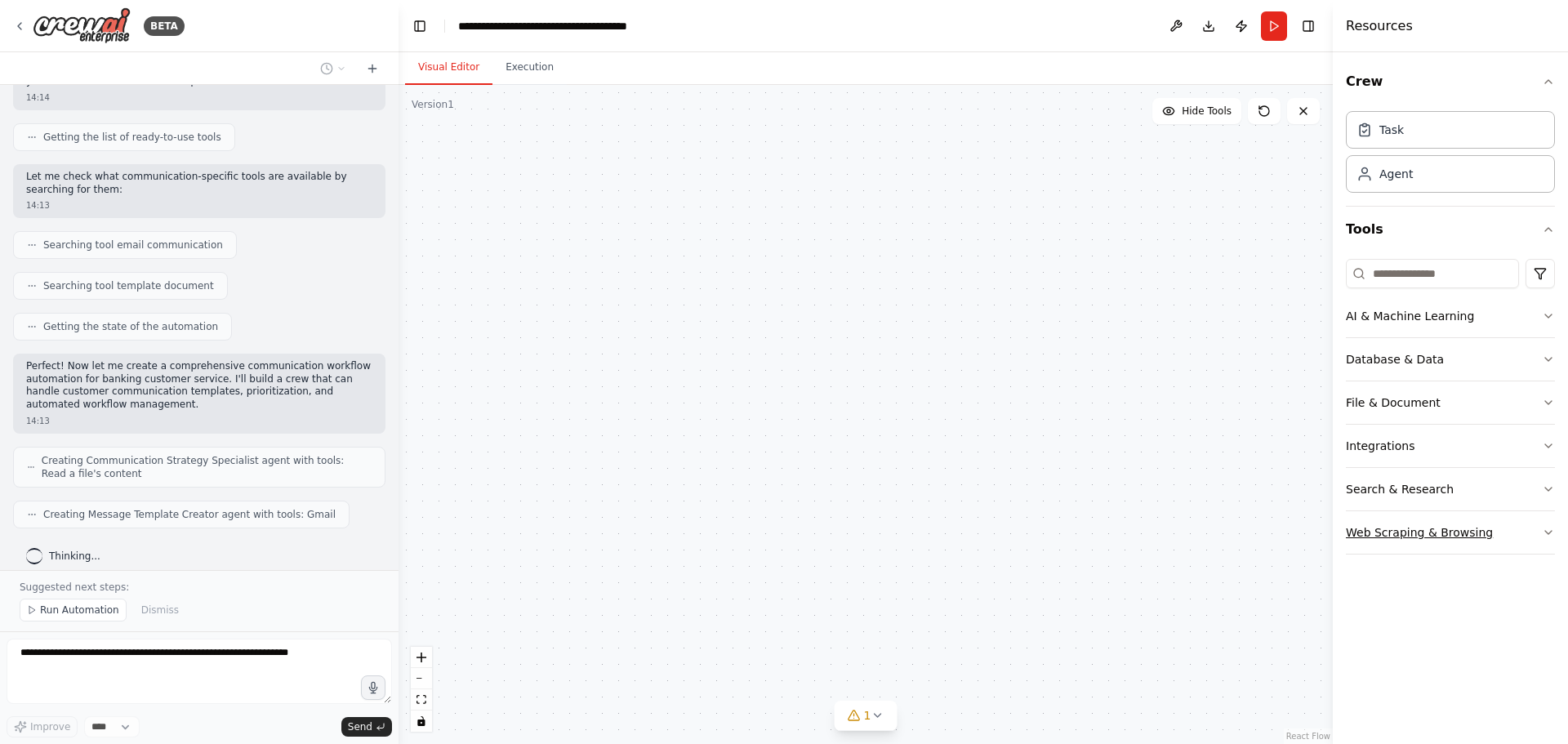
click at [1425, 538] on button "Web Scraping & Browsing" at bounding box center [1451, 532] width 209 height 42
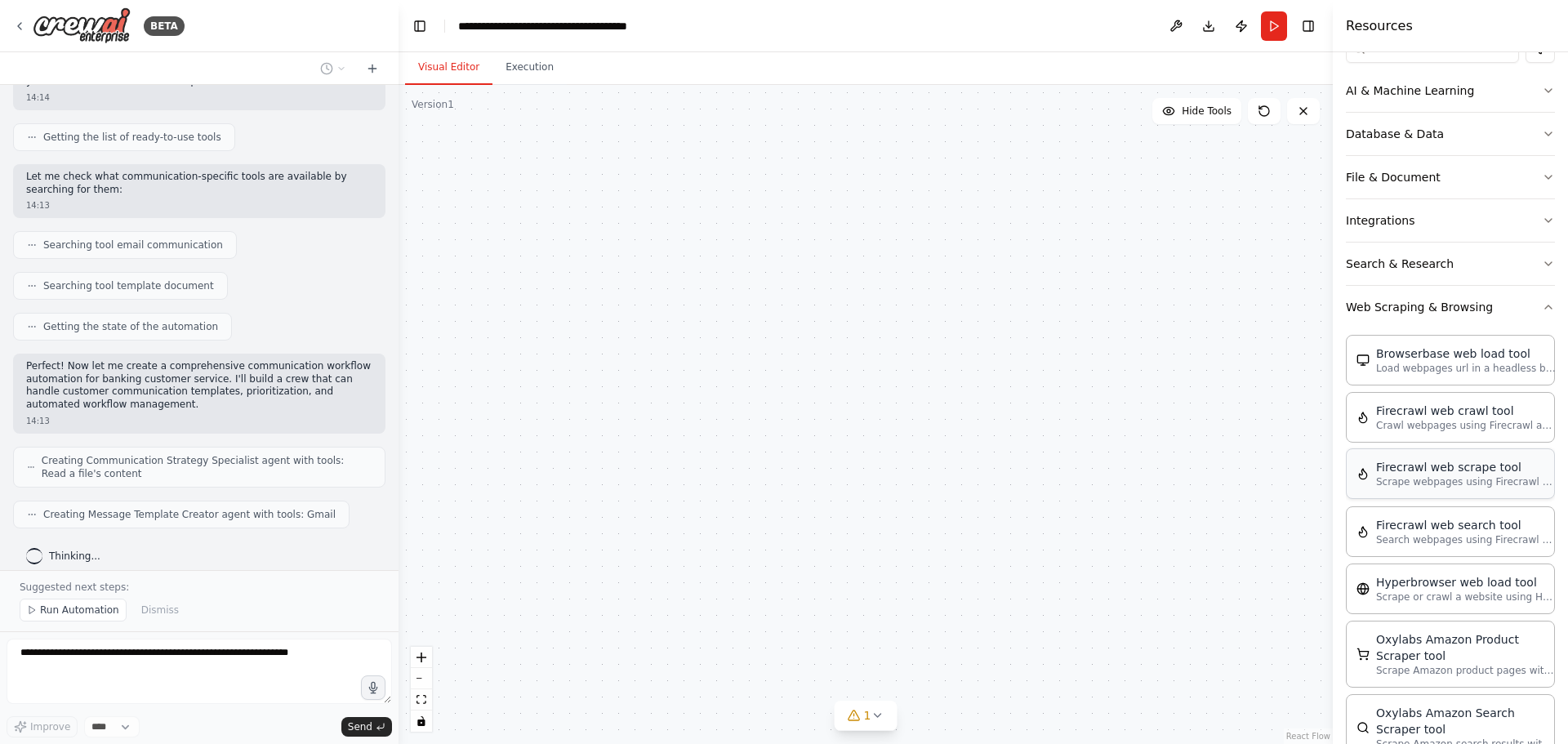
scroll to position [103, 0]
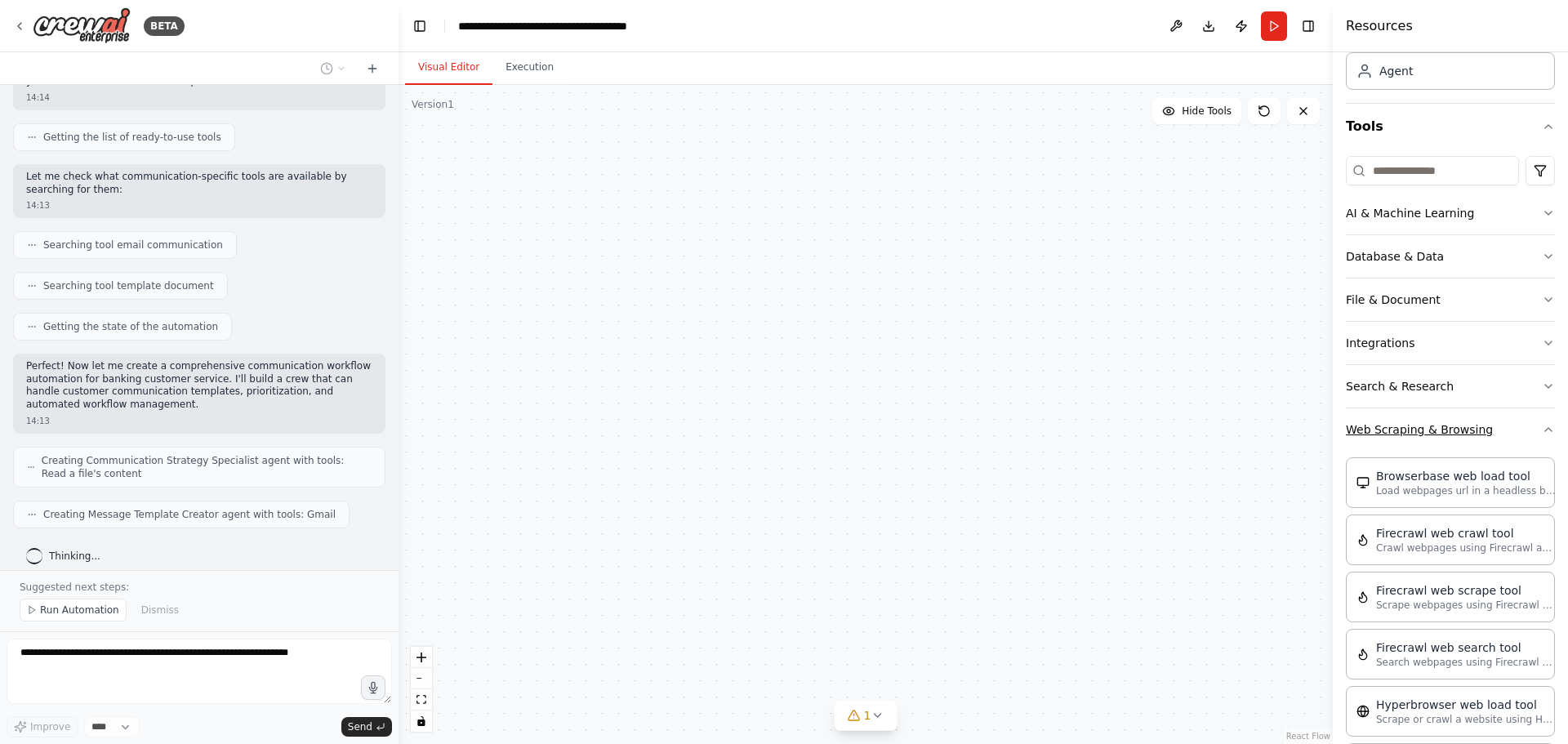
click at [1411, 428] on button "Web Scraping & Browsing" at bounding box center [1451, 429] width 209 height 42
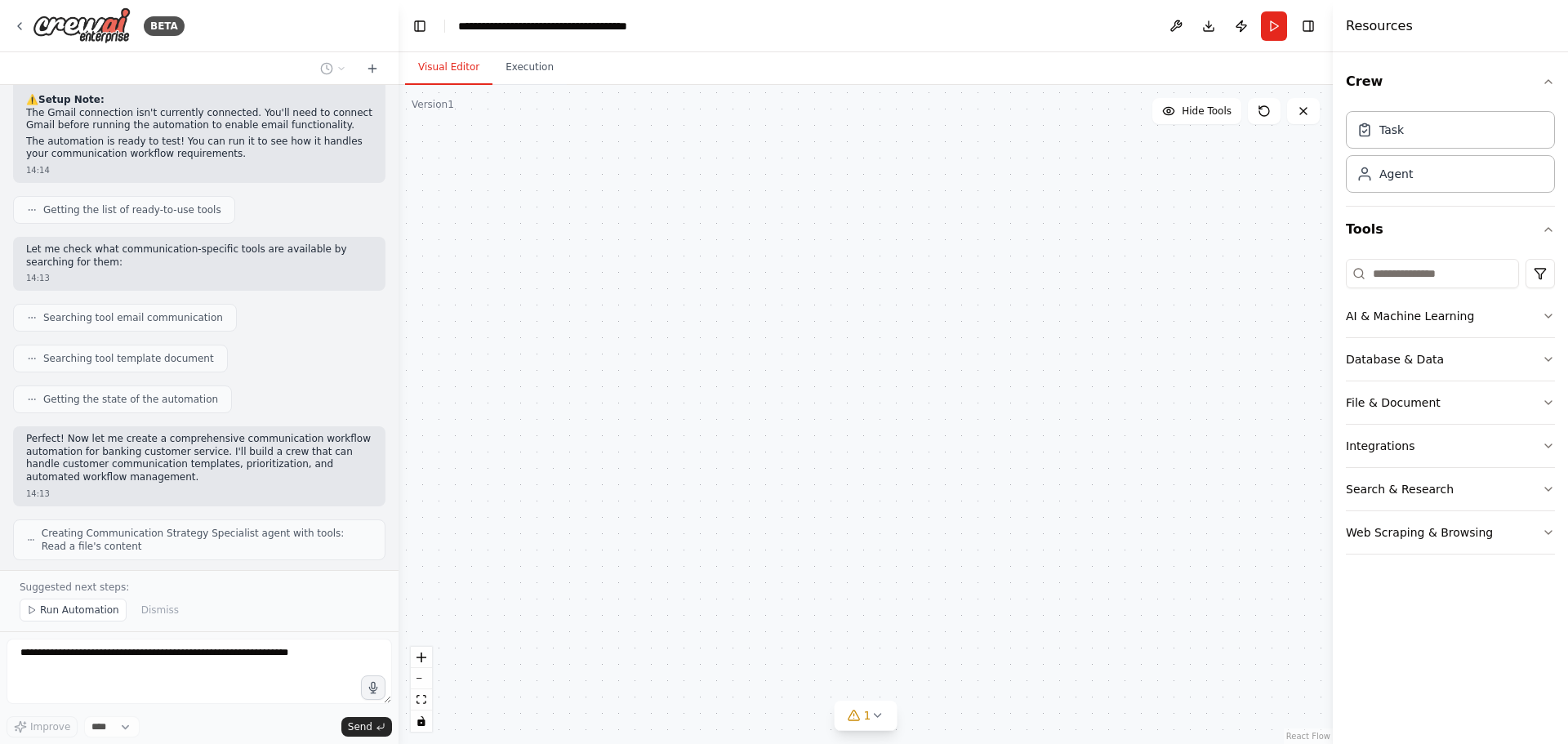
scroll to position [1500, 0]
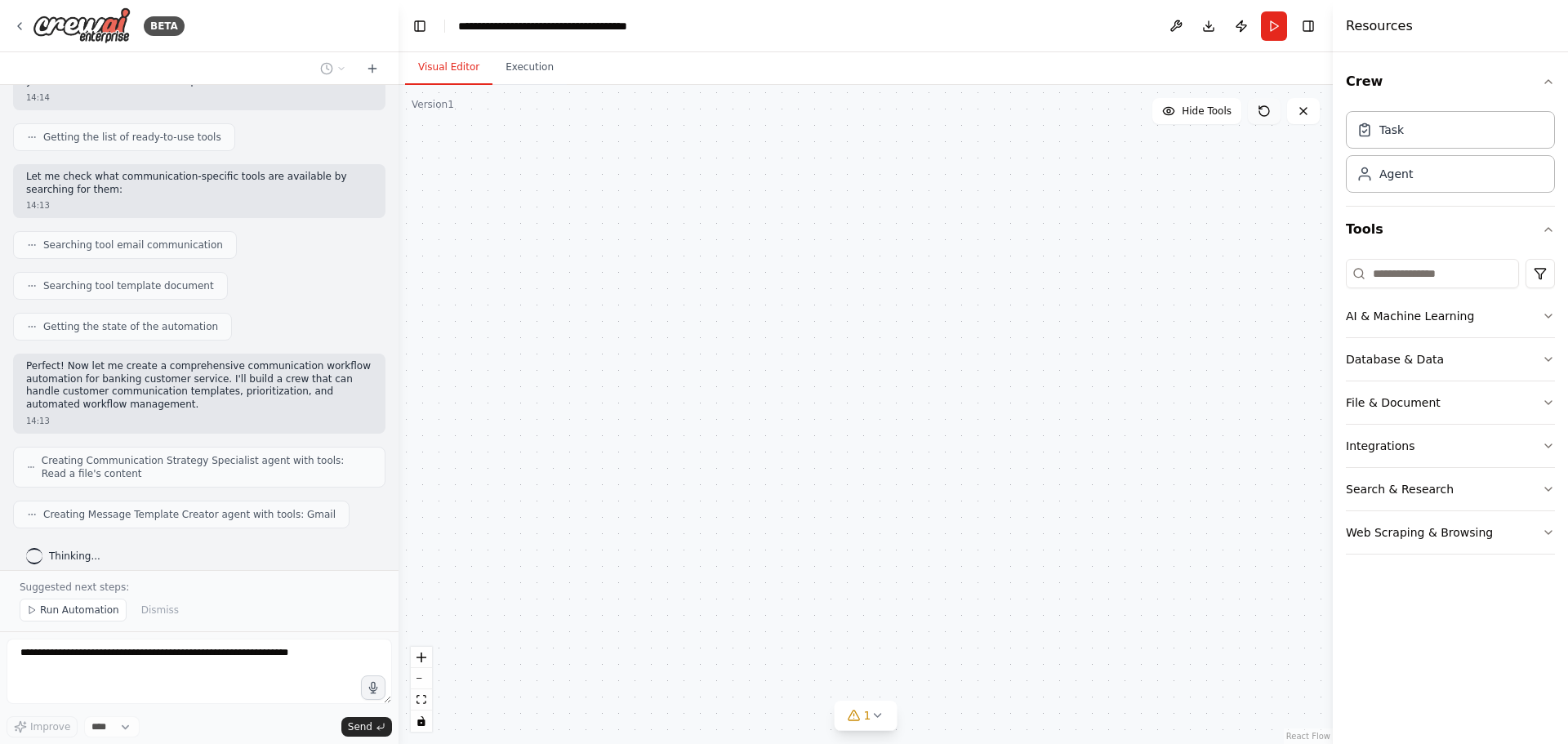
click at [1265, 111] on icon at bounding box center [1264, 111] width 13 height 13
click at [1206, 117] on span "Hide Tools" at bounding box center [1207, 111] width 50 height 13
click at [1206, 117] on span "Show Tools" at bounding box center [1204, 111] width 54 height 13
click at [84, 609] on span "Run Automation" at bounding box center [80, 610] width 79 height 13
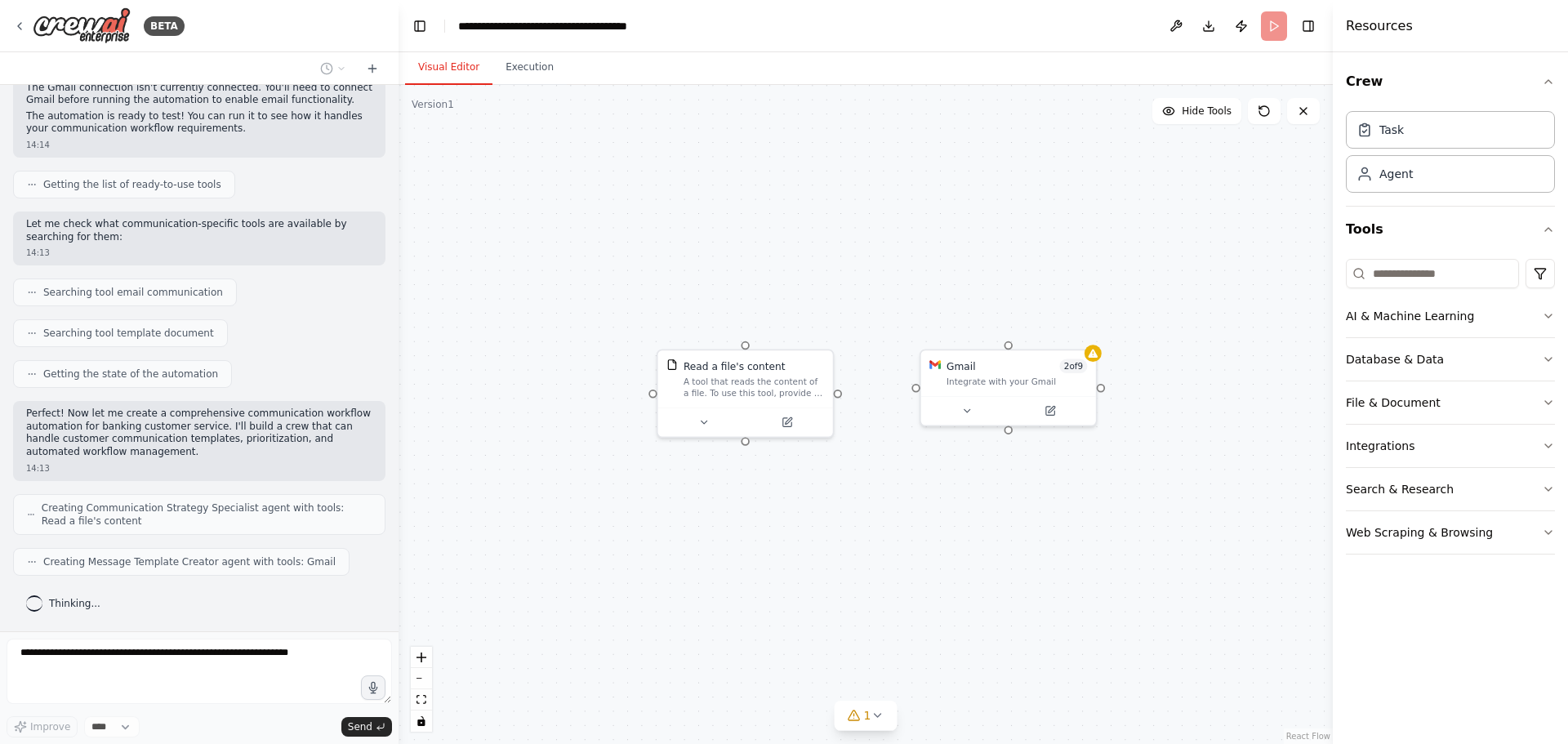
scroll to position [1438, 0]
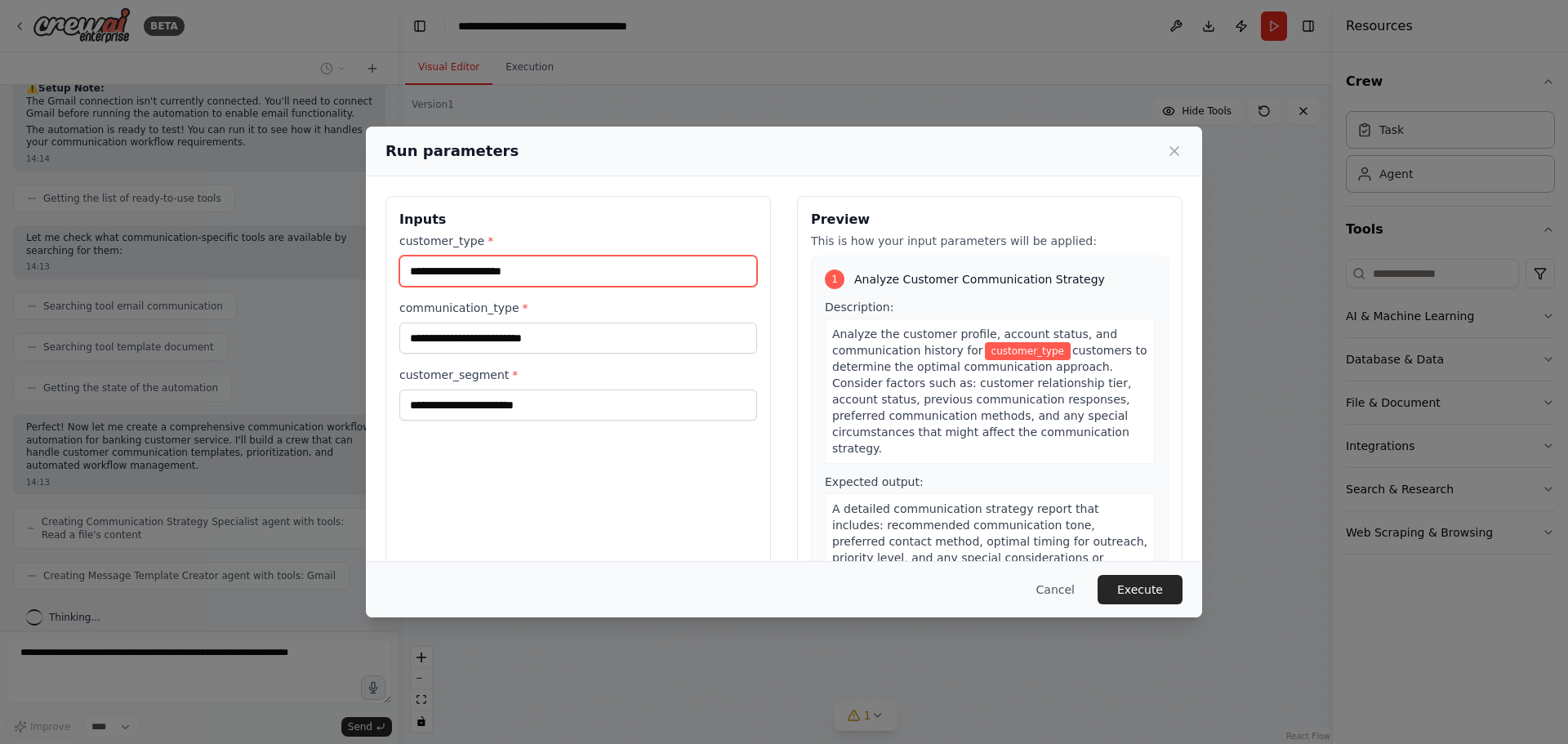
click at [587, 278] on input "customer_type *" at bounding box center [578, 272] width 358 height 31
type input "*"
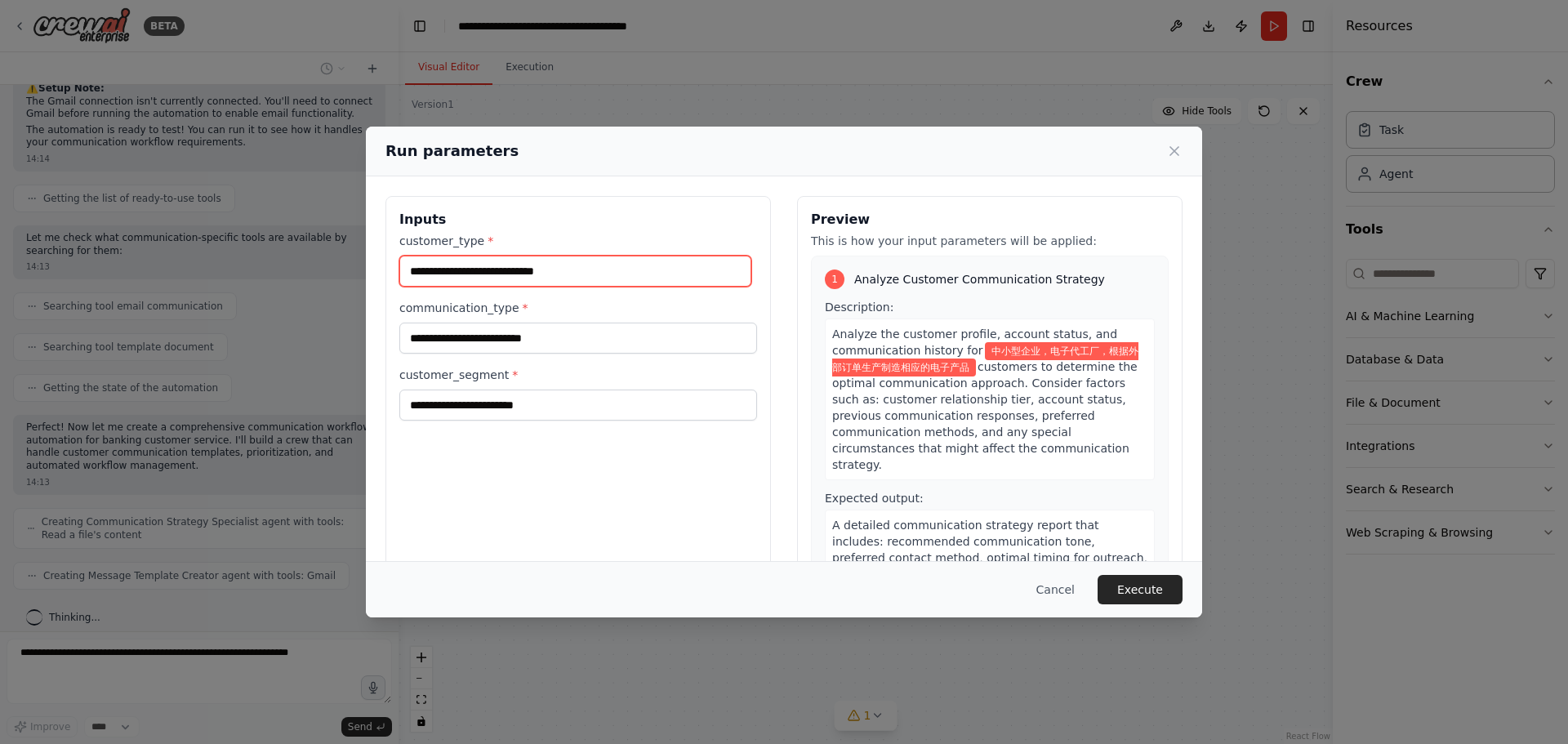
scroll to position [0, 12]
type input "**********"
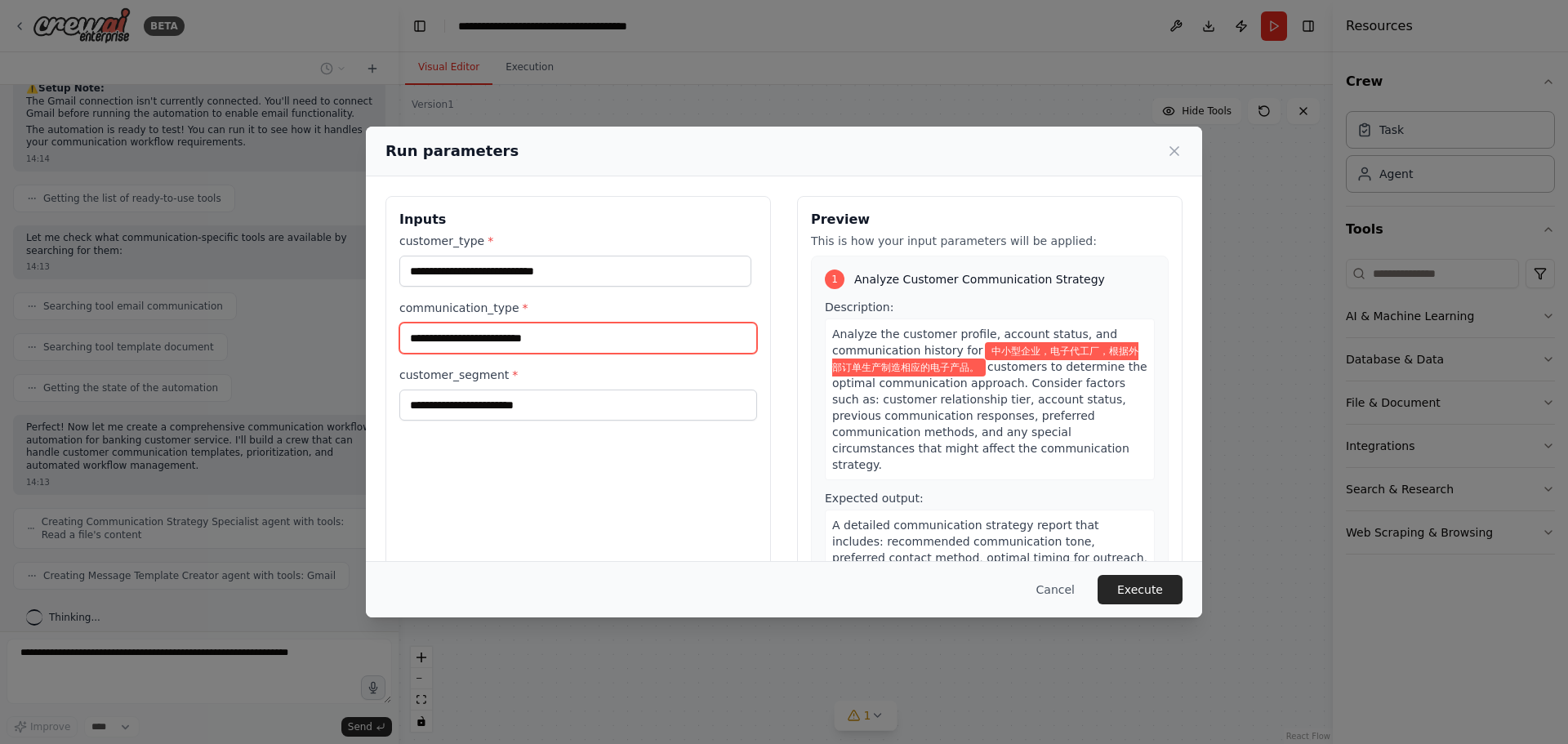
scroll to position [0, 0]
click at [562, 336] on input "communication_type *" at bounding box center [578, 339] width 358 height 31
type input "**"
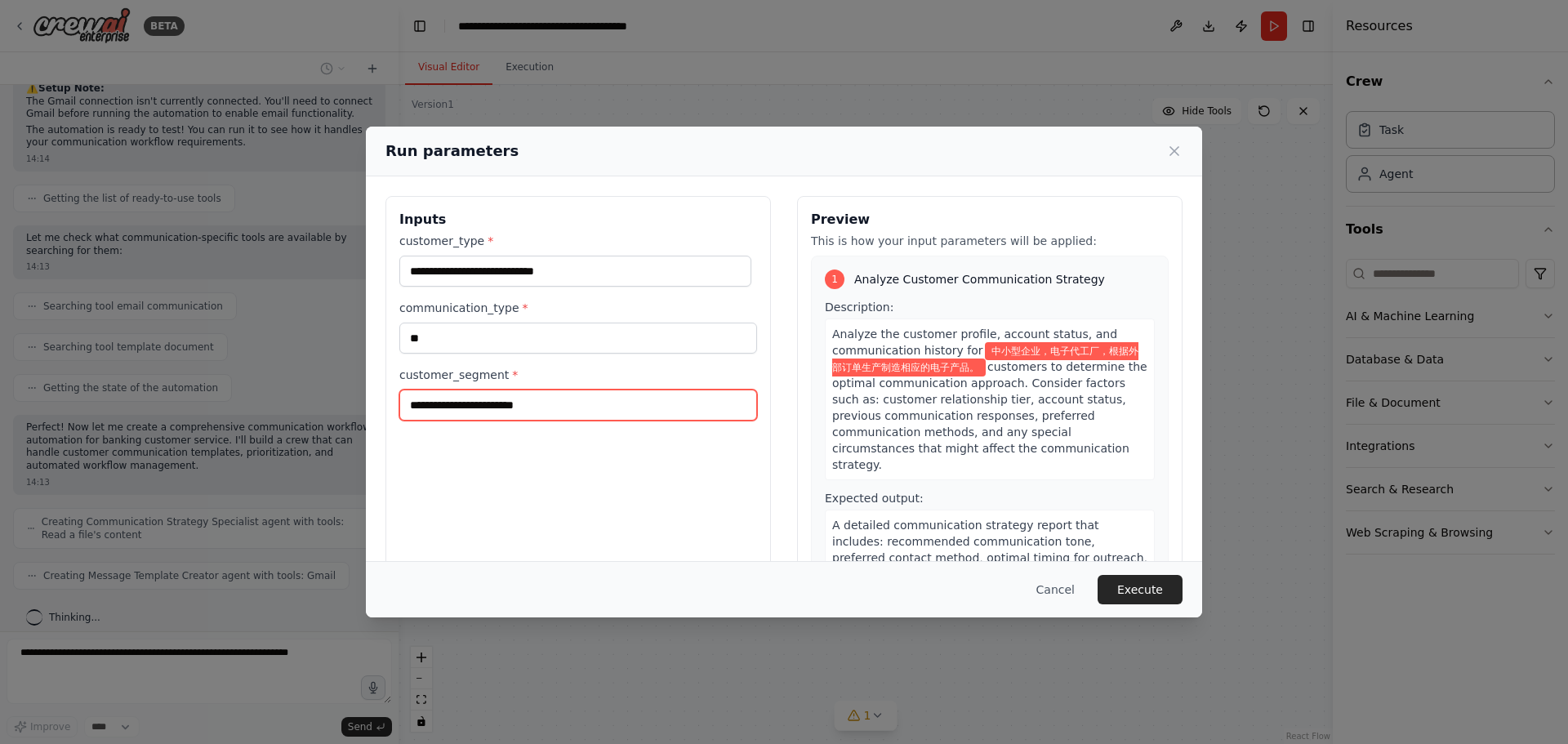
click at [540, 398] on input "customer_segment *" at bounding box center [578, 405] width 358 height 31
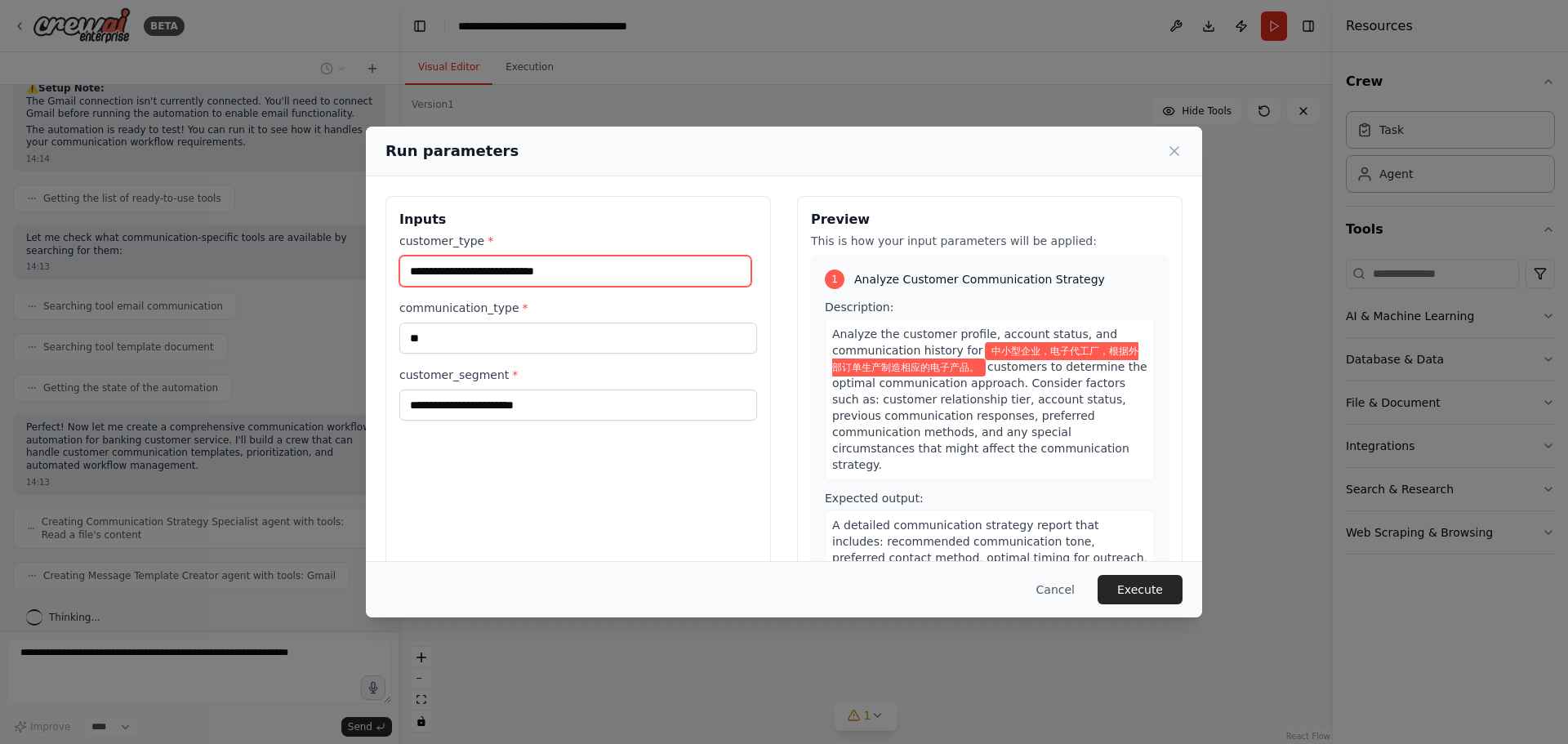
scroll to position [0, 12]
drag, startPoint x: 410, startPoint y: 269, endPoint x: 877, endPoint y: 280, distance: 467.1
click at [877, 280] on div "**********" at bounding box center [784, 390] width 797 height 387
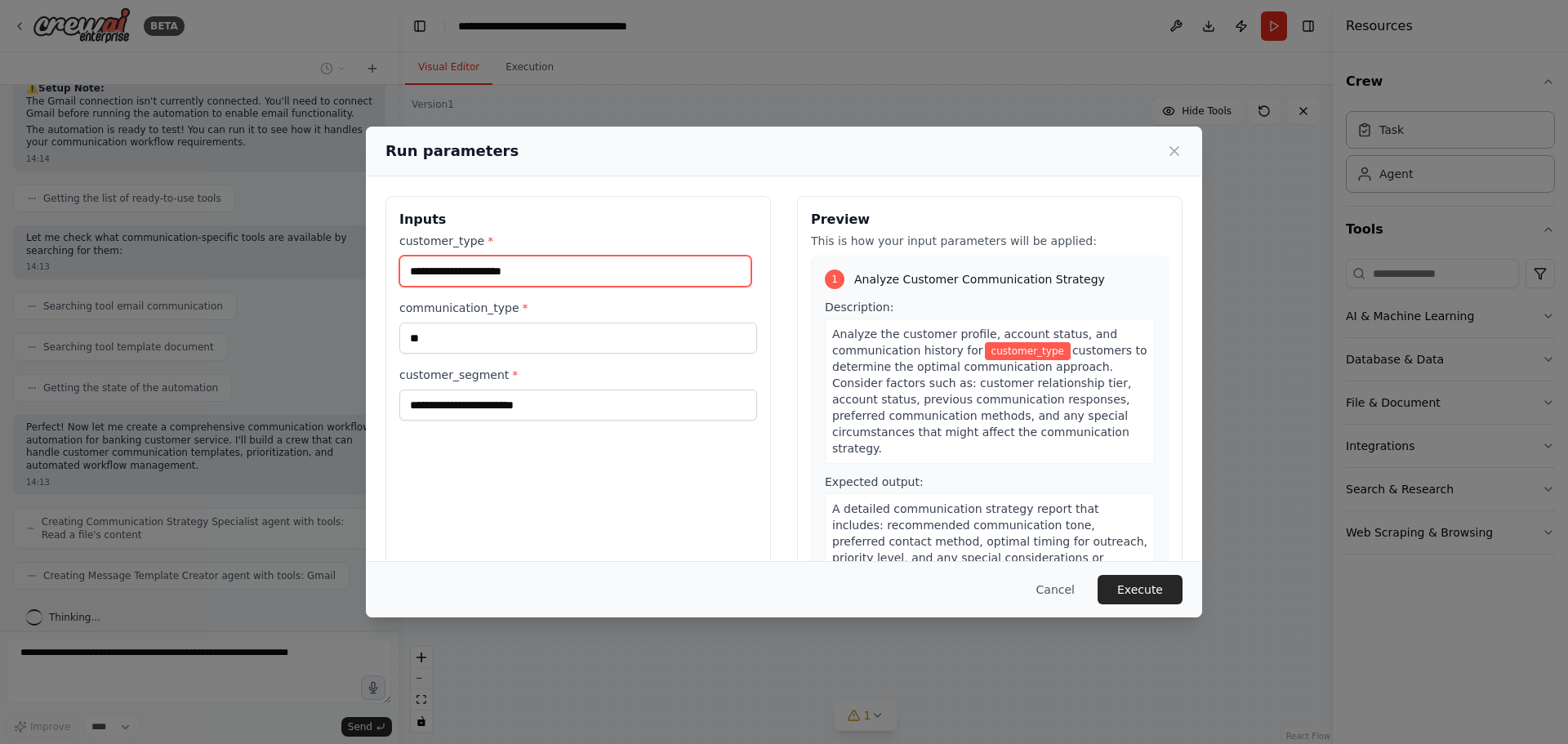
scroll to position [0, 0]
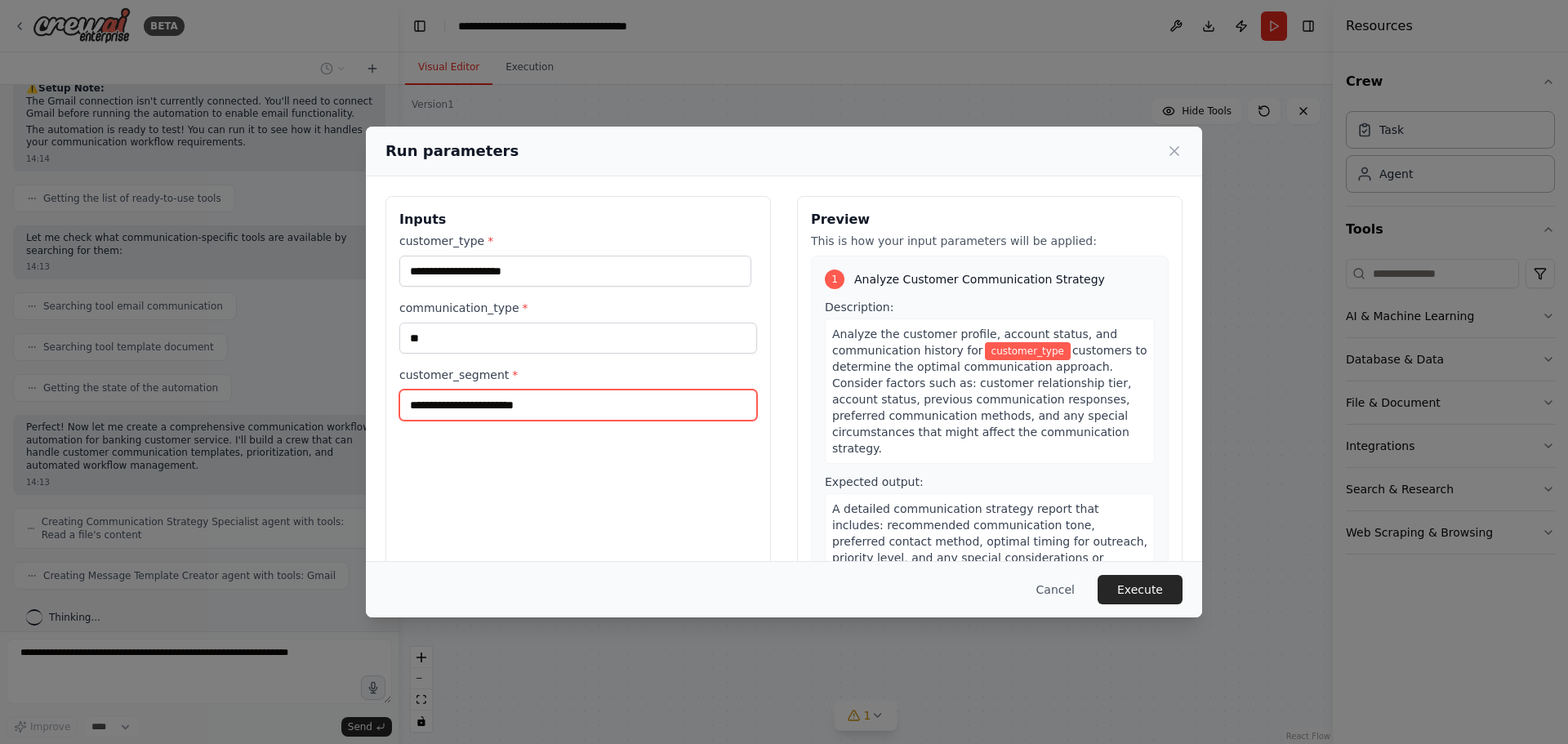
click at [593, 405] on input "customer_segment *" at bounding box center [578, 405] width 358 height 31
paste input "**********"
type input "**********"
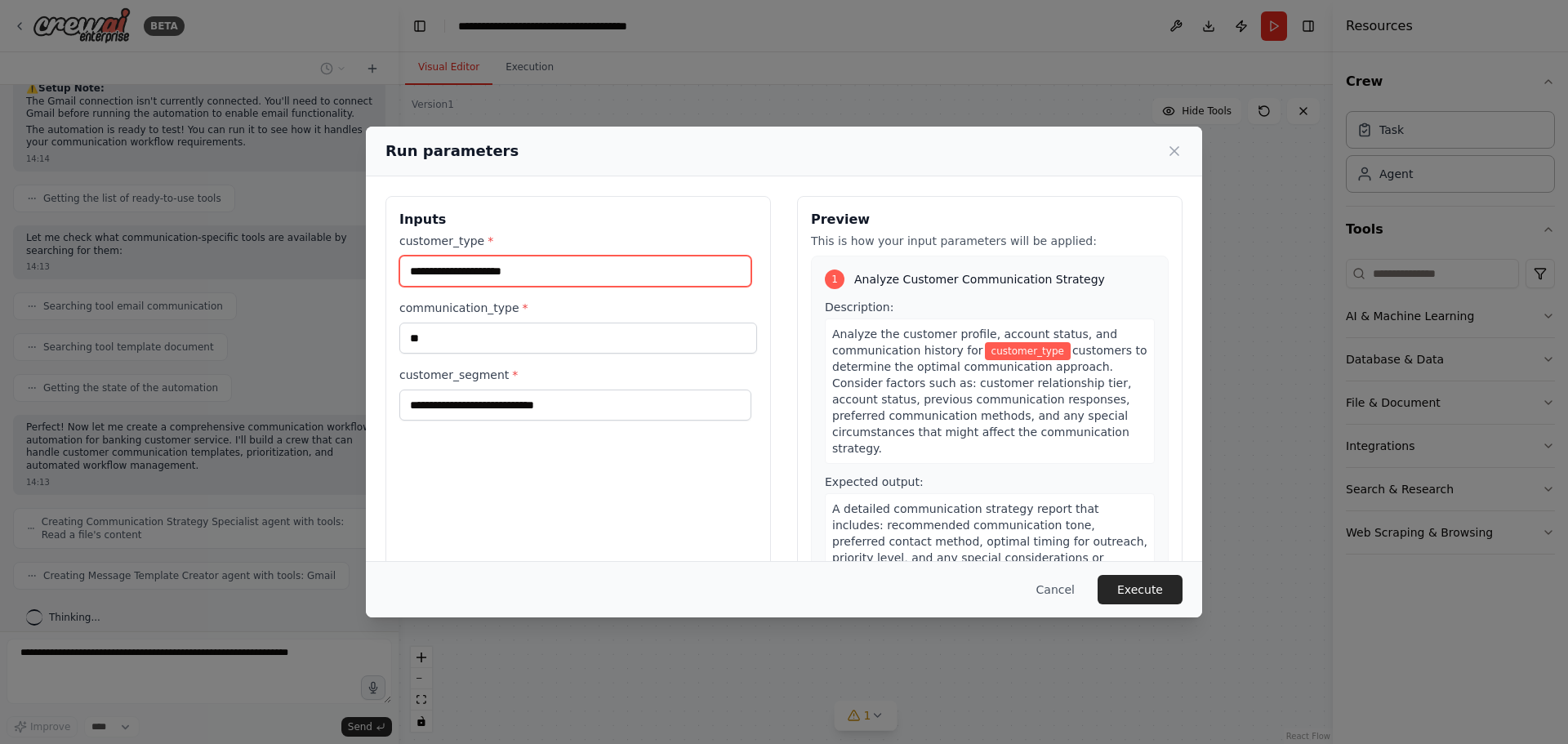
scroll to position [0, 0]
click at [577, 262] on input "customer_type *" at bounding box center [575, 272] width 352 height 31
type input "**********"
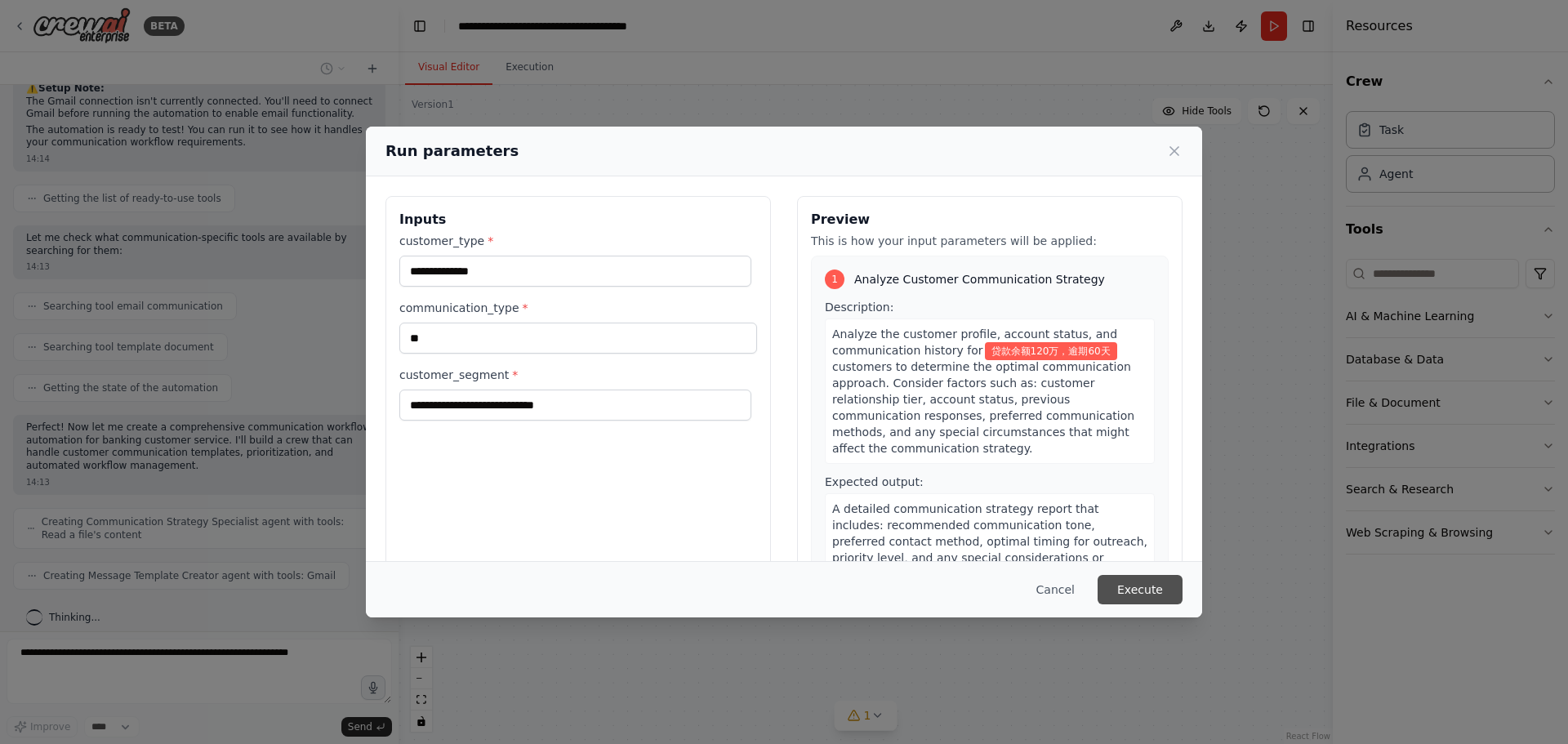
click at [1133, 591] on button "Execute" at bounding box center [1140, 590] width 85 height 29
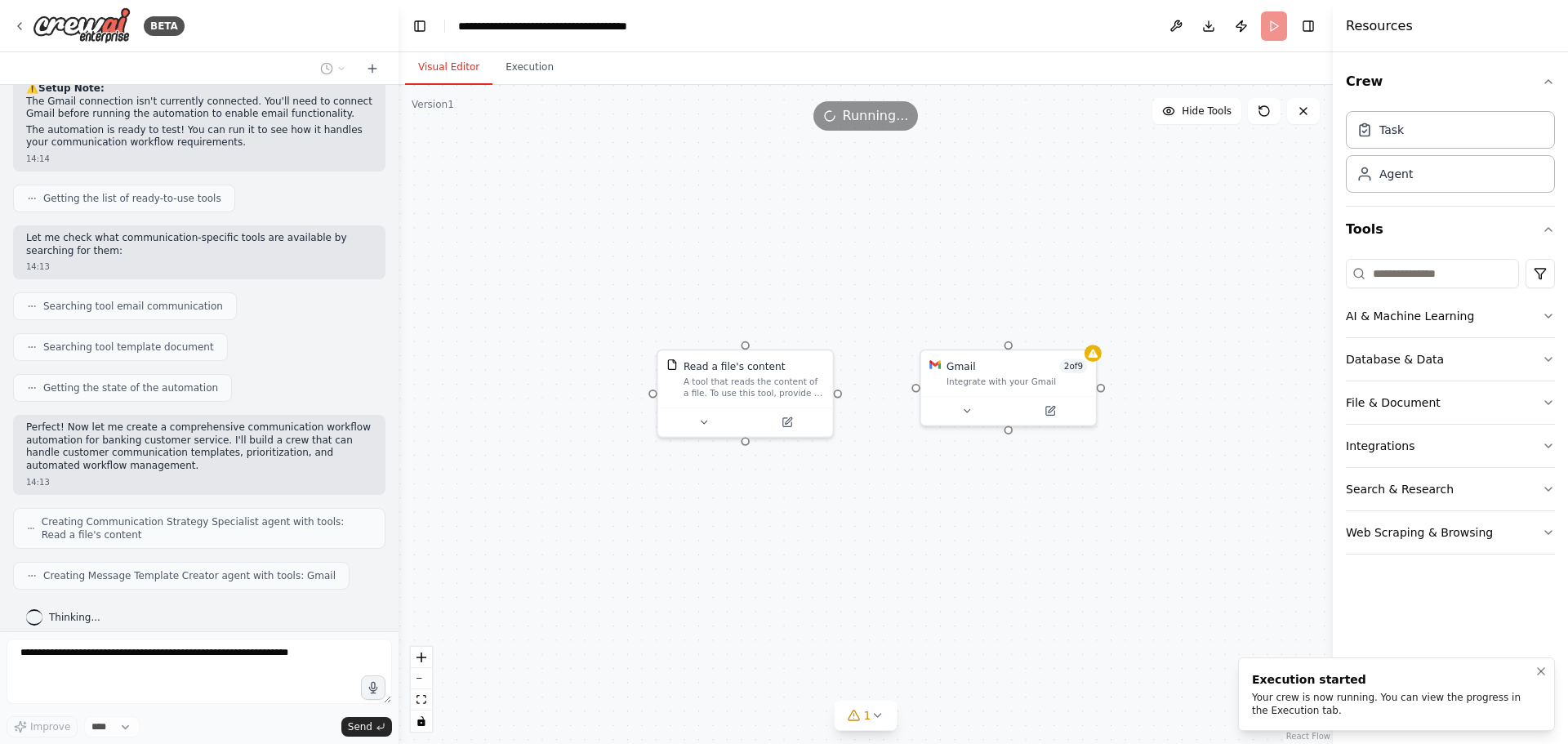
click at [1337, 705] on div "Your crew is now running. You can view the progress in the Execution tab." at bounding box center [1393, 704] width 283 height 26
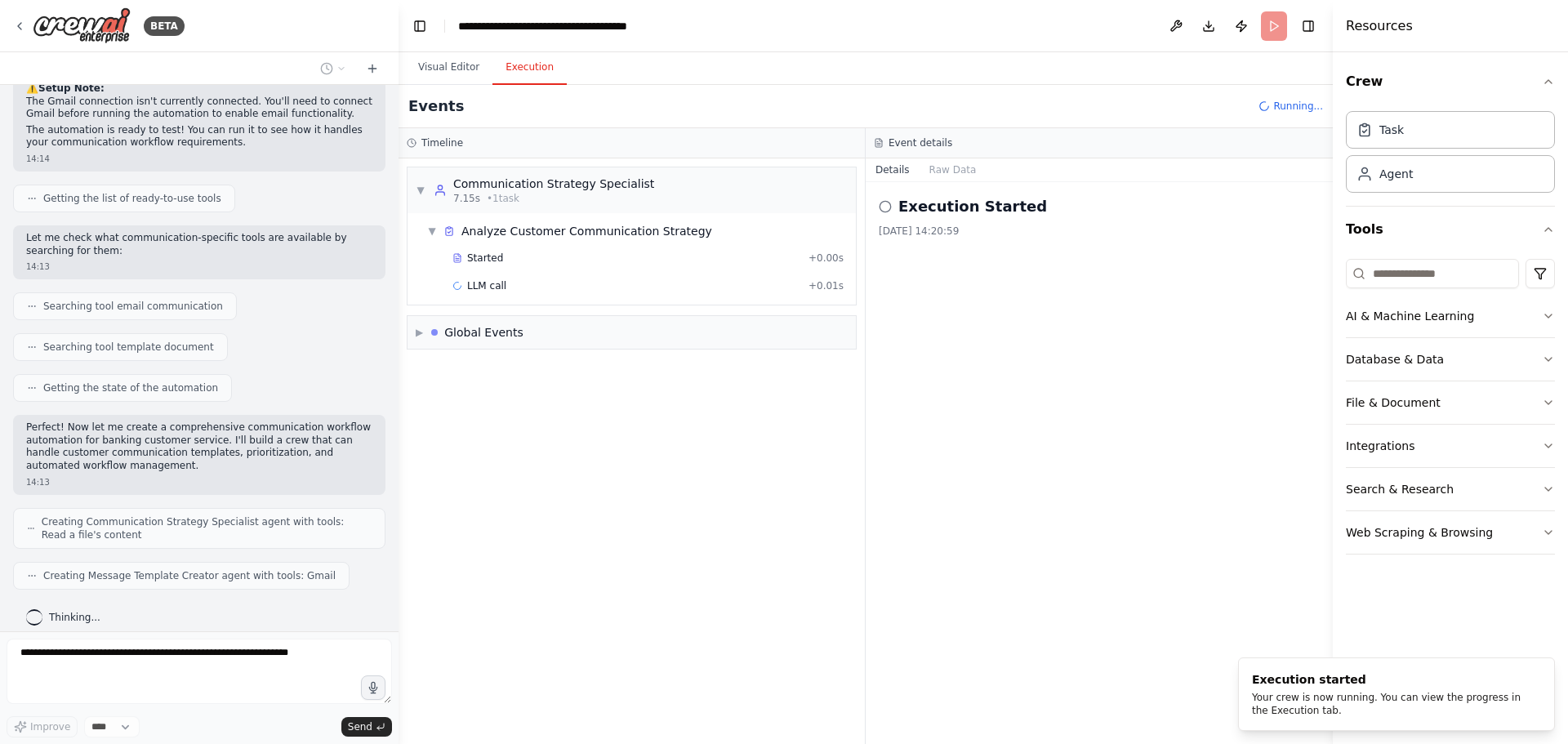
click at [517, 72] on button "Execution" at bounding box center [529, 67] width 74 height 34
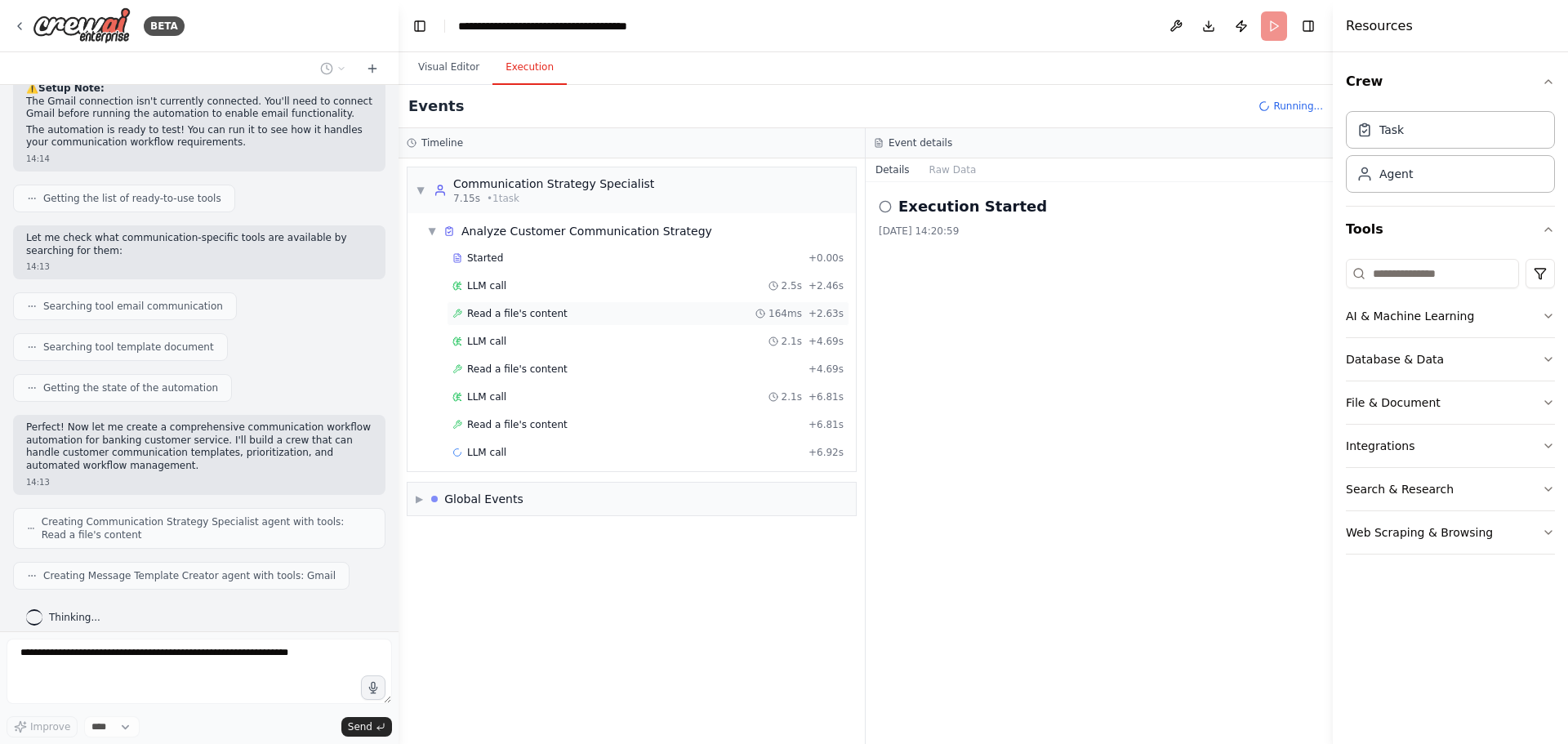
click at [631, 320] on div "Read a file's content 164ms + 2.63s" at bounding box center [648, 313] width 403 height 25
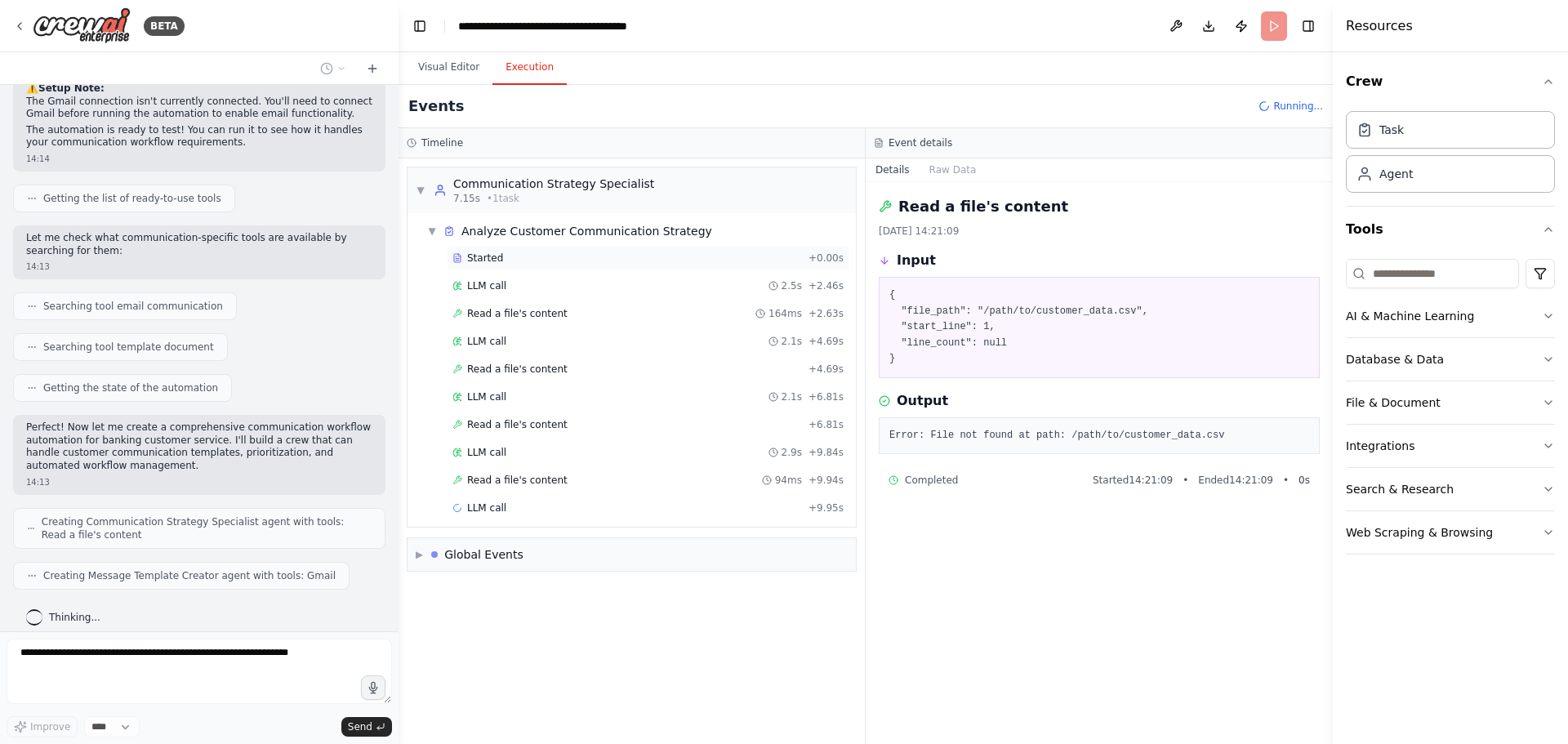
click at [634, 259] on div "Started" at bounding box center [627, 258] width 350 height 13
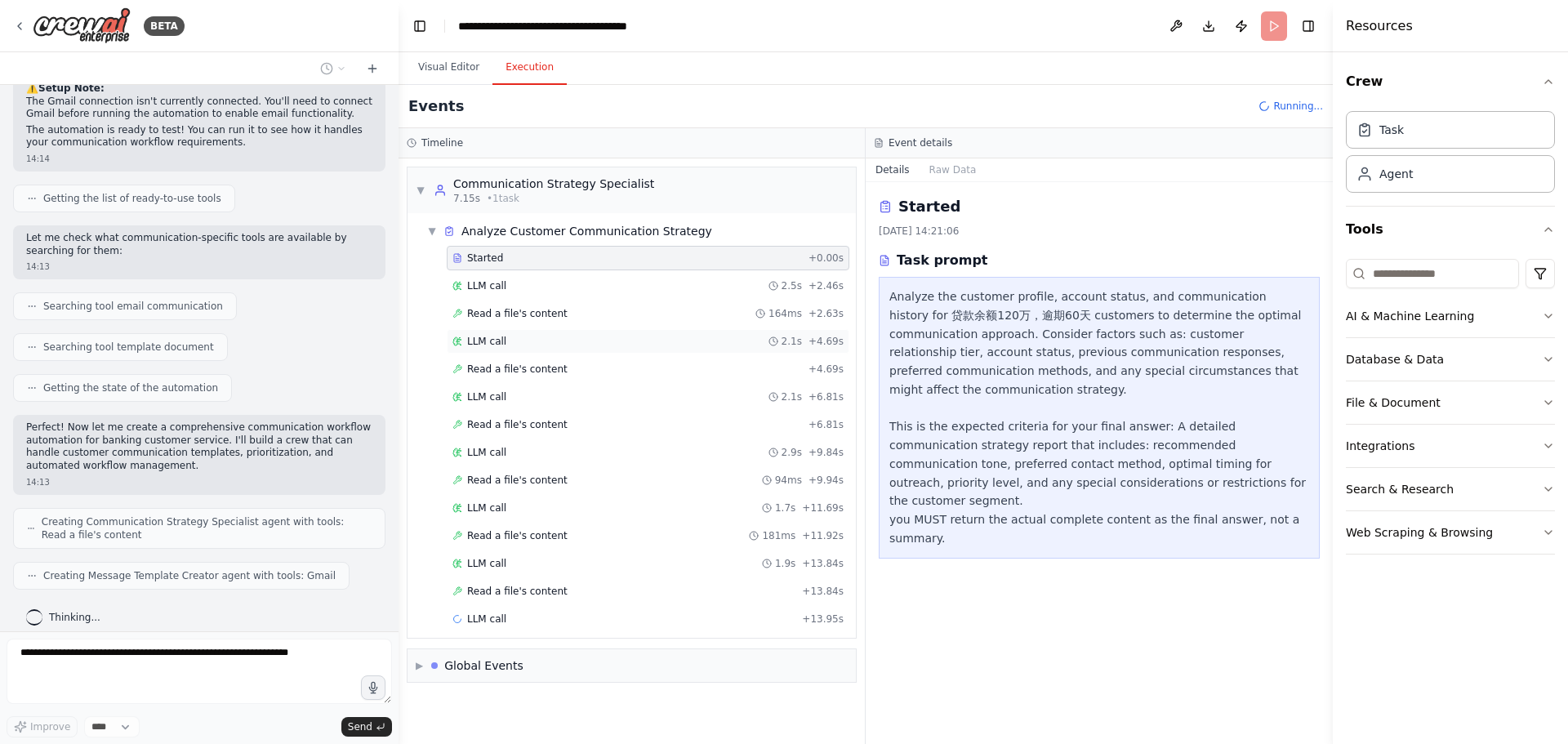
click at [633, 333] on div "LLM call 2.1s + 4.69s" at bounding box center [648, 341] width 403 height 25
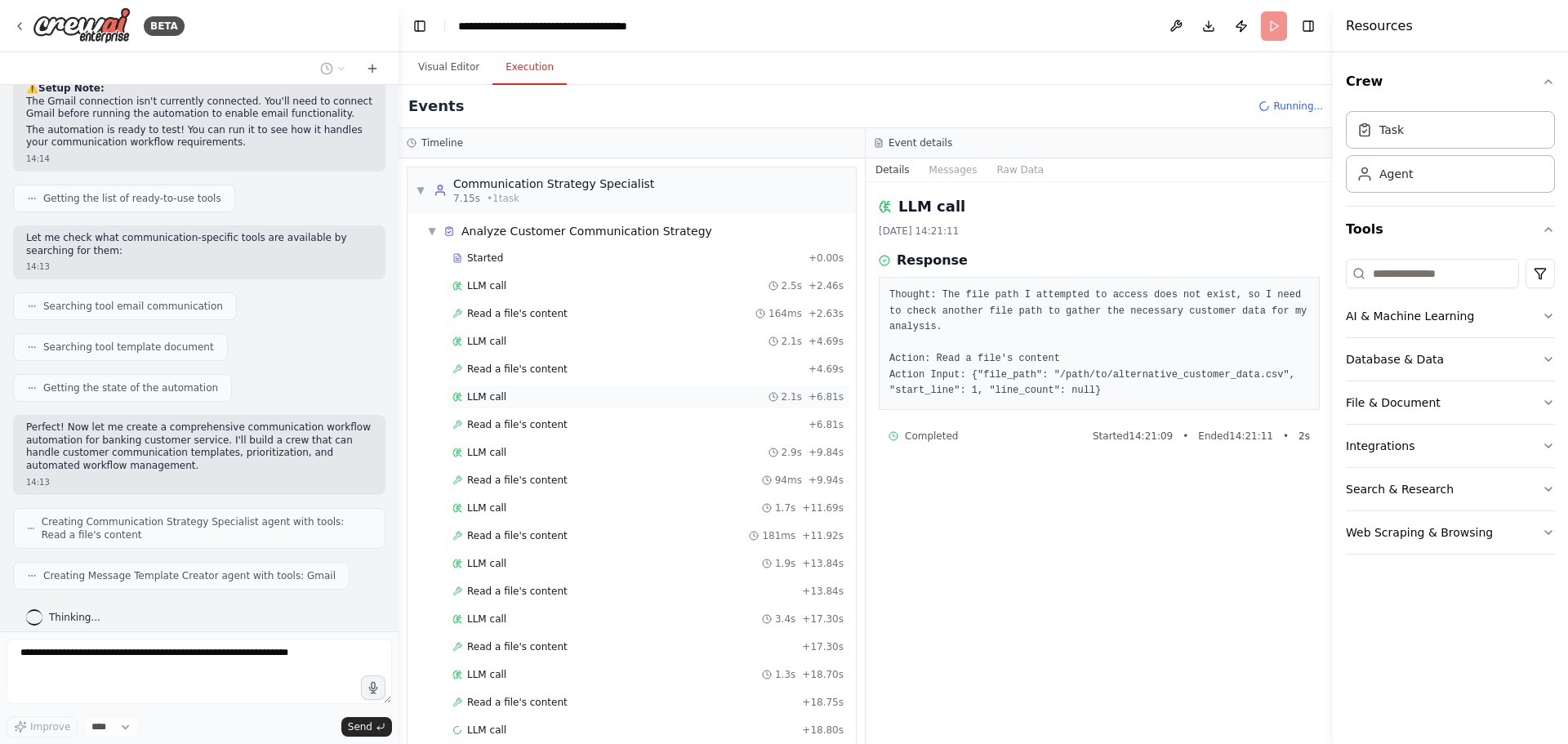
scroll to position [68, 0]
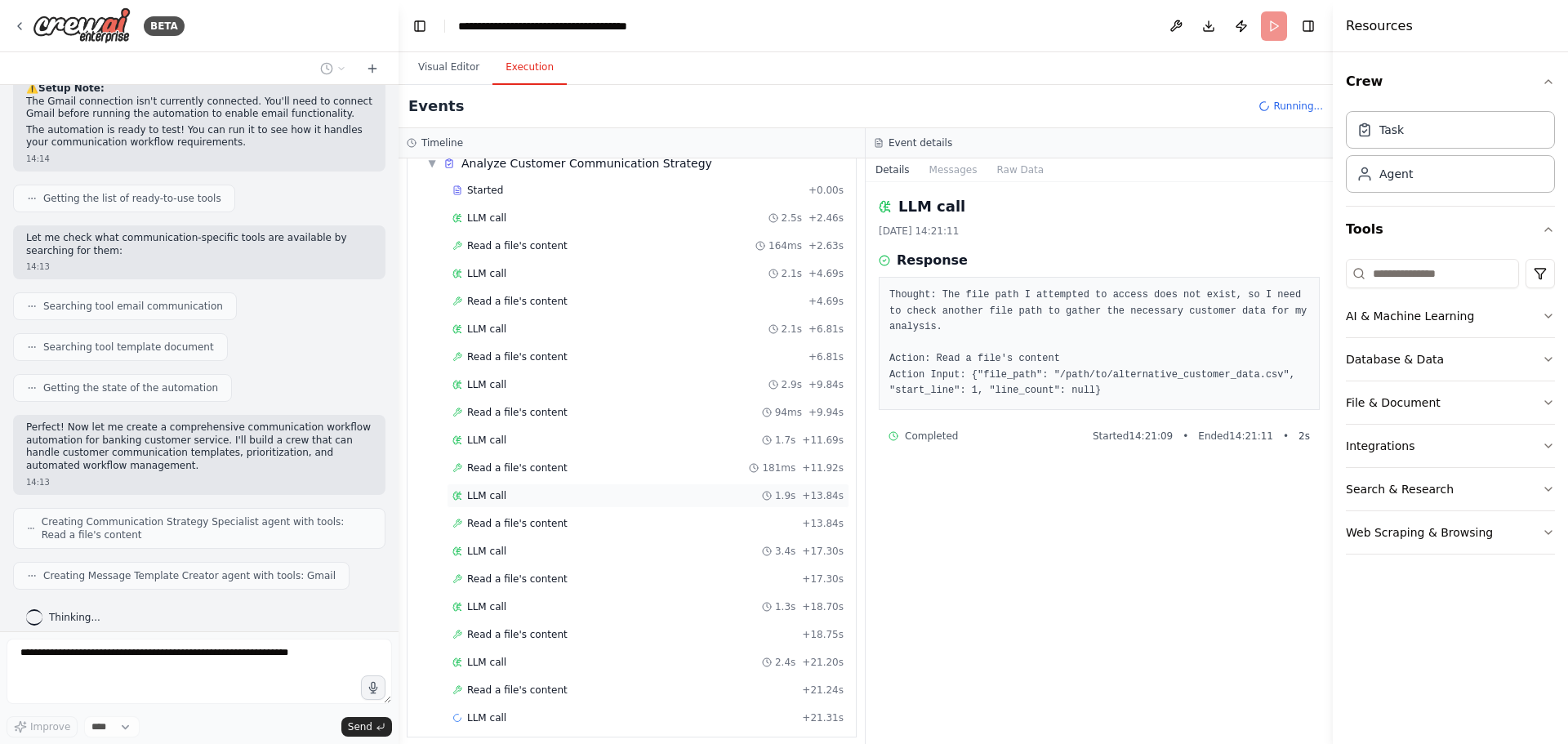
click at [615, 502] on div "LLM call 1.9s + 13.84s" at bounding box center [648, 495] width 403 height 25
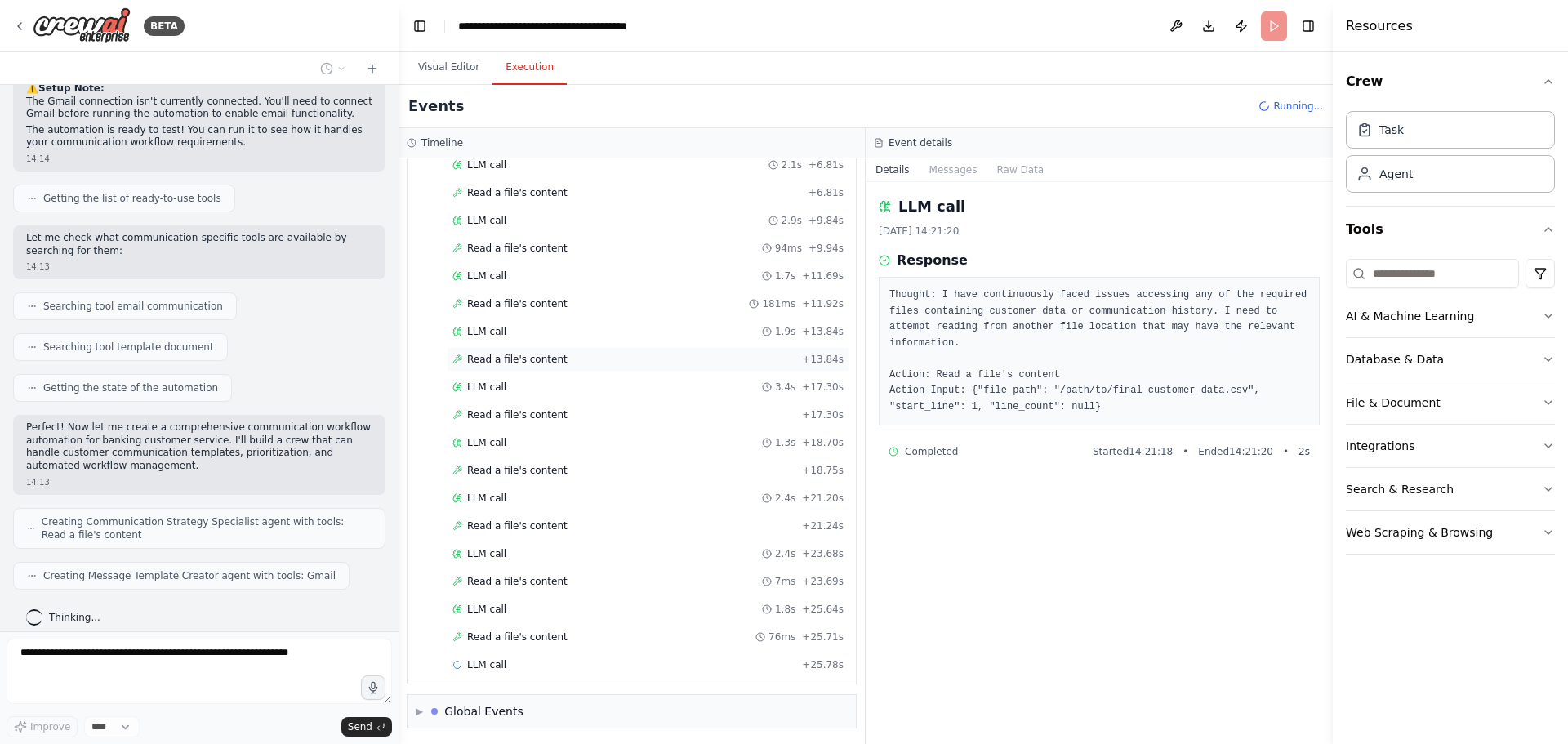
scroll to position [234, 0]
click at [621, 634] on div "Read a file's content 76ms + 25.71s" at bounding box center [648, 634] width 391 height 13
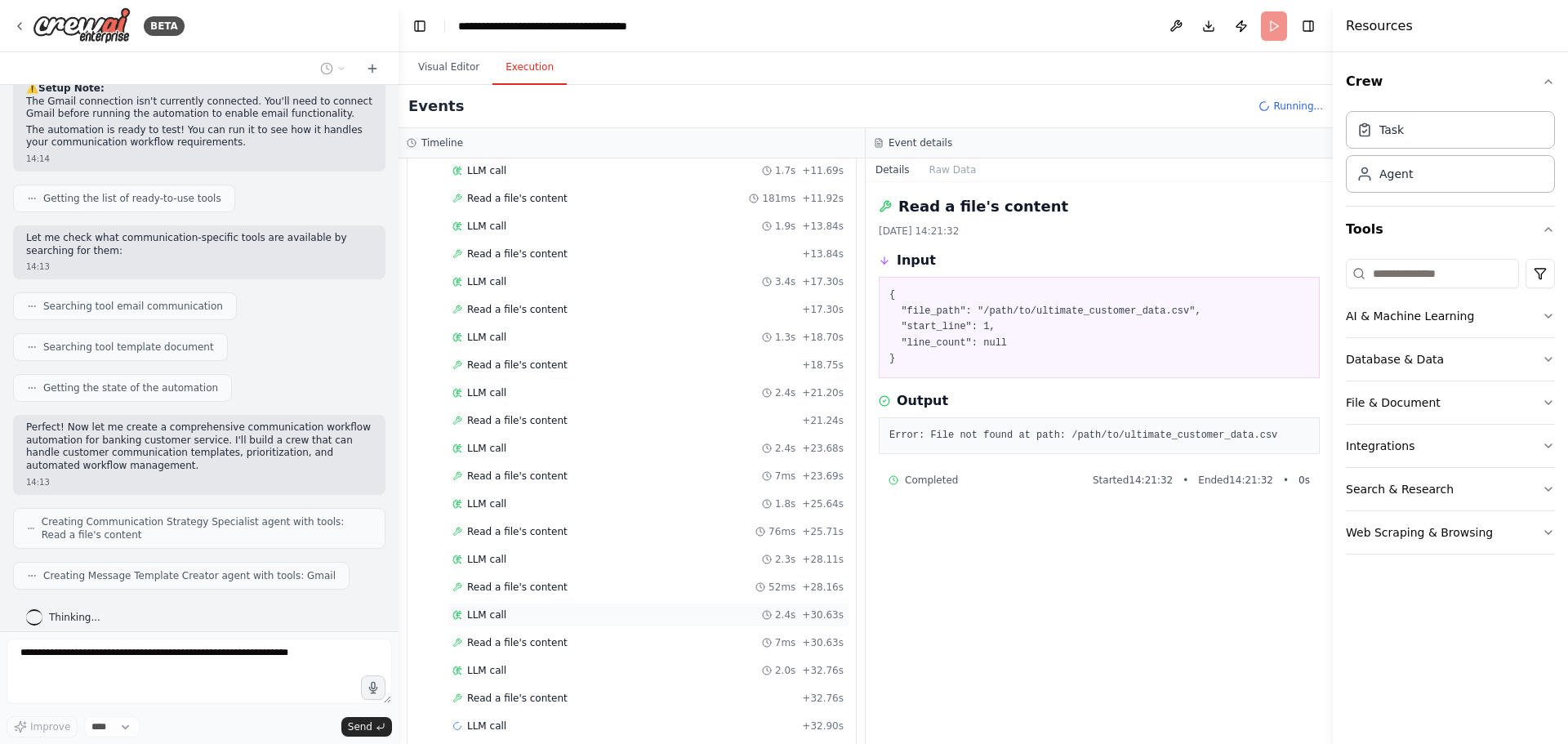
scroll to position [401, 0]
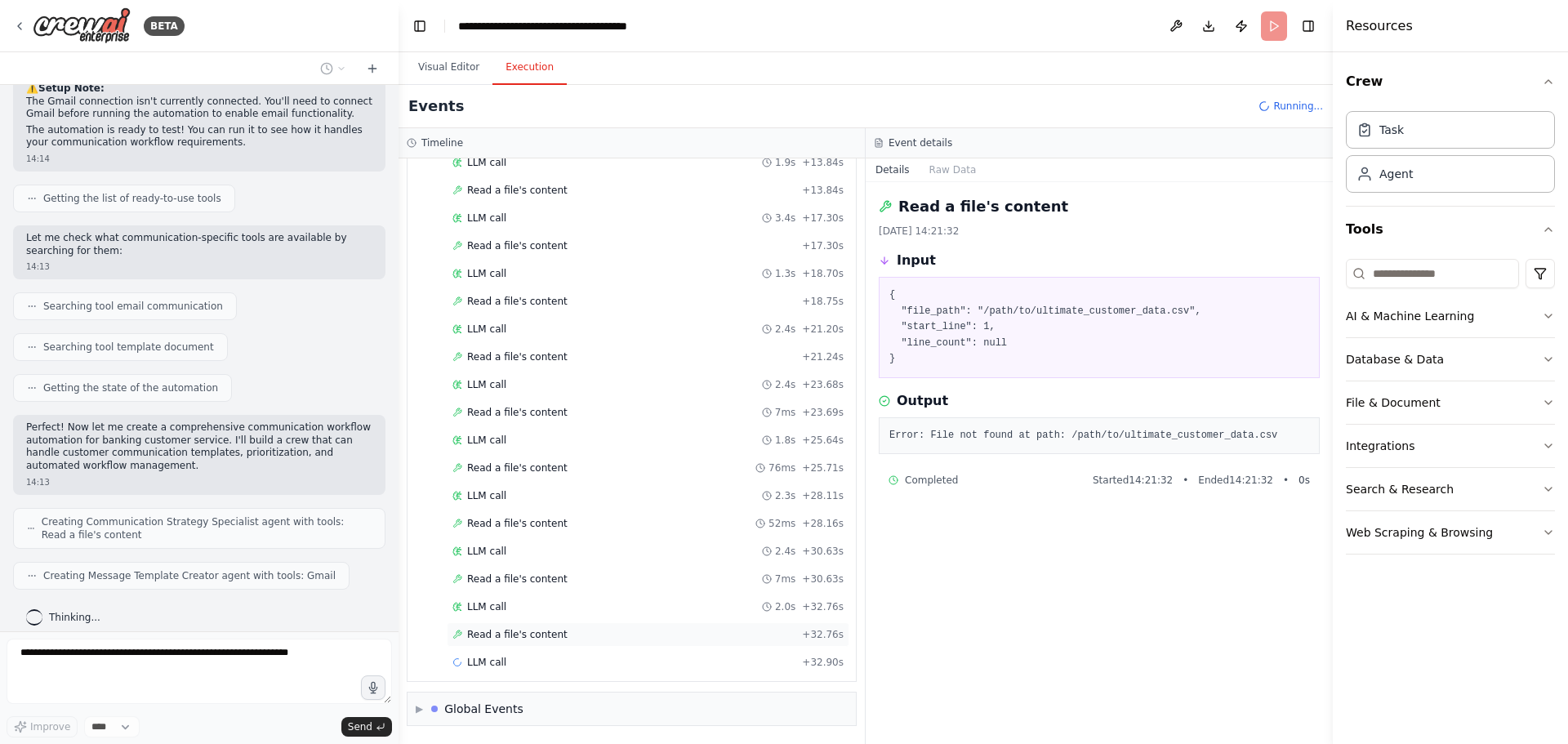
click at [649, 643] on div "Read a file's content + 32.76s" at bounding box center [648, 634] width 403 height 25
click at [647, 640] on div "Read a file's content 1ms + 39.69s" at bounding box center [648, 634] width 391 height 13
click at [649, 689] on div "Read a file's content + 42.07s" at bounding box center [648, 690] width 391 height 13
